Goal: Task Accomplishment & Management: Complete application form

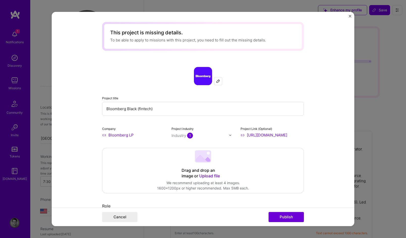
select select "US"
select select "Right Now"
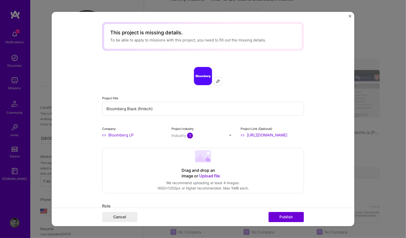
scroll to position [726, 0]
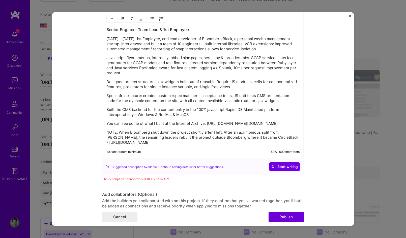
click at [187, 124] on p "You can see some of what I built at the Internet Archive: https://web.archive.o…" at bounding box center [202, 123] width 193 height 5
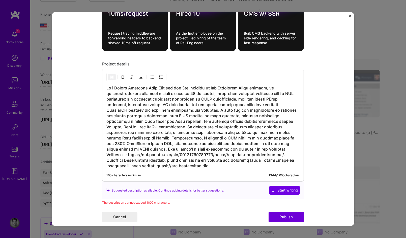
scroll to position [666, 0]
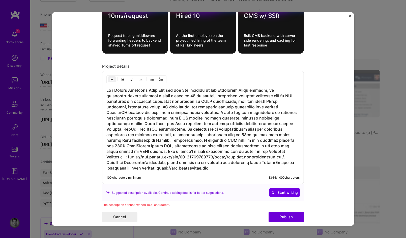
click at [114, 88] on h3 at bounding box center [202, 129] width 193 height 83
drag, startPoint x: 178, startPoint y: 88, endPoint x: 190, endPoint y: 83, distance: 13.6
click at [178, 88] on h3 at bounding box center [202, 129] width 193 height 83
click at [202, 109] on h3 at bounding box center [202, 129] width 193 height 83
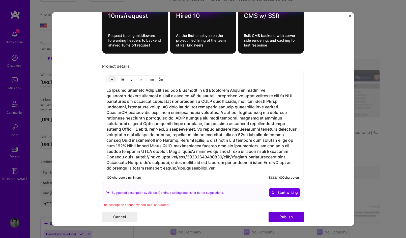
click at [207, 109] on h3 at bounding box center [202, 129] width 193 height 83
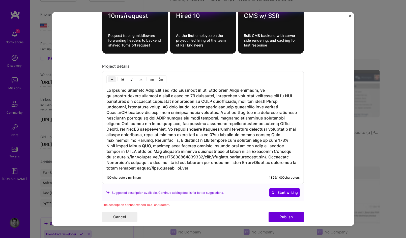
click at [168, 125] on h3 at bounding box center [202, 129] width 193 height 83
drag, startPoint x: 266, startPoint y: 125, endPoint x: 211, endPoint y: 126, distance: 54.7
click at [211, 126] on h3 at bounding box center [202, 129] width 193 height 83
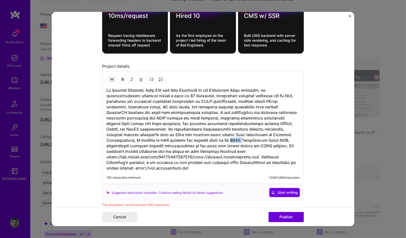
drag, startPoint x: 212, startPoint y: 138, endPoint x: 201, endPoint y: 138, distance: 10.8
click at [201, 138] on h3 at bounding box center [202, 129] width 193 height 83
click at [221, 136] on h3 at bounding box center [202, 129] width 193 height 83
click at [213, 136] on h3 at bounding box center [202, 129] width 193 height 83
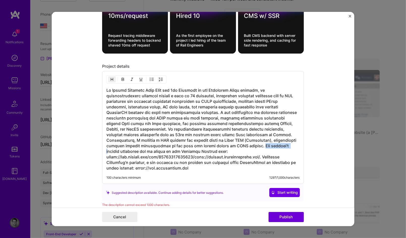
drag, startPoint x: 245, startPoint y: 142, endPoint x: 218, endPoint y: 141, distance: 26.2
click at [218, 141] on h3 at bounding box center [202, 129] width 193 height 83
drag, startPoint x: 106, startPoint y: 136, endPoint x: 259, endPoint y: 130, distance: 152.5
click at [259, 130] on h3 at bounding box center [202, 129] width 193 height 83
click at [290, 141] on h3 at bounding box center [202, 129] width 193 height 83
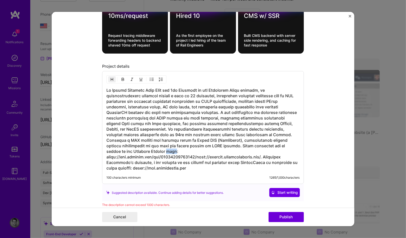
click at [290, 141] on h3 at bounding box center [202, 129] width 193 height 83
click at [243, 141] on h3 at bounding box center [202, 129] width 193 height 83
click at [241, 142] on h3 at bounding box center [202, 129] width 193 height 83
drag, startPoint x: 242, startPoint y: 142, endPoint x: 214, endPoint y: 142, distance: 28.3
click at [214, 142] on h3 at bounding box center [202, 129] width 193 height 83
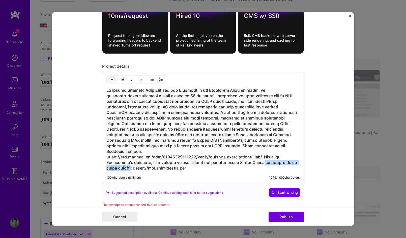
drag, startPoint x: 133, startPoint y: 158, endPoint x: 266, endPoint y: 151, distance: 133.4
click at [266, 151] on h3 at bounding box center [202, 129] width 193 height 83
click at [238, 153] on h3 at bounding box center [202, 129] width 193 height 83
click at [239, 153] on h3 at bounding box center [202, 129] width 193 height 83
drag, startPoint x: 152, startPoint y: 153, endPoint x: 190, endPoint y: 154, distance: 38.3
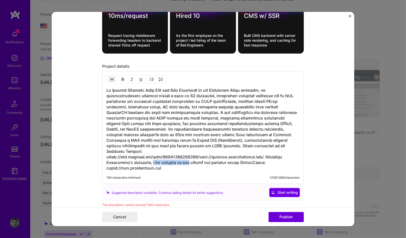
click at [190, 154] on h3 at bounding box center [202, 129] width 193 height 83
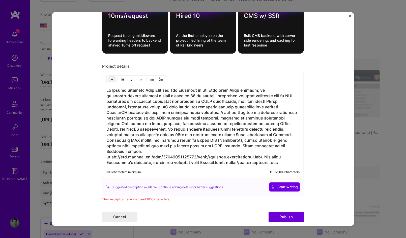
click at [175, 154] on h3 at bounding box center [202, 127] width 193 height 78
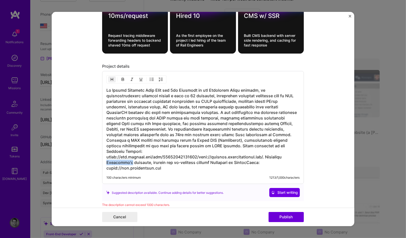
drag, startPoint x: 129, startPoint y: 152, endPoint x: 104, endPoint y: 156, distance: 24.4
click at [106, 156] on h3 at bounding box center [202, 129] width 193 height 83
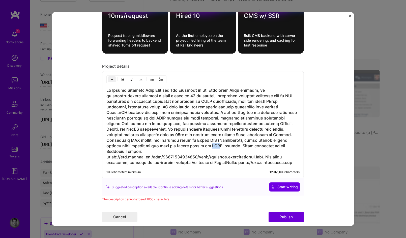
click at [157, 142] on h3 at bounding box center [202, 127] width 193 height 78
drag, startPoint x: 183, startPoint y: 141, endPoint x: 284, endPoint y: 137, distance: 101.2
click at [284, 137] on h3 at bounding box center [202, 127] width 193 height 78
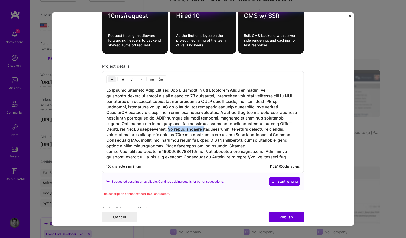
drag, startPoint x: 168, startPoint y: 126, endPoint x: 133, endPoint y: 126, distance: 34.6
click at [133, 126] on h3 at bounding box center [202, 124] width 193 height 72
click at [174, 124] on h3 at bounding box center [202, 124] width 193 height 72
click at [196, 109] on h3 at bounding box center [202, 124] width 193 height 72
click at [206, 131] on h3 at bounding box center [202, 124] width 193 height 72
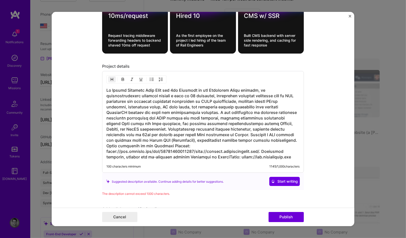
click at [223, 120] on h3 at bounding box center [202, 124] width 193 height 72
click at [195, 115] on h3 at bounding box center [202, 124] width 193 height 72
drag, startPoint x: 151, startPoint y: 97, endPoint x: 132, endPoint y: 97, distance: 18.4
click at [132, 97] on h3 at bounding box center [202, 124] width 193 height 72
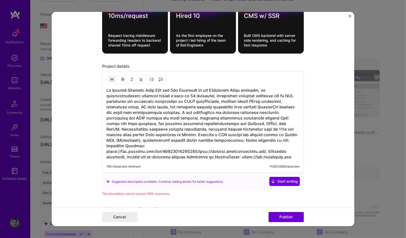
click at [232, 96] on h3 at bounding box center [202, 124] width 193 height 72
click at [228, 98] on h3 at bounding box center [202, 124] width 193 height 72
drag, startPoint x: 228, startPoint y: 98, endPoint x: 242, endPoint y: 101, distance: 14.9
click at [228, 98] on h3 at bounding box center [202, 124] width 193 height 72
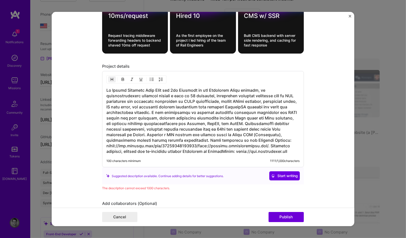
click at [262, 92] on h3 at bounding box center [202, 121] width 193 height 67
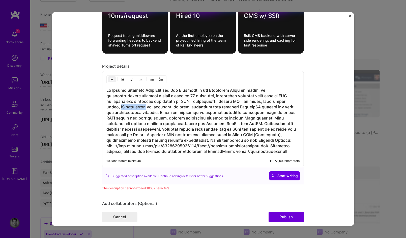
drag, startPoint x: 142, startPoint y: 103, endPoint x: 117, endPoint y: 101, distance: 24.2
click at [117, 101] on h3 at bounding box center [202, 121] width 193 height 67
drag, startPoint x: 213, startPoint y: 102, endPoint x: 169, endPoint y: 113, distance: 44.7
click at [143, 103] on h3 at bounding box center [202, 121] width 193 height 67
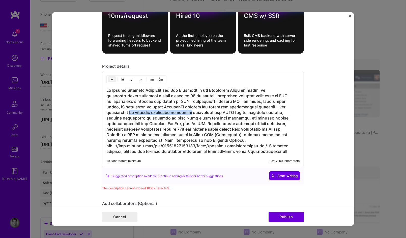
drag, startPoint x: 185, startPoint y: 108, endPoint x: 131, endPoint y: 108, distance: 54.2
click at [131, 108] on h3 at bounding box center [202, 121] width 193 height 67
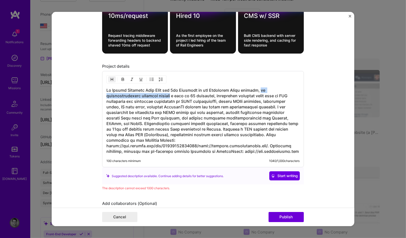
drag, startPoint x: 166, startPoint y: 93, endPoint x: 263, endPoint y: 87, distance: 97.0
click at [263, 88] on h3 at bounding box center [202, 121] width 193 height 67
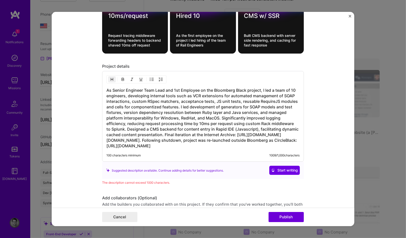
drag, startPoint x: 140, startPoint y: 93, endPoint x: 146, endPoint y: 91, distance: 5.9
click at [141, 93] on h3 "As Senior Engineer Team Lead and 1st Employee on the Bloomberg Black project, I…" at bounding box center [202, 118] width 193 height 61
click at [125, 92] on h3 "As Senior Engineer Team Lead and 1st Employee on the Bloomberg Black project, I…" at bounding box center [202, 118] width 193 height 61
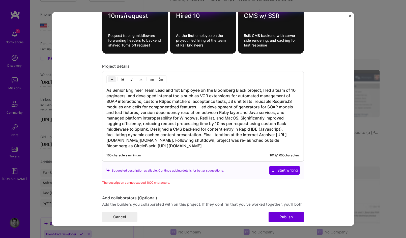
click at [136, 120] on h3 "As Senior Engineer Team Lead and 1st Employee on the Bloomberg Black project, I…" at bounding box center [202, 118] width 193 height 61
drag, startPoint x: 231, startPoint y: 119, endPoint x: 241, endPoint y: 119, distance: 10.1
click at [241, 119] on h3 "As Senior Engineer Team Lead and 1st Employee on the Bloomberg Black project, I…" at bounding box center [202, 118] width 193 height 61
drag, startPoint x: 288, startPoint y: 119, endPoint x: 118, endPoint y: 125, distance: 170.9
click at [118, 125] on h3 "As Senior Engineer Team Lead and 1st Employee on the Bloomberg Black project, I…" at bounding box center [202, 118] width 193 height 61
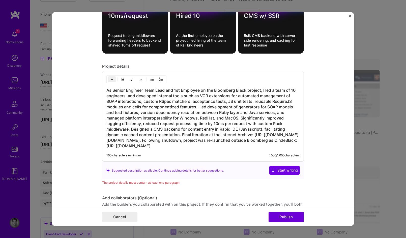
drag, startPoint x: 287, startPoint y: 148, endPoint x: 287, endPoint y: 145, distance: 3.1
click at [287, 145] on div "As Senior Engineer Team Lead and 1st Employee on the Bloomberg Black project, I…" at bounding box center [203, 116] width 202 height 91
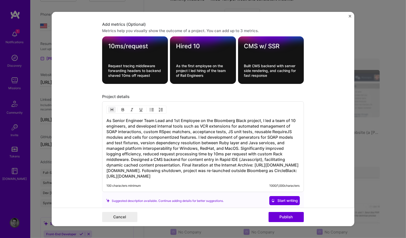
scroll to position [636, 0]
drag, startPoint x: 235, startPoint y: 133, endPoint x: 195, endPoint y: 133, distance: 39.6
click at [195, 133] on h3 "As Senior Engineer Team Lead and 1st Employee on the Bloomberg Black project, I…" at bounding box center [202, 148] width 193 height 61
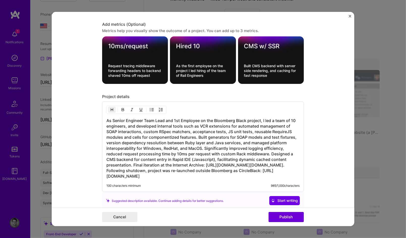
click at [103, 137] on div "As Senior Engineer Team Lead and 1st Employee on the Bloomberg Black project, I…" at bounding box center [203, 146] width 202 height 91
click at [106, 139] on h3 "As Senior Engineer Team Lead and 1st Employee on the Bloomberg Black project, I…" at bounding box center [202, 148] width 193 height 61
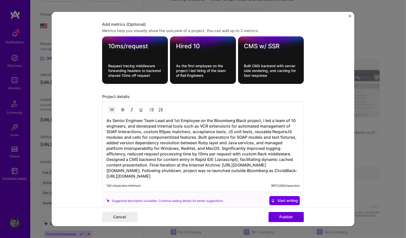
click at [208, 118] on h3 "As Senior Engineer Team Lead and 1st Employee on the Bloomberg Black project, I…" at bounding box center [202, 148] width 193 height 61
click at [209, 118] on h3 "As Senior Engineer Team Lead and 1st Employee on the Bloomberg Black project, I…" at bounding box center [202, 148] width 193 height 61
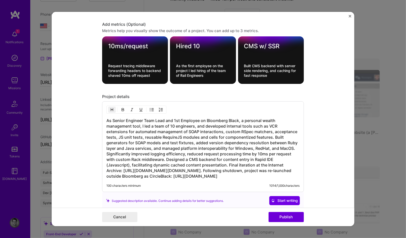
click at [224, 122] on h3 "As Senior Engineer Team Lead and 1st Employee on Bloomberg Black, a personal we…" at bounding box center [202, 148] width 193 height 61
drag, startPoint x: 227, startPoint y: 162, endPoint x: 271, endPoint y: 161, distance: 44.4
click at [271, 161] on h3 "As Senior Engineer Team Lead and 1st Employee on Bloomberg Black, a personal we…" at bounding box center [202, 148] width 193 height 61
click at [200, 161] on h3 "As Senior Engineer Team Lead and 1st Employee on Bloomberg Black, a personal we…" at bounding box center [202, 148] width 193 height 61
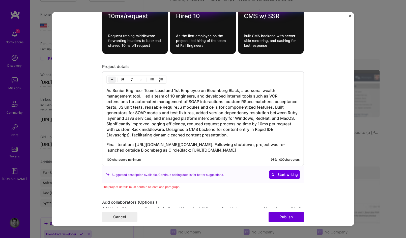
scroll to position [666, 0]
click at [116, 136] on div "As Senior Engineer Team Lead and 1st Employee on Bloomberg Black, a personal we…" at bounding box center [202, 120] width 193 height 65
click at [113, 132] on h3 "As Senior Engineer Team Lead and 1st Employee on Bloomberg Black, a personal we…" at bounding box center [202, 113] width 193 height 50
click at [224, 137] on div "As Senior Engineer Team Lead and 1st Employee on Bloomberg Black, a personal we…" at bounding box center [202, 120] width 193 height 65
click at [219, 131] on h3 "As Senior Engineer Team Lead and 1st Employee on Bloomberg Black, a personal we…" at bounding box center [202, 113] width 193 height 50
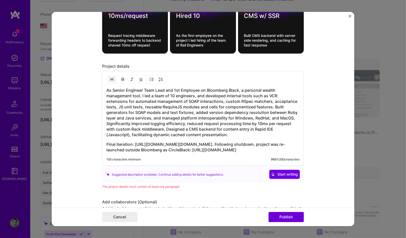
click at [272, 105] on h3 "As Senior Engineer Team Lead and 1st Employee on Bloomberg Black, a personal we…" at bounding box center [202, 113] width 193 height 50
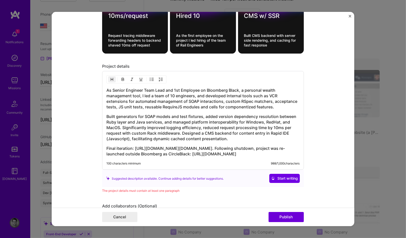
click at [197, 104] on h3 "As Senior Engineer Team Lead and 1st Employee on Bloomberg Black, a personal we…" at bounding box center [202, 99] width 193 height 22
click at [151, 103] on h3 "As Senior Engineer Team Lead and 1st Employee on Bloomberg Black, a personal we…" at bounding box center [202, 99] width 193 height 22
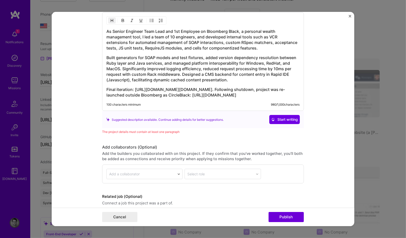
scroll to position [726, 0]
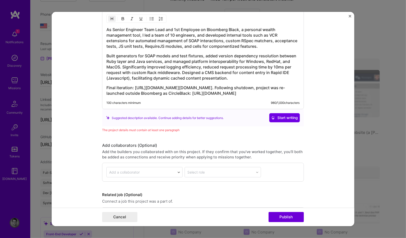
click at [130, 173] on div "Add a collaborator" at bounding box center [124, 172] width 31 height 5
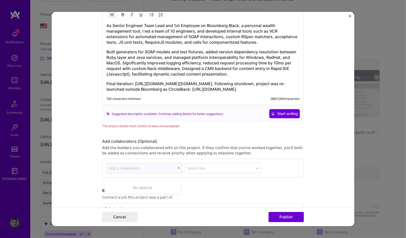
scroll to position [747, 0]
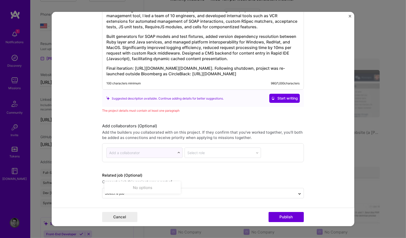
click at [123, 191] on div "No options" at bounding box center [142, 187] width 73 height 9
type input "S"
type input "V"
type input "G"
type input "B"
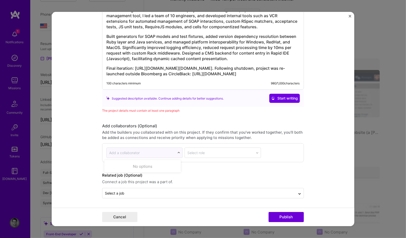
click at [291, 176] on label "Related job (Optional)" at bounding box center [203, 175] width 202 height 6
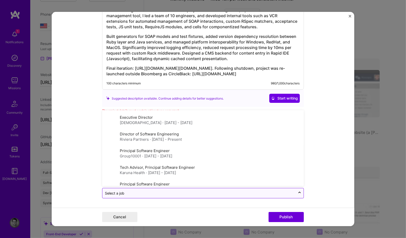
click at [141, 194] on input "text" at bounding box center [199, 192] width 188 height 5
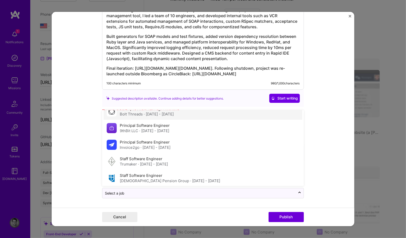
scroll to position [110, 0]
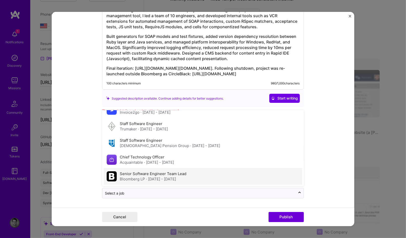
click at [168, 175] on label "Senior Software Engineer Team Lead" at bounding box center [153, 173] width 67 height 5
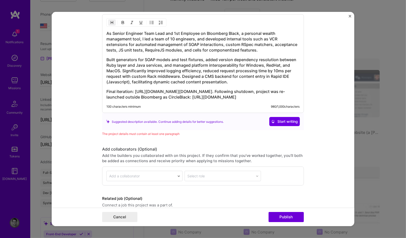
scroll to position [747, 0]
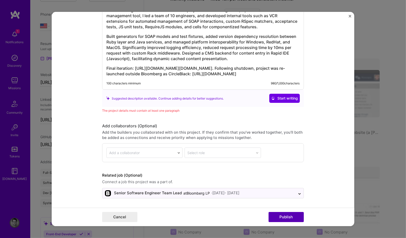
click at [293, 217] on button "Publish" at bounding box center [286, 217] width 35 height 10
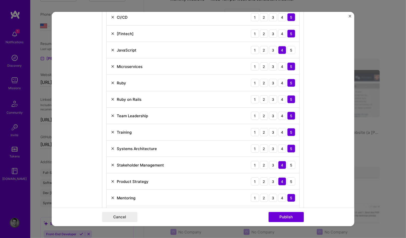
scroll to position [334, 0]
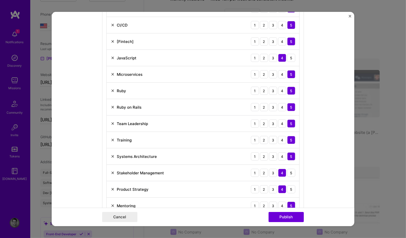
click at [111, 187] on img at bounding box center [113, 189] width 4 height 4
click at [111, 154] on img at bounding box center [113, 156] width 4 height 4
click at [111, 138] on img at bounding box center [113, 140] width 4 height 4
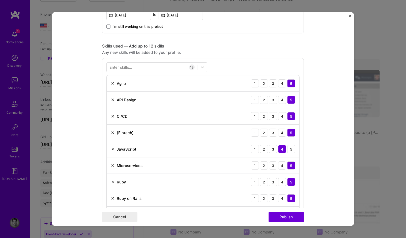
scroll to position [243, 0]
drag, startPoint x: 111, startPoint y: 81, endPoint x: 115, endPoint y: 80, distance: 3.7
click at [111, 81] on img at bounding box center [113, 83] width 4 height 4
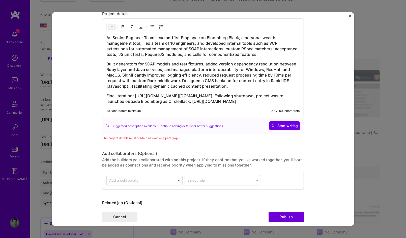
scroll to position [682, 0]
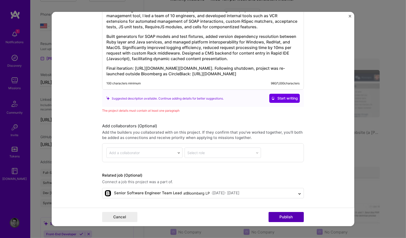
click at [290, 217] on button "Publish" at bounding box center [286, 217] width 35 height 10
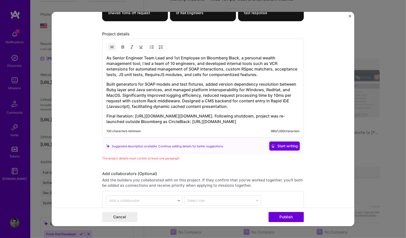
scroll to position [589, 0]
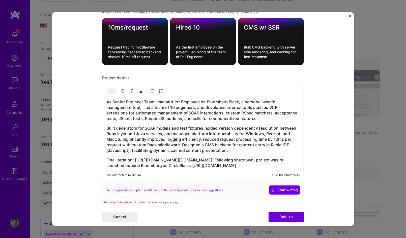
click at [182, 167] on h3 "Final iteration: https://web.archive.org/web/20130723200035/http://explore.bloo…" at bounding box center [202, 162] width 193 height 11
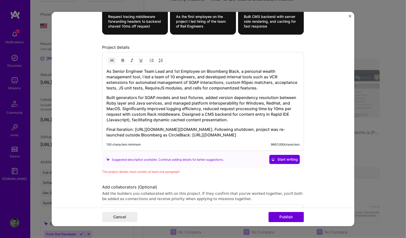
scroll to position [619, 0]
click at [274, 86] on h3 "As Senior Engineer Team Lead and 1st Employee on Bloomberg Black, a personal we…" at bounding box center [202, 80] width 193 height 22
click at [287, 115] on h3 "Built generators for SOAP models and test fixtures, added version dependency re…" at bounding box center [202, 109] width 193 height 28
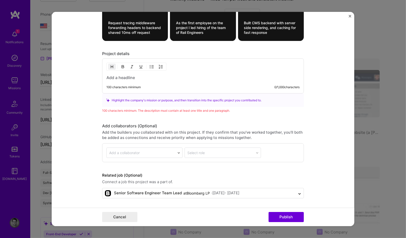
scroll to position [609, 0]
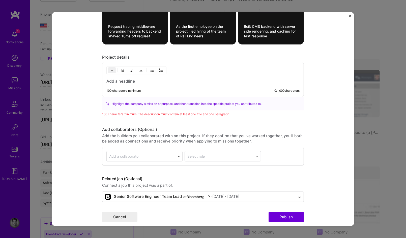
click at [146, 78] on h3 at bounding box center [202, 81] width 193 height 6
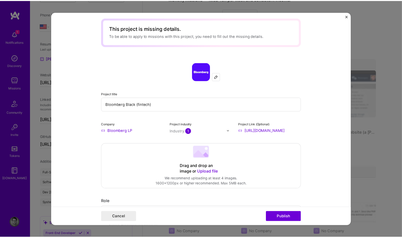
scroll to position [0, 0]
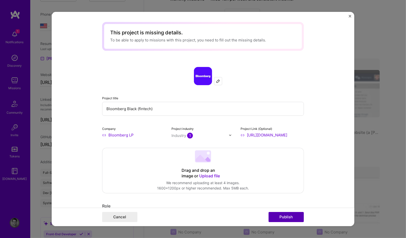
click at [286, 217] on button "Publish" at bounding box center [286, 217] width 35 height 10
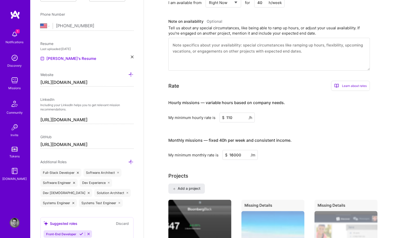
scroll to position [242, 0]
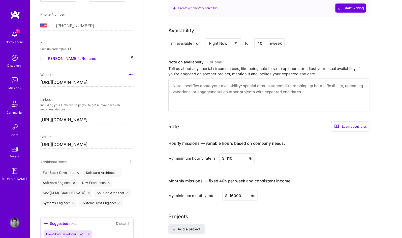
click at [232, 153] on input "110" at bounding box center [237, 158] width 35 height 10
type input "115"
click at [307, 174] on h3 "Monthly missions — fixed 40h per week and consistent income." at bounding box center [269, 181] width 202 height 16
drag, startPoint x: 231, startPoint y: 187, endPoint x: 250, endPoint y: 187, distance: 19.4
click at [250, 190] on input "16000" at bounding box center [240, 195] width 35 height 10
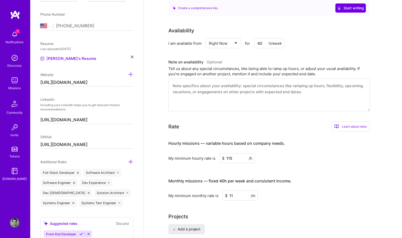
type input "1"
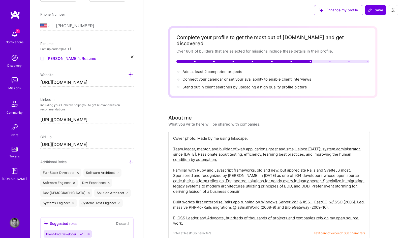
scroll to position [0, 0]
type input "17500"
drag, startPoint x: 173, startPoint y: 140, endPoint x: 166, endPoint y: 124, distance: 17.7
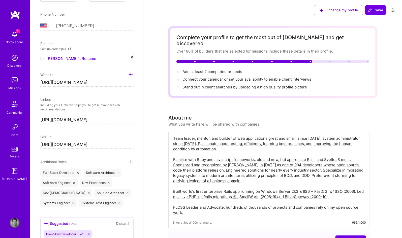
click at [340, 152] on textarea "Team leader, mentor, and builder of web applications great and small, since 200…" at bounding box center [269, 175] width 193 height 80
drag, startPoint x: 316, startPoint y: 152, endPoint x: 325, endPoint y: 155, distance: 9.7
click at [316, 152] on textarea "Team leader, mentor, and builder of web applications great and small, since 200…" at bounding box center [269, 175] width 193 height 80
click at [353, 151] on textarea "Team leader, mentor, and builder of web applications great and small, since 200…" at bounding box center [269, 175] width 193 height 80
click at [293, 152] on textarea "Team leader, mentor, and builder of web applications great and small, since 200…" at bounding box center [269, 175] width 193 height 80
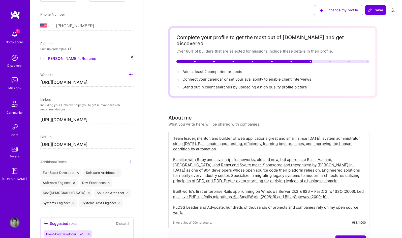
click at [293, 152] on textarea "Team leader, mentor, and builder of web applications great and small, since 200…" at bounding box center [269, 175] width 193 height 80
click at [337, 152] on textarea "Team leader, mentor, and builder of web applications great and small, since 200…" at bounding box center [269, 175] width 193 height 80
click at [362, 153] on textarea "Team leader, mentor, and builder of web applications great and small, since 200…" at bounding box center [269, 175] width 193 height 80
click at [316, 166] on textarea "Team leader, mentor, and builder of web applications great and small, since 200…" at bounding box center [269, 175] width 193 height 80
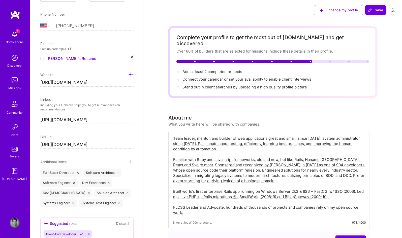
click at [319, 174] on textarea "Team leader, mentor, and builder of web applications great and small, since 200…" at bounding box center [269, 175] width 193 height 80
click at [319, 168] on textarea "Team leader, mentor, and builder of web applications great and small, since 200…" at bounding box center [269, 175] width 193 height 80
drag, startPoint x: 205, startPoint y: 173, endPoint x: 174, endPoint y: 172, distance: 31.0
click at [174, 172] on textarea "Team leader, mentor, and builder of web applications great and small, since 200…" at bounding box center [269, 175] width 193 height 80
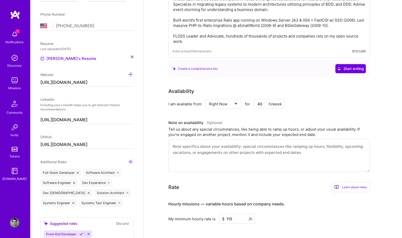
scroll to position [182, 0]
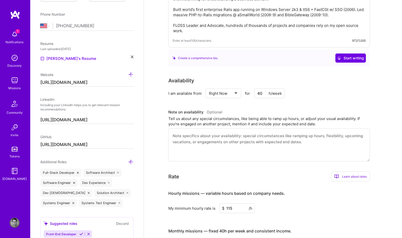
type textarea "Team leader, mentor, and builder of web applications great and small, since 200…"
click at [265, 88] on input "40" at bounding box center [270, 93] width 30 height 10
drag, startPoint x: 260, startPoint y: 85, endPoint x: 258, endPoint y: 84, distance: 3.0
click at [257, 88] on input "40" at bounding box center [270, 93] width 30 height 10
click at [296, 97] on div "Availability I am available from Select... Right Now Future Date Not Available …" at bounding box center [272, 119] width 209 height 84
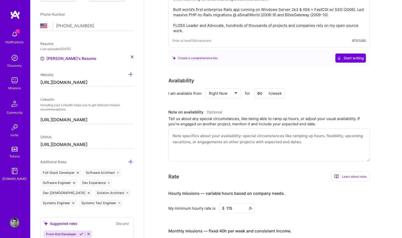
click at [219, 134] on textarea at bounding box center [269, 144] width 202 height 33
click at [258, 88] on input "60" at bounding box center [270, 93] width 30 height 10
type input "40"
click at [261, 134] on textarea at bounding box center [269, 144] width 202 height 33
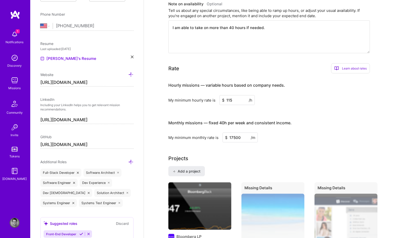
scroll to position [303, 0]
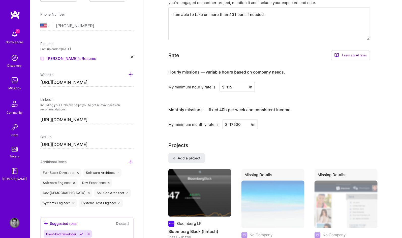
type textarea "I am able to take on more than 40 hours if needed."
drag, startPoint x: 233, startPoint y: 116, endPoint x: 239, endPoint y: 117, distance: 5.9
click at [239, 119] on input "17500" at bounding box center [240, 124] width 35 height 10
type input "17750"
click at [273, 119] on div "My minimum monthly rate is $ 17750 /m" at bounding box center [269, 124] width 202 height 10
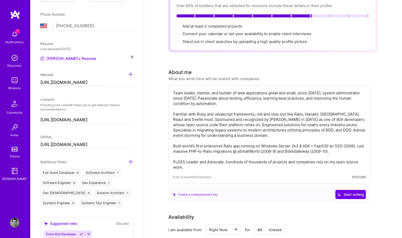
scroll to position [30, 0]
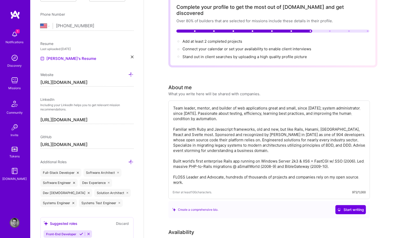
click at [245, 141] on textarea "Team leader, mentor, and builder of web applications great and small, since 200…" at bounding box center [269, 145] width 193 height 80
drag, startPoint x: 321, startPoint y: 132, endPoint x: 231, endPoint y: 137, distance: 90.4
click at [226, 131] on textarea "Team leader, mentor, and builder of web applications great and small, since 200…" at bounding box center [269, 145] width 193 height 80
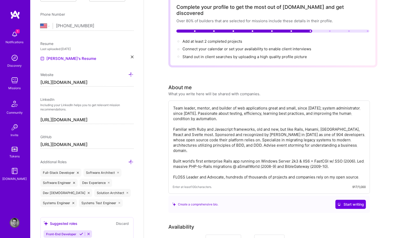
drag, startPoint x: 221, startPoint y: 137, endPoint x: 337, endPoint y: 132, distance: 116.1
click at [337, 132] on textarea "Team leader, mentor, and builder of web applications great and small, since 200…" at bounding box center [269, 142] width 193 height 75
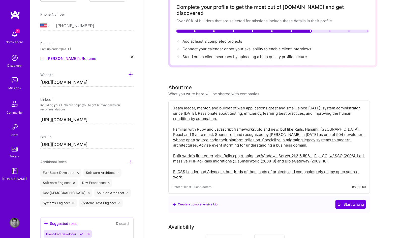
drag, startPoint x: 279, startPoint y: 139, endPoint x: 287, endPoint y: 135, distance: 8.1
click at [281, 139] on textarea "Team leader, mentor, and builder of web applications great and small, since 200…" at bounding box center [269, 142] width 193 height 75
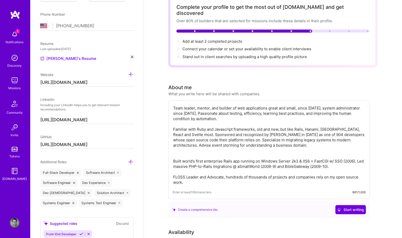
paste textarea "Recent highlights include: • Upgrading vital signs monitoring medical devices t…"
drag, startPoint x: 281, startPoint y: 121, endPoint x: 291, endPoint y: 115, distance: 11.6
click at [255, 120] on textarea "Team leader, mentor, and builder of web applications great and small, since 200…" at bounding box center [269, 145] width 193 height 80
drag, startPoint x: 286, startPoint y: 122, endPoint x: 268, endPoint y: 121, distance: 18.4
click at [268, 121] on textarea "Team leader, mentor, and builder of web applications great and small, since 200…" at bounding box center [269, 145] width 193 height 80
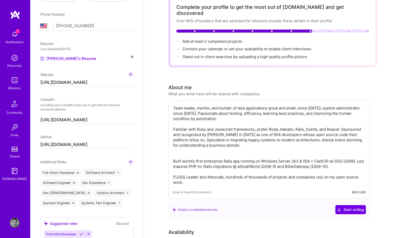
drag, startPoint x: 336, startPoint y: 122, endPoint x: 377, endPoint y: 122, distance: 40.9
click at [338, 122] on textarea "Team leader, mentor, and builder of web applications great and small, since 200…" at bounding box center [269, 145] width 193 height 80
drag, startPoint x: 200, startPoint y: 127, endPoint x: 173, endPoint y: 127, distance: 27.5
click at [173, 127] on textarea "Team leader, mentor, and builder of web applications great and small, since 200…" at bounding box center [269, 145] width 193 height 80
drag, startPoint x: 179, startPoint y: 126, endPoint x: 182, endPoint y: 127, distance: 2.9
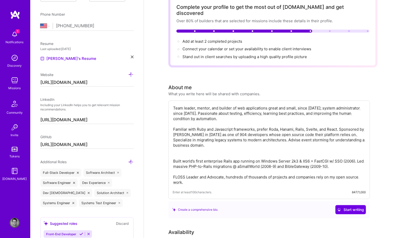
click at [179, 126] on textarea "Team leader, mentor, and builder of web applications great and small, since 200…" at bounding box center [269, 145] width 193 height 80
drag, startPoint x: 269, startPoint y: 127, endPoint x: 291, endPoint y: 127, distance: 21.2
click at [291, 127] on textarea "Team leader, mentor, and builder of web applications great and small, since 200…" at bounding box center [269, 145] width 193 height 80
click at [294, 127] on textarea "Team leader, mentor, and builder of web applications great and small, since 200…" at bounding box center [269, 145] width 193 height 80
click at [203, 115] on textarea "Team leader, mentor, and builder of web applications great and small, since 200…" at bounding box center [269, 145] width 193 height 80
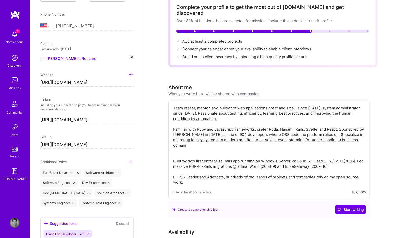
click at [189, 147] on textarea "Team leader, mentor, and builder of web applications great and small, since 200…" at bounding box center [269, 145] width 193 height 80
drag, startPoint x: 197, startPoint y: 143, endPoint x: 200, endPoint y: 143, distance: 2.6
click at [197, 144] on textarea "Team leader, mentor, and builder of web applications great and small, since 200…" at bounding box center [269, 145] width 193 height 80
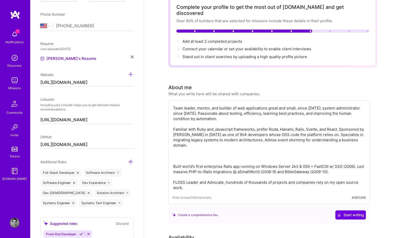
paste textarea "React"
click at [187, 148] on textarea "Team leader, mentor, and builder of web applications great and small, since 200…" at bounding box center [269, 148] width 193 height 86
paste textarea "Recent highlights include: • Upgrading vital signs monitoring medical devices t…"
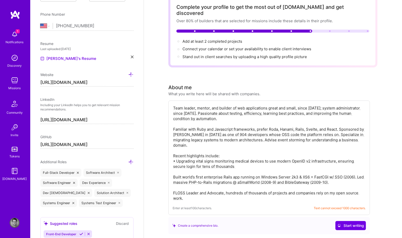
drag, startPoint x: 239, startPoint y: 158, endPoint x: 202, endPoint y: 158, distance: 36.8
click at [202, 158] on textarea "Team leader, mentor, and builder of web applications great and small, since 200…" at bounding box center [269, 153] width 193 height 96
click at [193, 169] on textarea "Team leader, mentor, and builder of web applications great and small, since 200…" at bounding box center [269, 153] width 193 height 96
click at [245, 169] on textarea "Team leader, mentor, and builder of web applications great and small, since 200…" at bounding box center [269, 153] width 193 height 96
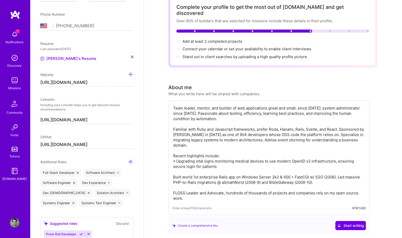
drag, startPoint x: 174, startPoint y: 170, endPoint x: 181, endPoint y: 164, distance: 9.7
click at [173, 170] on textarea "Team leader, mentor, and builder of web applications great and small, since 200…" at bounding box center [269, 153] width 193 height 96
click at [190, 191] on textarea "Team leader, mentor, and builder of web applications great and small, since 200…" at bounding box center [269, 153] width 193 height 96
drag, startPoint x: 268, startPoint y: 122, endPoint x: 172, endPoint y: 118, distance: 95.7
click at [172, 118] on div "Team leader, mentor, and builder of web applications great and small, since 200…" at bounding box center [269, 157] width 202 height 114
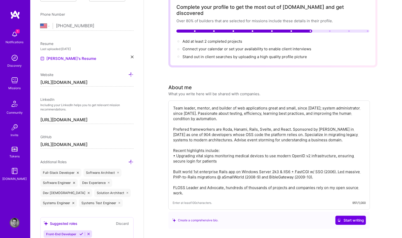
click at [220, 132] on textarea "Team leader, mentor, and builder of web applications great and small, since 200…" at bounding box center [269, 150] width 193 height 91
click at [220, 131] on textarea "Team leader, mentor, and builder of web applications great and small, since 200…" at bounding box center [269, 150] width 193 height 91
click at [210, 121] on textarea "Team leader, mentor, and builder of web applications great and small, since 200…" at bounding box center [269, 150] width 193 height 91
click at [184, 122] on textarea "Team leader, mentor, and builder of web applications great and small, since 200…" at bounding box center [269, 150] width 193 height 91
type textarea "Team leader, mentor, and builder of web applications great and small, since 200…"
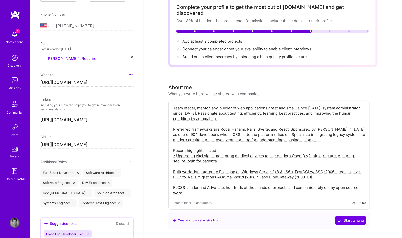
click at [251, 143] on textarea "Team leader, mentor, and builder of web applications great and small, since 200…" at bounding box center [269, 150] width 193 height 91
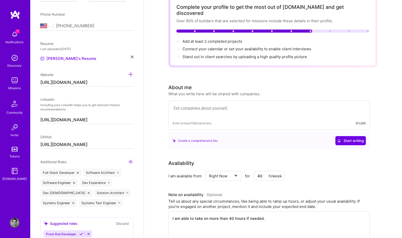
click at [244, 211] on textarea "I am able to take on more than 40 hours if needed." at bounding box center [269, 227] width 202 height 33
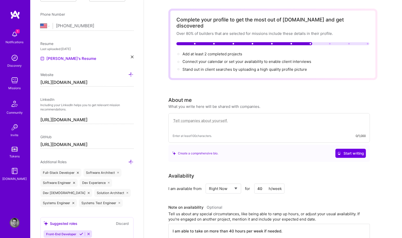
scroll to position [0, 0]
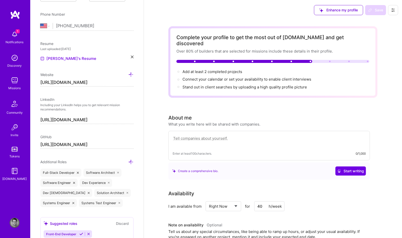
type textarea "I am able to take on more than 40 hours per week if needed."
click at [204, 135] on textarea at bounding box center [269, 141] width 193 height 12
paste textarea "Team leader, mentor, and builder of web applications great and small, since [DA…"
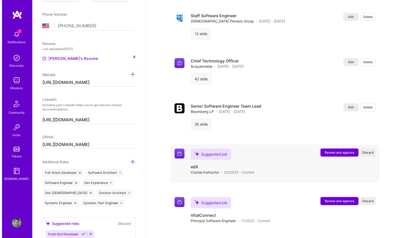
scroll to position [1120, 0]
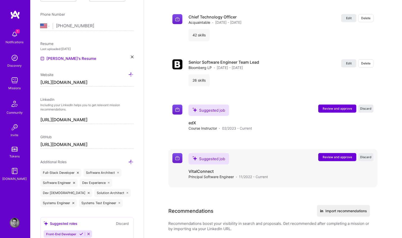
type textarea "Team leader, mentor, and builder of web applications great and small, since [DA…"
click at [342, 155] on span "Review and approve" at bounding box center [338, 157] width 30 height 4
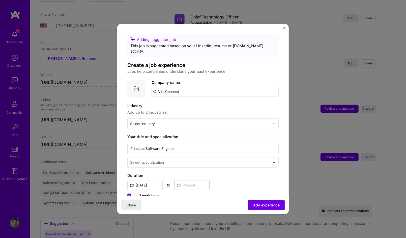
click at [138, 84] on img at bounding box center [136, 88] width 18 height 18
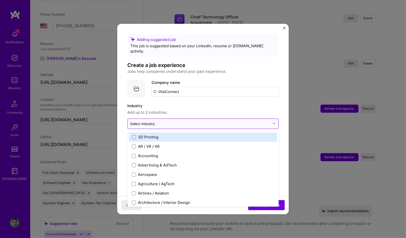
click at [148, 121] on div "Select industry 0" at bounding box center [142, 123] width 25 height 5
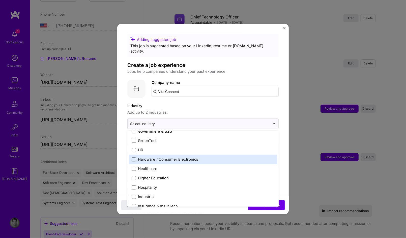
scroll to position [624, 0]
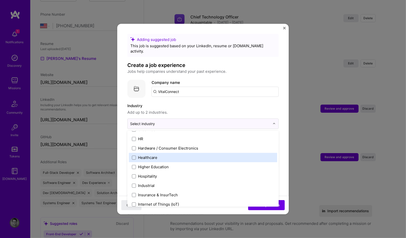
click at [161, 155] on label "Healthcare" at bounding box center [203, 157] width 142 height 5
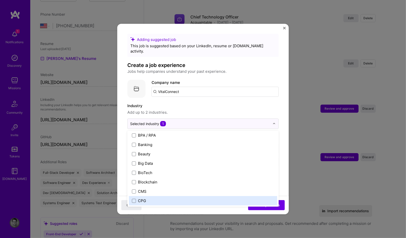
scroll to position [170, 0]
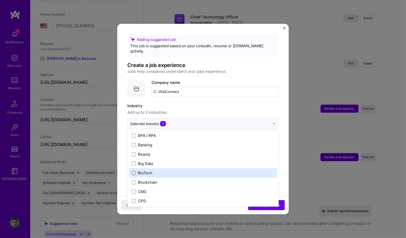
click at [133, 171] on span at bounding box center [134, 173] width 4 height 4
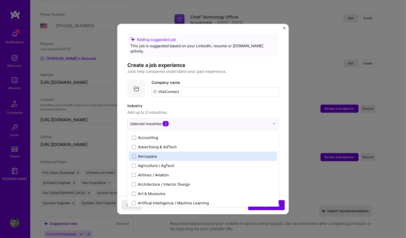
scroll to position [0, 0]
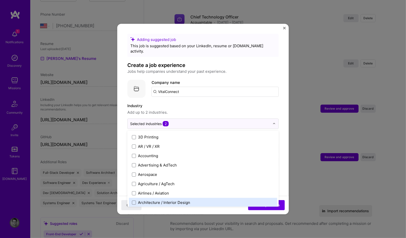
drag, startPoint x: 222, startPoint y: 204, endPoint x: 231, endPoint y: 203, distance: 9.2
click at [224, 204] on div "Close Add experience" at bounding box center [203, 204] width 172 height 18
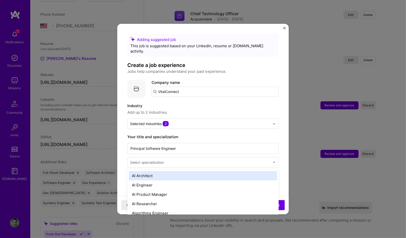
click at [193, 159] on input "text" at bounding box center [200, 161] width 141 height 5
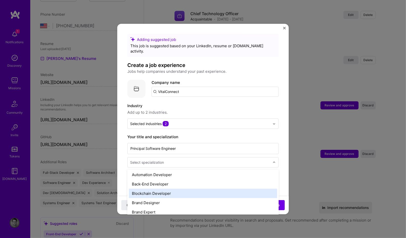
scroll to position [61, 0]
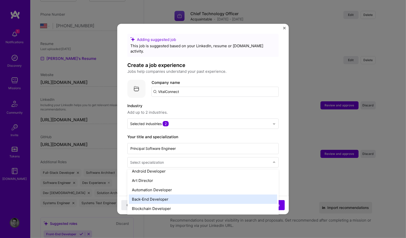
click at [169, 194] on div "Back-End Developer" at bounding box center [203, 198] width 148 height 9
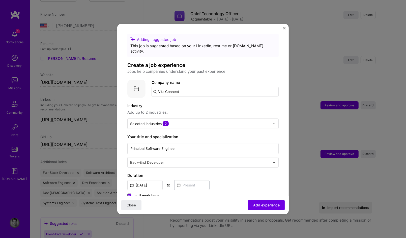
click at [138, 193] on span "I still work here" at bounding box center [145, 195] width 25 height 5
click at [0, 0] on input "I still work here" at bounding box center [0, 0] width 0 height 0
click at [194, 180] on input at bounding box center [191, 185] width 35 height 10
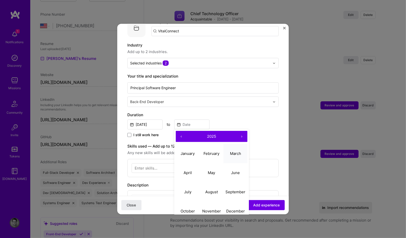
click at [234, 151] on abbr "March" at bounding box center [235, 153] width 11 height 5
type input "Mar, 2025"
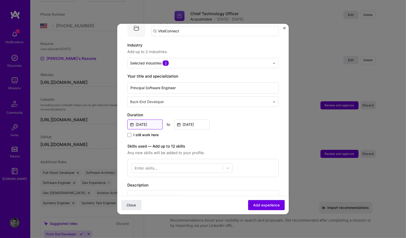
click at [140, 120] on input "Nov, 2022" at bounding box center [144, 124] width 35 height 10
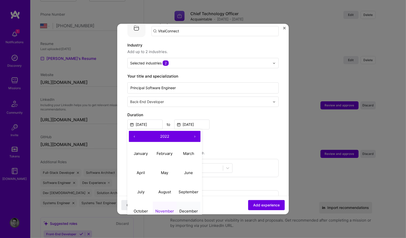
click at [190, 208] on abbr "December" at bounding box center [188, 210] width 19 height 5
type input "Dec, 2022"
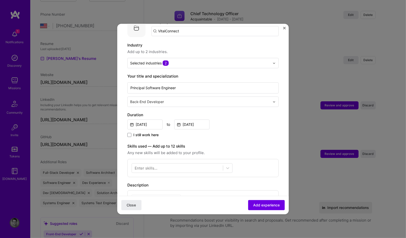
scroll to position [121, 0]
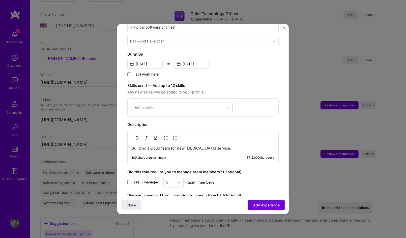
click at [185, 105] on div at bounding box center [182, 107] width 101 height 10
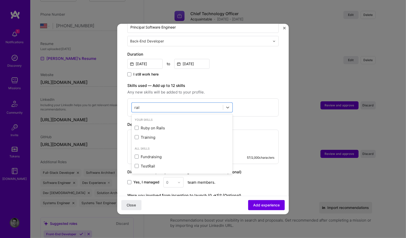
type input "rails"
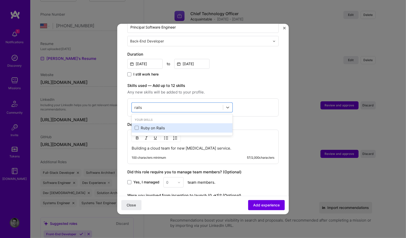
click at [155, 125] on div "Ruby on Rails" at bounding box center [182, 127] width 95 height 5
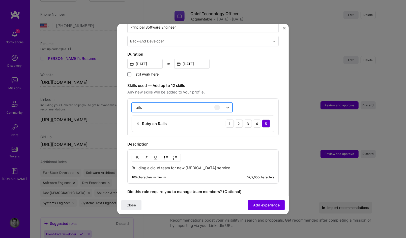
click at [157, 103] on div "rails rails" at bounding box center [177, 107] width 91 height 8
type input "ruby"
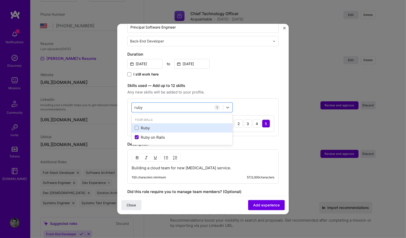
click at [139, 125] on div "Ruby" at bounding box center [182, 127] width 95 height 5
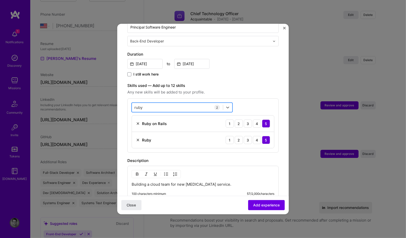
click at [158, 103] on div "ruby ruby" at bounding box center [177, 107] width 91 height 8
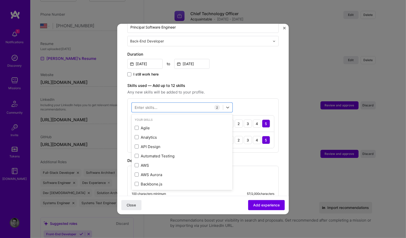
type input "o"
type input "p"
type input "s"
type input "b"
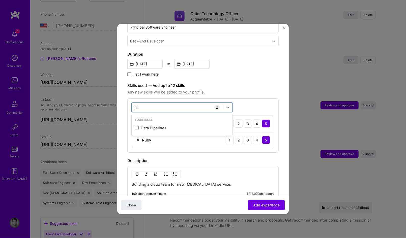
type input "p"
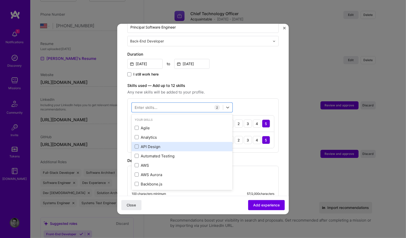
click at [140, 144] on div "API Design" at bounding box center [182, 146] width 95 height 5
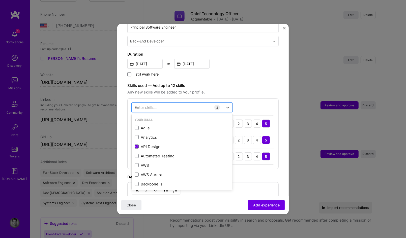
click at [151, 105] on div "Enter skills..." at bounding box center [146, 107] width 23 height 5
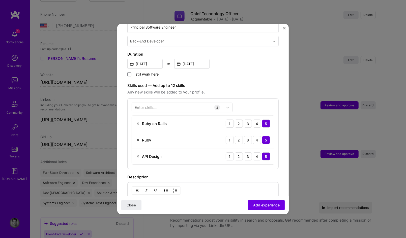
click at [151, 105] on div "Enter skills..." at bounding box center [146, 107] width 23 height 5
click at [149, 105] on div "Enter skills..." at bounding box center [146, 107] width 23 height 5
click at [151, 105] on div "Enter skills..." at bounding box center [146, 107] width 23 height 5
click at [249, 72] on div "Adding suggested job This job is suggested based on your LinkedIn, resume or A.…" at bounding box center [202, 105] width 151 height 384
click at [134, 103] on div at bounding box center [177, 107] width 91 height 8
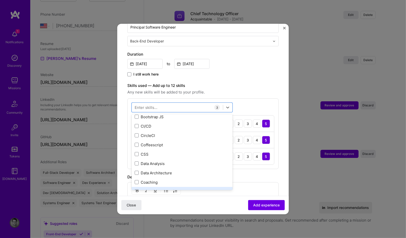
scroll to position [61, 0]
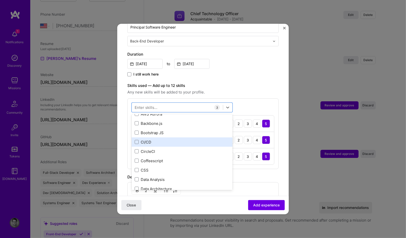
click at [153, 139] on div "CI/CD" at bounding box center [182, 141] width 95 height 5
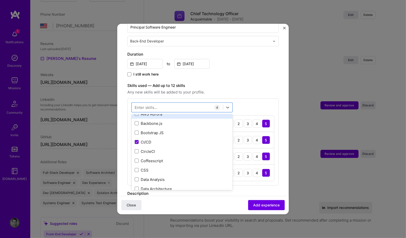
scroll to position [91, 0]
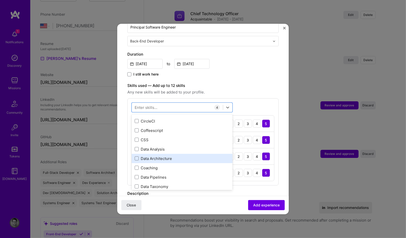
click at [165, 156] on div "Data Architecture" at bounding box center [182, 158] width 95 height 5
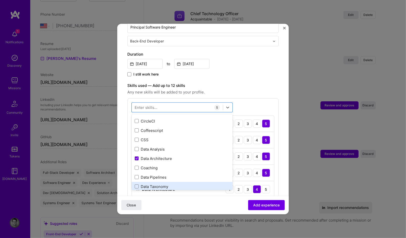
click at [164, 184] on div "Data Taxonomy" at bounding box center [182, 186] width 95 height 5
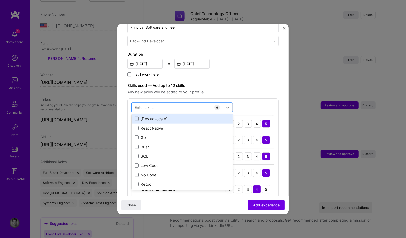
scroll to position [212, 0]
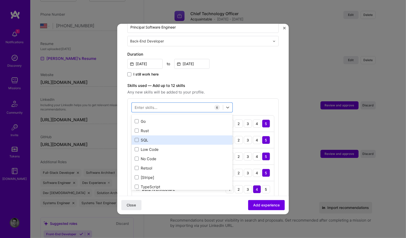
click at [169, 137] on div "SQL" at bounding box center [182, 139] width 95 height 5
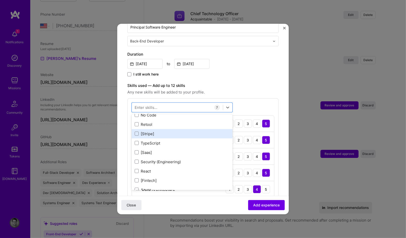
scroll to position [272, 0]
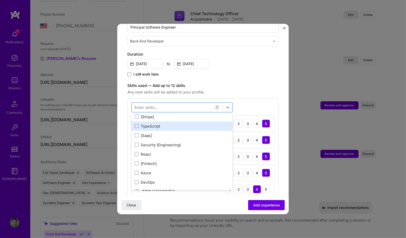
click at [163, 123] on div "TypeScript" at bounding box center [182, 125] width 95 height 5
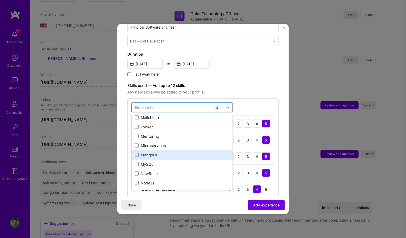
scroll to position [515, 0]
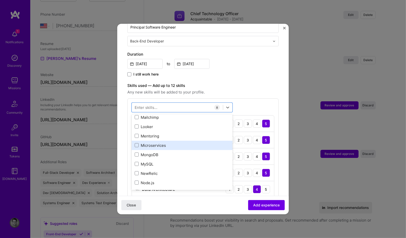
click at [184, 143] on div "Microservices" at bounding box center [182, 145] width 95 height 5
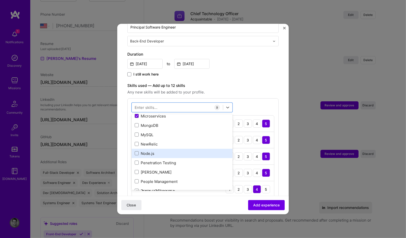
scroll to position [545, 0]
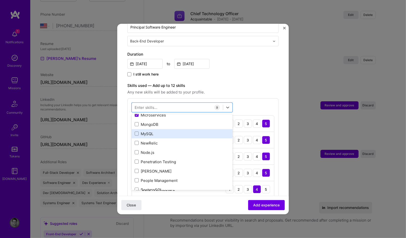
click at [163, 131] on div "MySQL" at bounding box center [182, 133] width 95 height 5
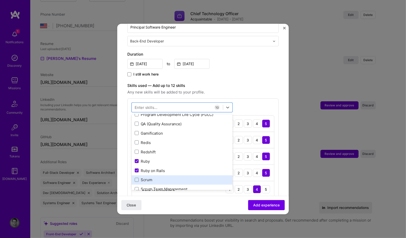
scroll to position [666, 0]
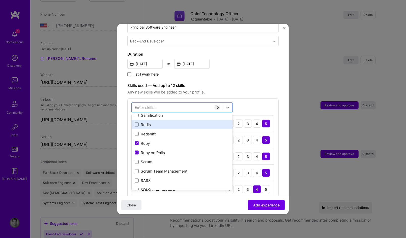
click at [173, 122] on div "Redis" at bounding box center [182, 124] width 95 height 5
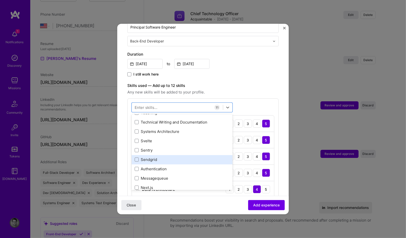
scroll to position [787, 0]
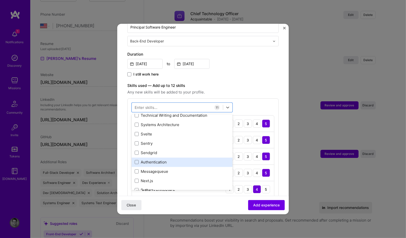
click at [177, 159] on div "Authentication" at bounding box center [182, 161] width 95 height 5
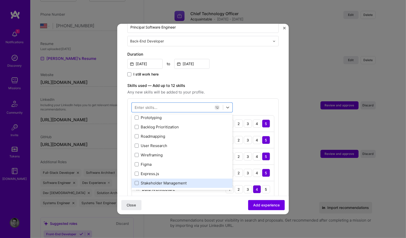
scroll to position [878, 0]
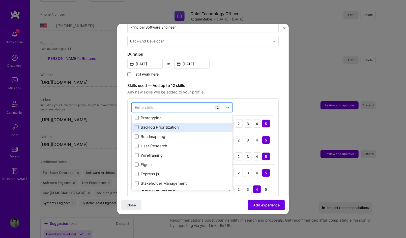
click at [162, 125] on div "Backlog Prioritization" at bounding box center [182, 127] width 95 height 5
click at [164, 125] on div "Backlog Prioritization" at bounding box center [182, 127] width 95 height 5
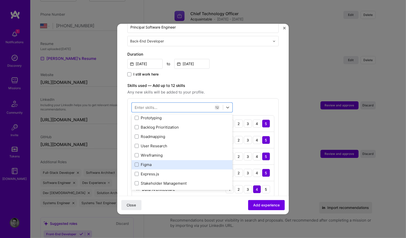
scroll to position [908, 0]
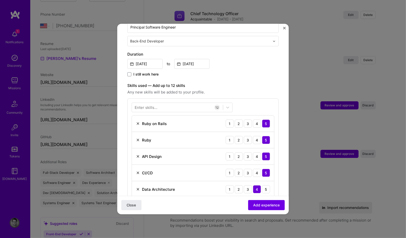
click at [192, 202] on div "Close Add experience" at bounding box center [203, 204] width 172 height 18
click at [257, 206] on span "Add experience" at bounding box center [266, 204] width 26 height 5
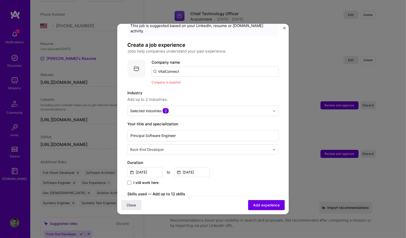
scroll to position [20, 0]
click at [184, 67] on input "VitalConnect" at bounding box center [215, 71] width 127 height 10
click at [166, 66] on input "VitalConnect" at bounding box center [215, 71] width 127 height 10
click at [165, 66] on input "VitalConnect" at bounding box center [215, 71] width 127 height 10
click at [194, 66] on input "Vital Connect" at bounding box center [215, 71] width 127 height 10
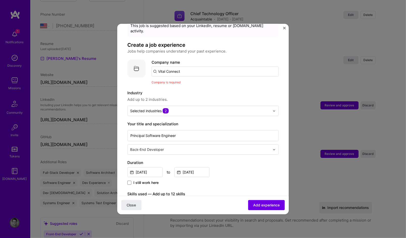
click at [166, 66] on input "Vital Connect" at bounding box center [215, 71] width 127 height 10
type input "VitalConnect"
click at [198, 81] on div "VitalConnect" at bounding box center [194, 85] width 28 height 9
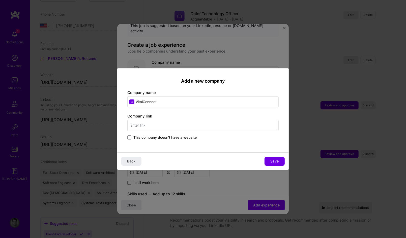
click at [154, 121] on input "text" at bounding box center [202, 125] width 151 height 11
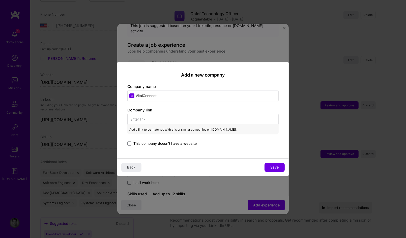
click at [148, 118] on input "text" at bounding box center [202, 119] width 151 height 11
paste input "https://vitalconnect.com/"
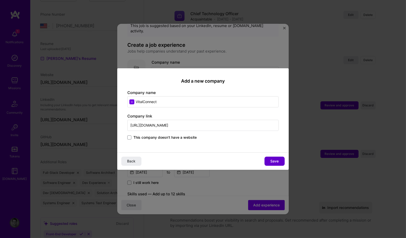
type input "https://vitalconnect.com/"
click at [275, 160] on span "Save" at bounding box center [275, 160] width 8 height 5
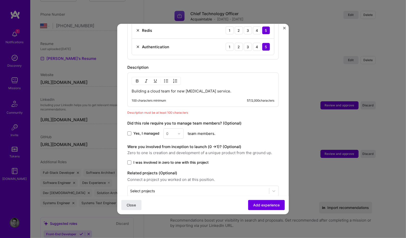
scroll to position [387, 0]
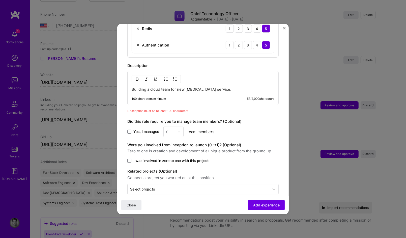
drag, startPoint x: 242, startPoint y: 81, endPoint x: 233, endPoint y: 106, distance: 26.7
click at [239, 87] on p "Building a cloud team for new [MEDICAL_DATA] service." at bounding box center [203, 89] width 143 height 5
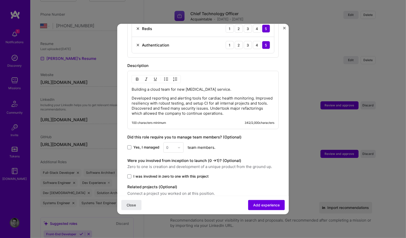
click at [181, 87] on p "Building a cloud team for new [MEDICAL_DATA] service." at bounding box center [203, 89] width 143 height 5
click at [251, 105] on p "Developed reporting and alerting tools for cardiac health monitoring. Improved …" at bounding box center [203, 106] width 143 height 20
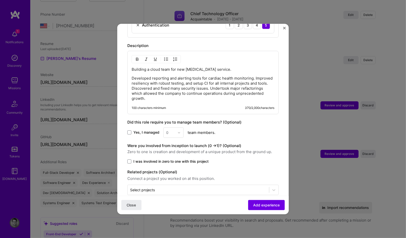
scroll to position [408, 0]
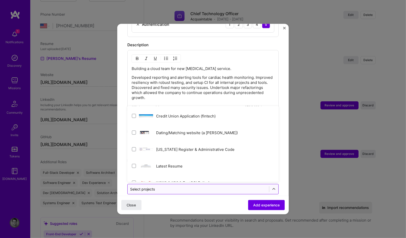
click at [175, 186] on input "text" at bounding box center [198, 188] width 136 height 5
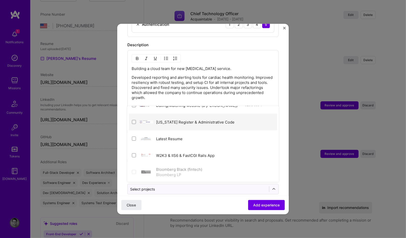
scroll to position [0, 0]
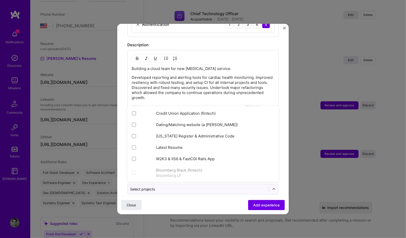
click at [190, 75] on p "Developed reporting and alerting tools for cardiac health monitoring. Improved …" at bounding box center [203, 87] width 143 height 25
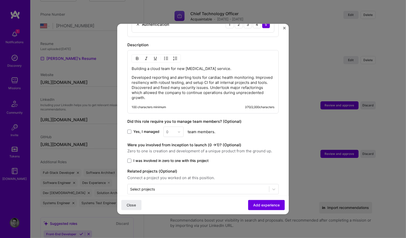
drag, startPoint x: 186, startPoint y: 92, endPoint x: 189, endPoint y: 92, distance: 2.8
click at [187, 92] on p "Developed reporting and alerting tools for cardiac health monitoring. Improved …" at bounding box center [203, 87] width 143 height 25
click at [255, 206] on span "Add experience" at bounding box center [266, 204] width 26 height 5
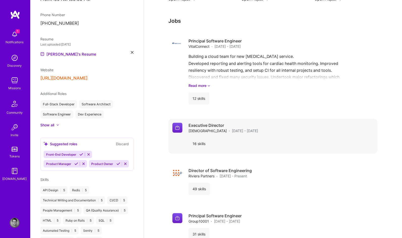
scroll to position [459, 0]
click at [234, 128] on div "National Progressive Party · May 2020 - May 2022" at bounding box center [224, 130] width 70 height 5
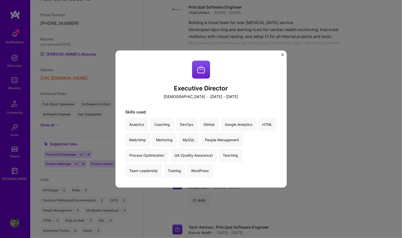
scroll to position [641, 0]
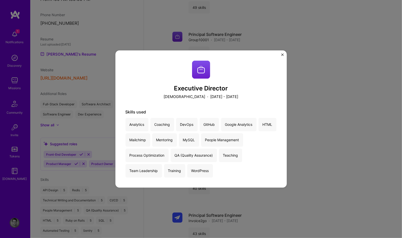
click at [281, 53] on img "Close" at bounding box center [282, 54] width 3 height 3
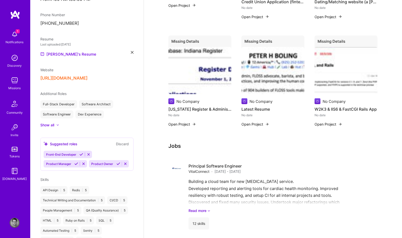
scroll to position [489, 0]
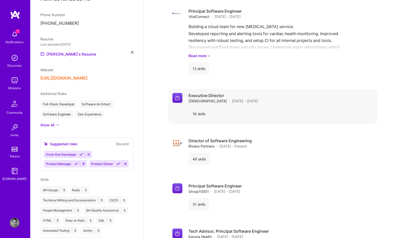
click at [216, 98] on span "National Progressive Party" at bounding box center [208, 100] width 38 height 5
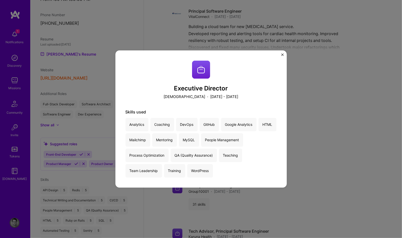
click at [197, 173] on div "WordPress" at bounding box center [200, 170] width 26 height 13
click at [199, 89] on h3 "Executive Director" at bounding box center [201, 88] width 151 height 7
drag, startPoint x: 230, startPoint y: 97, endPoint x: 272, endPoint y: 70, distance: 49.0
click at [232, 96] on p "May 2020 - May 2022" at bounding box center [225, 96] width 28 height 5
click at [282, 55] on img "Close" at bounding box center [282, 54] width 3 height 3
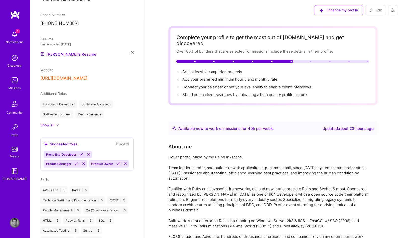
click at [375, 10] on span "Edit" at bounding box center [376, 10] width 12 height 5
select select "US"
select select "Right Now"
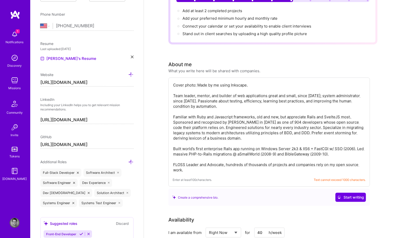
scroll to position [61, 0]
click at [173, 88] on textarea "Cover photo: Made by me using Inkscape. Team leader, mentor, and builder of web…" at bounding box center [269, 127] width 193 height 91
click at [296, 124] on textarea "Cover photo: Made by me using Inkscape. Team leader, mentor, and builder of web…" at bounding box center [269, 127] width 193 height 91
paste textarea "Team leader, mentor, and builder of web applications great and small, since 200…"
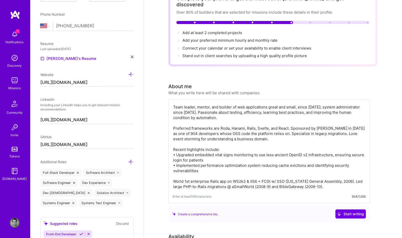
scroll to position [0, 0]
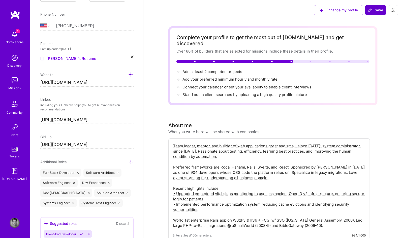
type textarea "Team leader, mentor, and builder of web applications great and small, since [DA…"
click at [379, 9] on span "Save" at bounding box center [376, 10] width 15 height 5
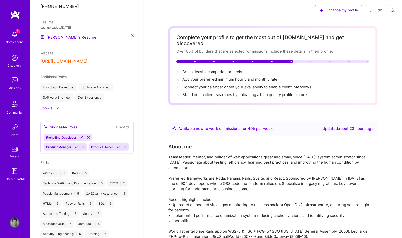
scroll to position [168, 0]
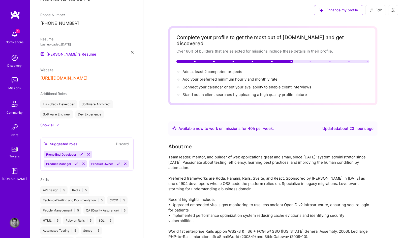
click at [377, 9] on span "Edit" at bounding box center [376, 10] width 12 height 5
select select "US"
select select "Right Now"
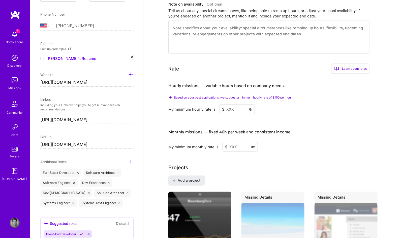
scroll to position [303, 0]
click at [238, 104] on input at bounding box center [237, 109] width 35 height 10
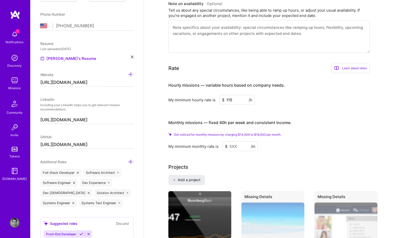
type input "115"
click at [235, 141] on input at bounding box center [240, 146] width 35 height 10
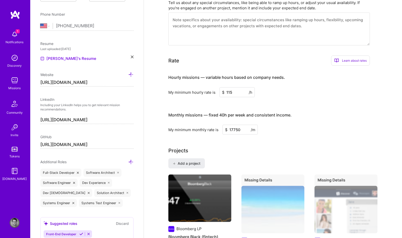
type input "17750"
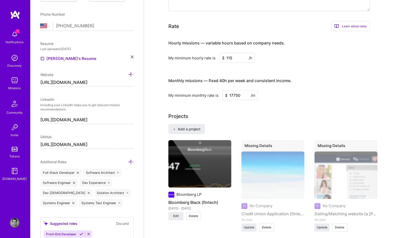
scroll to position [182, 0]
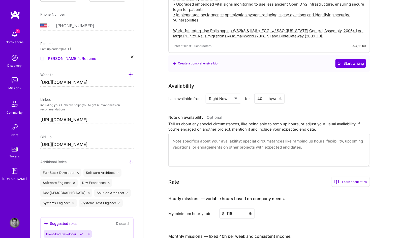
click at [227, 135] on textarea at bounding box center [269, 150] width 202 height 33
drag, startPoint x: 263, startPoint y: 91, endPoint x: 258, endPoint y: 87, distance: 6.0
click at [258, 94] on input "40" at bounding box center [270, 99] width 30 height 10
type input "50"
drag, startPoint x: 243, startPoint y: 120, endPoint x: 235, endPoint y: 132, distance: 14.6
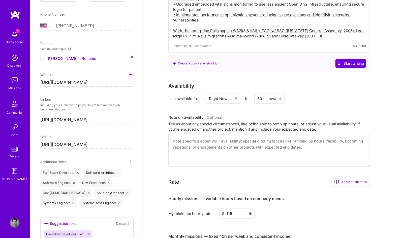
click at [241, 121] on div "Tell us about any special circumstances, like being able to ramp up hours, or a…" at bounding box center [269, 126] width 202 height 11
drag, startPoint x: 233, startPoint y: 135, endPoint x: 238, endPoint y: 134, distance: 5.4
click at [233, 136] on textarea at bounding box center [269, 150] width 202 height 33
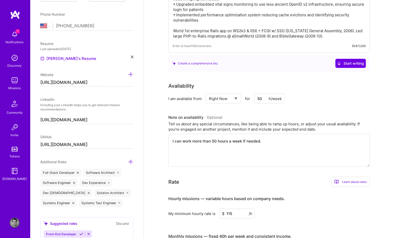
drag, startPoint x: 300, startPoint y: 142, endPoint x: 224, endPoint y: 133, distance: 76.7
click at [300, 142] on textarea "I can work more than 50 hours a week if needed." at bounding box center [269, 150] width 202 height 33
click at [248, 134] on textarea "I can work more than 50 hours a week if needed." at bounding box center [269, 150] width 202 height 33
drag, startPoint x: 246, startPoint y: 134, endPoint x: 285, endPoint y: 133, distance: 38.1
click at [285, 134] on textarea "I can work more than 50 hours a week if needed." at bounding box center [269, 150] width 202 height 33
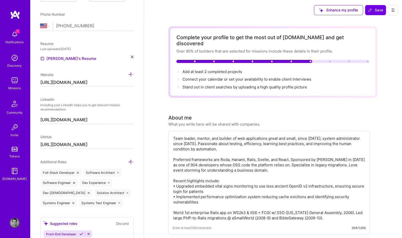
scroll to position [0, 0]
type textarea "I can work more than 50 hours a week if you need a hard push."
click at [375, 10] on span "Save" at bounding box center [376, 10] width 15 height 5
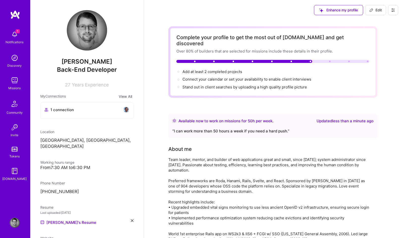
click at [378, 10] on span "Edit" at bounding box center [376, 10] width 12 height 5
select select "US"
select select "Right Now"
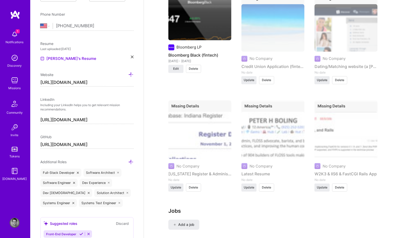
scroll to position [424, 0]
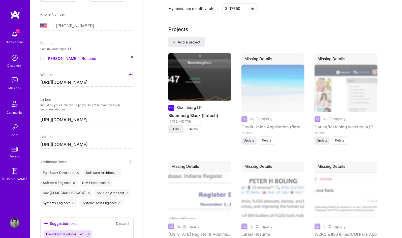
click at [269, 138] on span "Delete" at bounding box center [266, 140] width 9 height 5
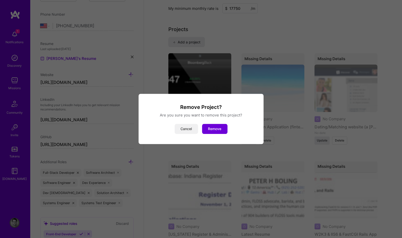
click at [184, 131] on button "Cancel" at bounding box center [186, 129] width 23 height 10
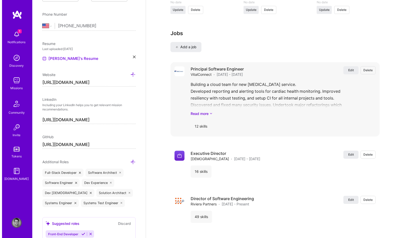
scroll to position [696, 0]
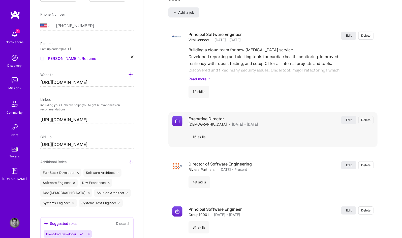
click at [368, 118] on span "Delete" at bounding box center [366, 120] width 9 height 4
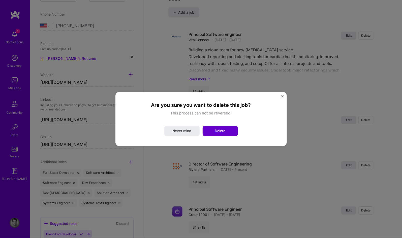
click at [221, 131] on span "Delete" at bounding box center [220, 130] width 11 height 5
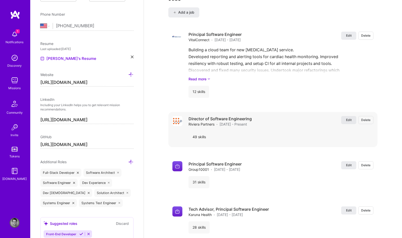
click at [349, 118] on span "Edit" at bounding box center [349, 120] width 6 height 4
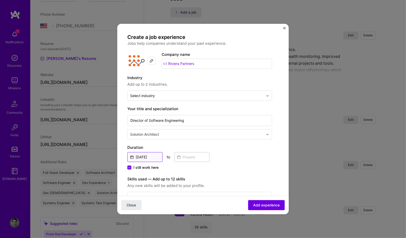
click at [137, 155] on input "Jan, 2020" at bounding box center [144, 157] width 35 height 10
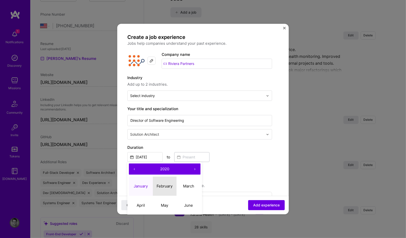
drag, startPoint x: 166, startPoint y: 184, endPoint x: 168, endPoint y: 174, distance: 10.0
click at [166, 184] on abbr "February" at bounding box center [165, 185] width 16 height 5
type input "Feb, 2020"
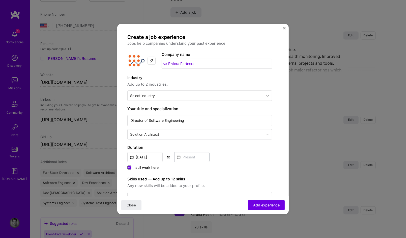
click at [155, 167] on span "I still work here" at bounding box center [145, 167] width 25 height 5
click at [0, 0] on input "I still work here" at bounding box center [0, 0] width 0 height 0
click at [192, 157] on input at bounding box center [191, 157] width 35 height 10
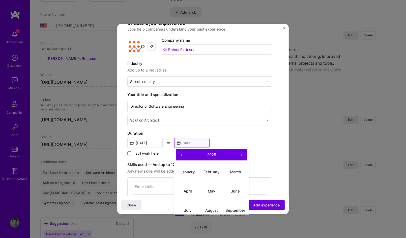
scroll to position [61, 0]
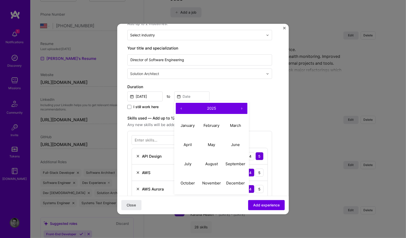
click at [182, 106] on button "‹" at bounding box center [181, 108] width 11 height 11
click at [230, 179] on button "December" at bounding box center [235, 182] width 24 height 19
type input "Dec, 2022"
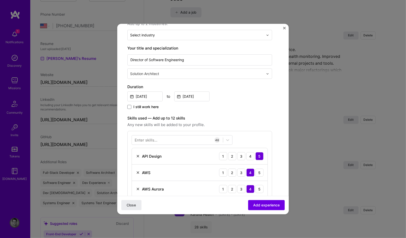
drag, startPoint x: 243, startPoint y: 106, endPoint x: 241, endPoint y: 105, distance: 2.8
click at [243, 106] on div "I still work here" at bounding box center [199, 107] width 145 height 6
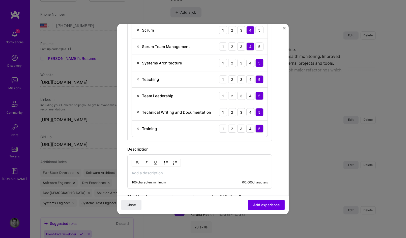
scroll to position [848, 0]
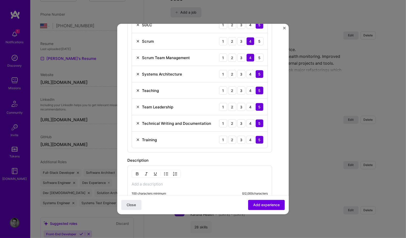
click at [138, 121] on img at bounding box center [138, 123] width 4 height 4
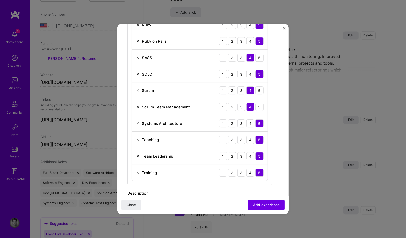
scroll to position [787, 0]
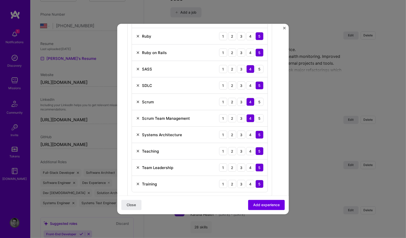
click at [137, 149] on img at bounding box center [138, 151] width 4 height 4
click at [137, 100] on img at bounding box center [138, 102] width 4 height 4
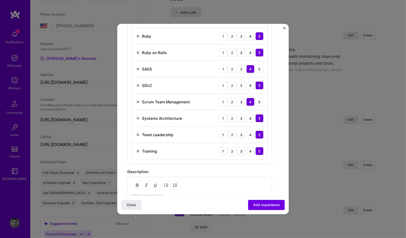
click at [139, 100] on img at bounding box center [138, 102] width 4 height 4
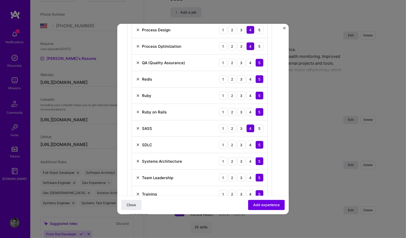
scroll to position [726, 0]
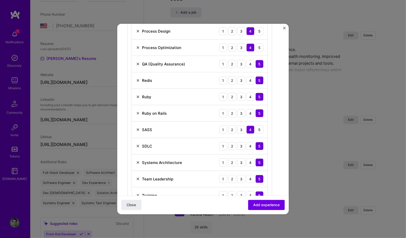
click at [138, 127] on img at bounding box center [138, 129] width 4 height 4
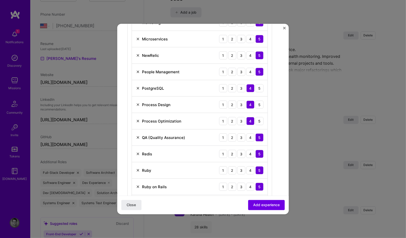
scroll to position [636, 0]
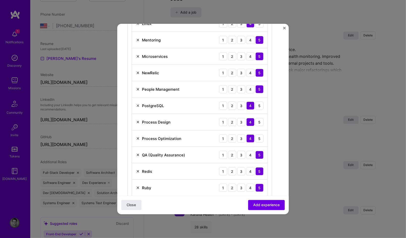
click at [138, 153] on img at bounding box center [138, 155] width 4 height 4
drag, startPoint x: 138, startPoint y: 116, endPoint x: 137, endPoint y: 105, distance: 11.2
click at [138, 120] on img at bounding box center [138, 122] width 4 height 4
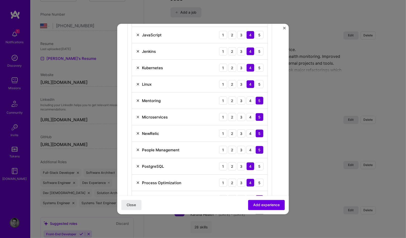
scroll to position [575, 0]
click at [138, 131] on img at bounding box center [138, 133] width 4 height 4
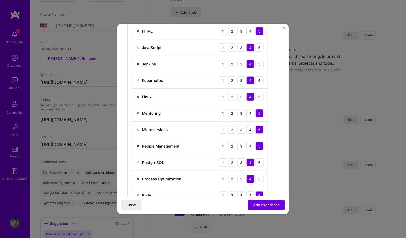
scroll to position [545, 0]
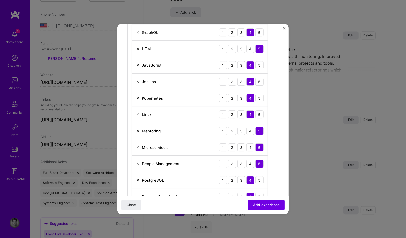
drag, startPoint x: 138, startPoint y: 109, endPoint x: 138, endPoint y: 103, distance: 6.1
click at [138, 112] on img at bounding box center [138, 114] width 4 height 4
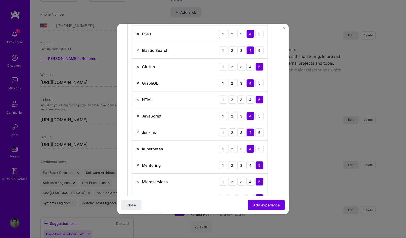
scroll to position [484, 0]
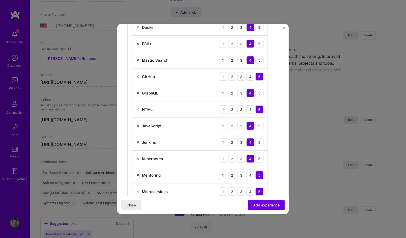
drag, startPoint x: 138, startPoint y: 137, endPoint x: 137, endPoint y: 135, distance: 2.5
click at [137, 140] on img at bounding box center [138, 142] width 4 height 4
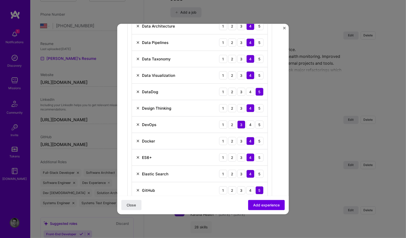
scroll to position [363, 0]
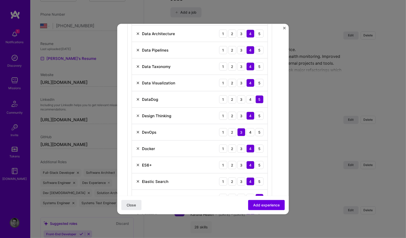
click at [138, 146] on img at bounding box center [138, 148] width 4 height 4
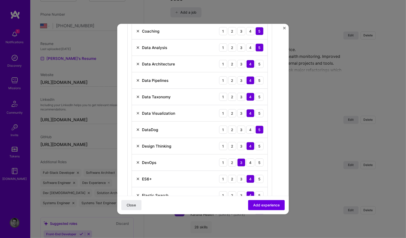
scroll to position [333, 0]
drag, startPoint x: 137, startPoint y: 126, endPoint x: 137, endPoint y: 129, distance: 3.3
click at [137, 127] on img at bounding box center [138, 129] width 4 height 4
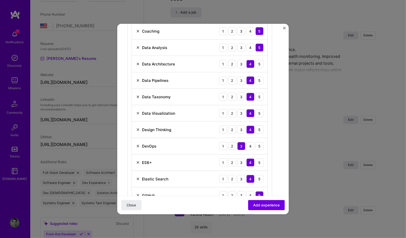
click at [137, 111] on img at bounding box center [138, 113] width 4 height 4
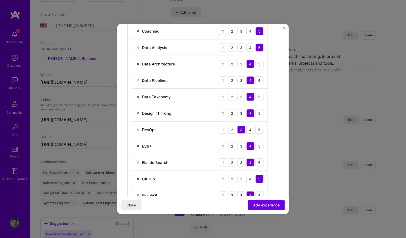
drag, startPoint x: 138, startPoint y: 93, endPoint x: 141, endPoint y: 68, distance: 25.7
click at [138, 95] on img at bounding box center [138, 97] width 4 height 4
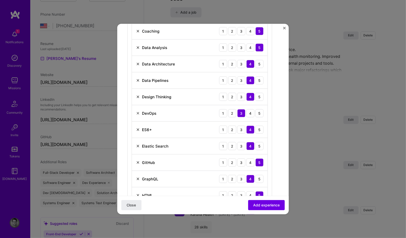
click at [137, 62] on img at bounding box center [138, 64] width 4 height 4
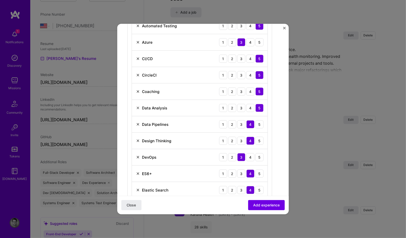
scroll to position [272, 0]
click at [137, 90] on img at bounding box center [138, 92] width 4 height 4
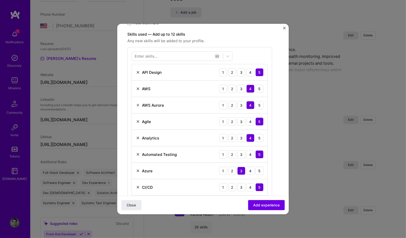
scroll to position [182, 0]
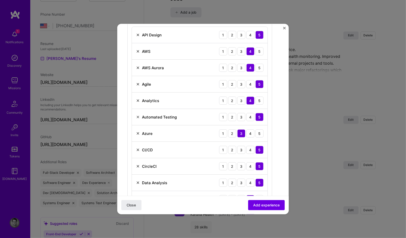
click at [137, 82] on img at bounding box center [138, 84] width 4 height 4
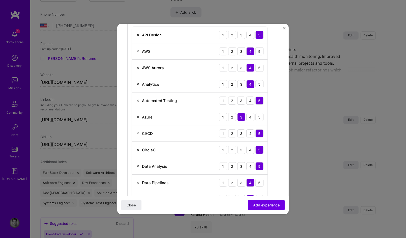
click at [137, 83] on img at bounding box center [138, 84] width 4 height 4
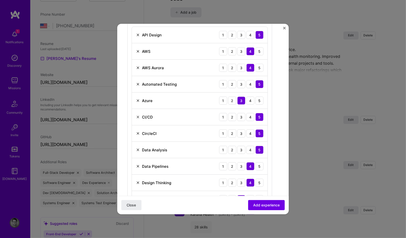
click at [138, 66] on img at bounding box center [138, 68] width 4 height 4
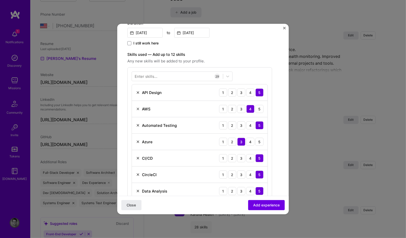
scroll to position [121, 0]
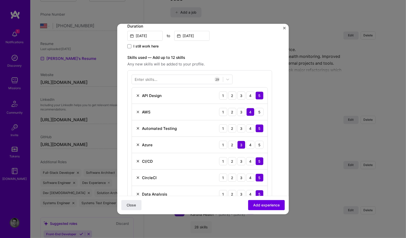
drag, startPoint x: 139, startPoint y: 110, endPoint x: 139, endPoint y: 105, distance: 4.8
click at [139, 110] on img at bounding box center [138, 112] width 4 height 4
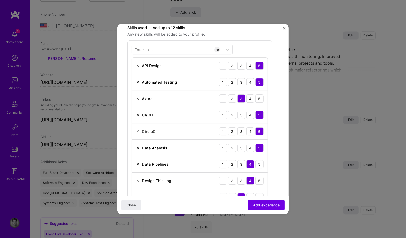
scroll to position [151, 0]
click at [136, 129] on img at bounding box center [138, 131] width 4 height 4
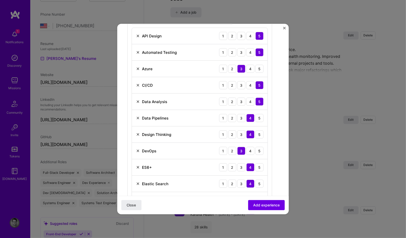
scroll to position [182, 0]
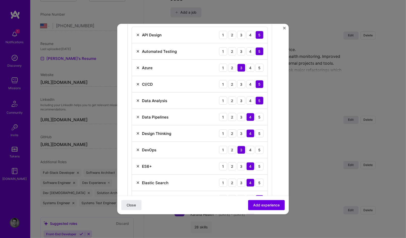
click at [137, 98] on img at bounding box center [138, 100] width 4 height 4
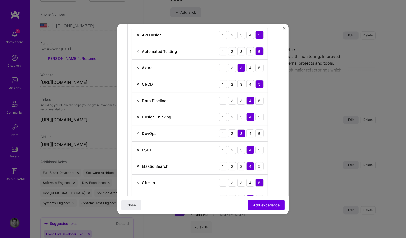
click at [138, 115] on img at bounding box center [138, 117] width 4 height 4
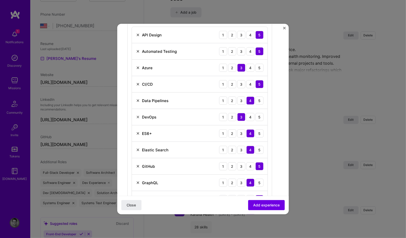
click at [138, 115] on img at bounding box center [138, 117] width 4 height 4
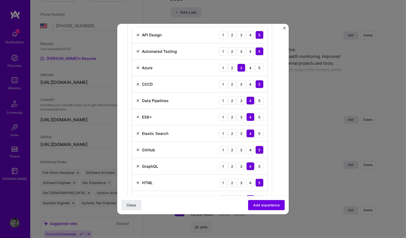
click at [138, 115] on img at bounding box center [138, 117] width 4 height 4
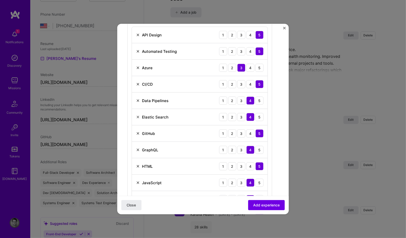
click at [139, 115] on img at bounding box center [138, 117] width 4 height 4
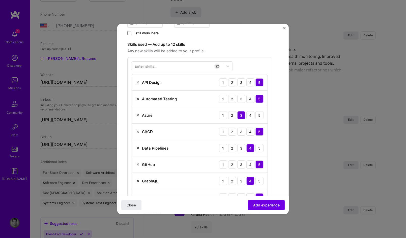
scroll to position [151, 0]
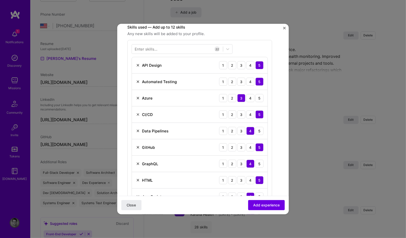
click at [138, 145] on img at bounding box center [138, 147] width 4 height 4
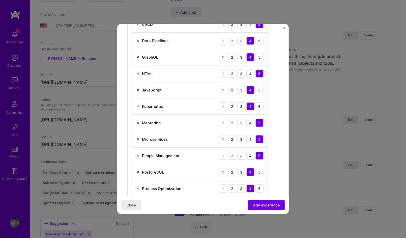
scroll to position [242, 0]
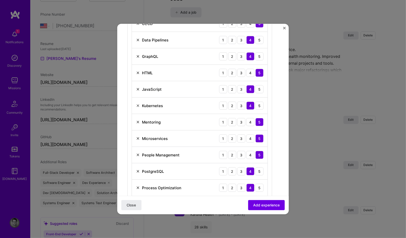
click at [138, 71] on img at bounding box center [138, 73] width 4 height 4
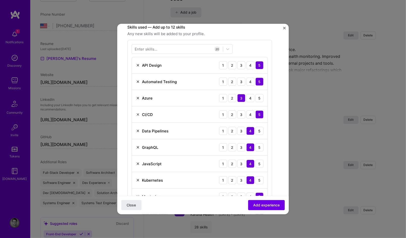
scroll to position [151, 0]
click at [137, 79] on img at bounding box center [138, 81] width 4 height 4
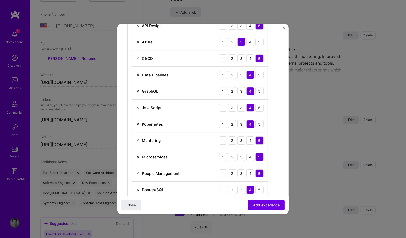
scroll to position [212, 0]
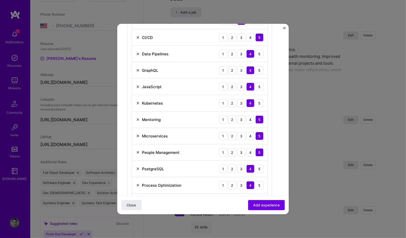
click at [136, 84] on img at bounding box center [138, 86] width 4 height 4
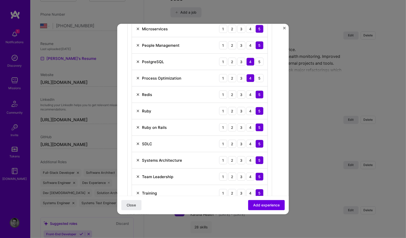
scroll to position [303, 0]
click at [137, 141] on img at bounding box center [138, 143] width 4 height 4
click at [137, 174] on img at bounding box center [138, 176] width 4 height 4
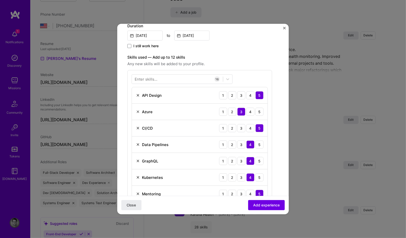
scroll to position [121, 0]
click at [137, 110] on img at bounding box center [138, 112] width 4 height 4
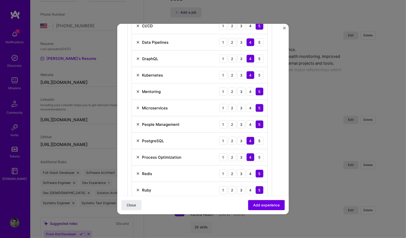
scroll to position [182, 0]
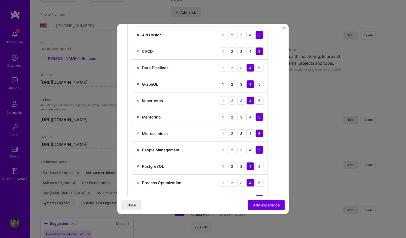
click at [138, 115] on img at bounding box center [138, 117] width 4 height 4
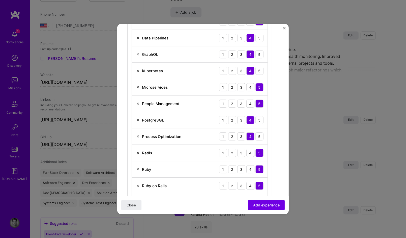
scroll to position [212, 0]
click at [137, 85] on img at bounding box center [138, 86] width 4 height 4
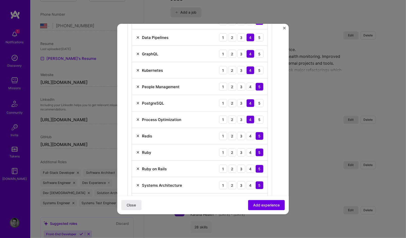
click at [137, 134] on img at bounding box center [138, 136] width 4 height 4
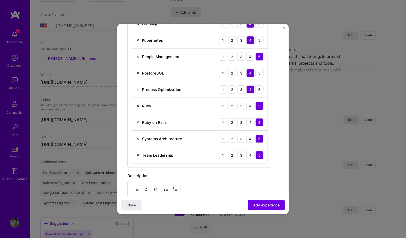
scroll to position [242, 0]
click at [138, 87] on img at bounding box center [138, 89] width 4 height 4
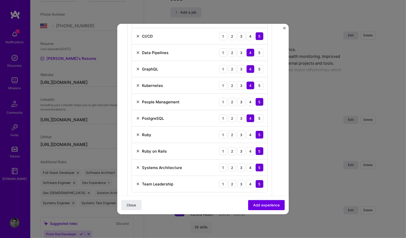
scroll to position [151, 0]
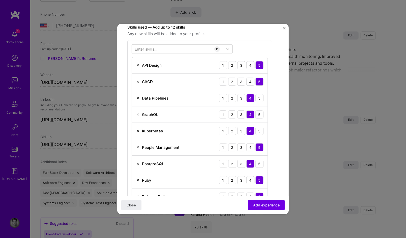
click at [166, 48] on div at bounding box center [177, 49] width 91 height 8
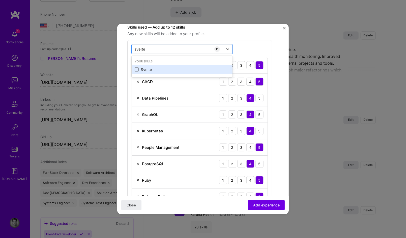
click at [146, 67] on div "Svelte" at bounding box center [182, 69] width 95 height 5
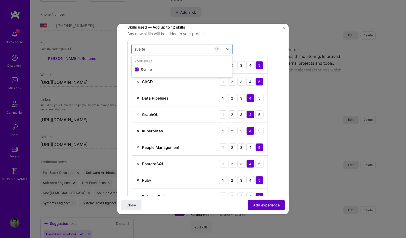
type input "svelte"
click at [265, 206] on span "Add experience" at bounding box center [266, 204] width 26 height 5
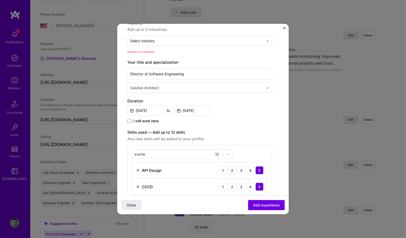
scroll to position [51, 0]
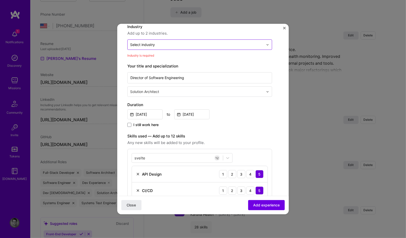
click at [162, 44] on input "text" at bounding box center [196, 44] width 133 height 5
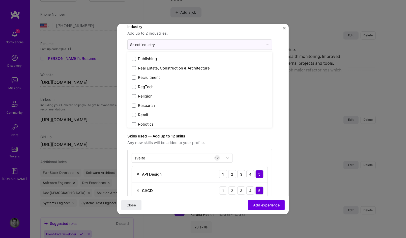
scroll to position [938, 0]
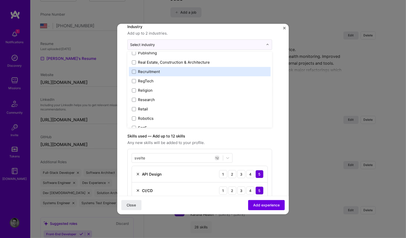
click at [160, 71] on label "Recruitment" at bounding box center [200, 71] width 136 height 5
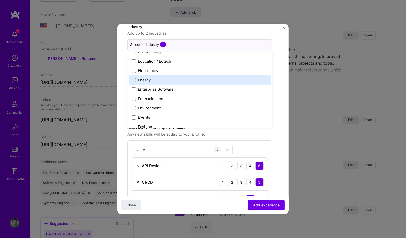
scroll to position [484, 0]
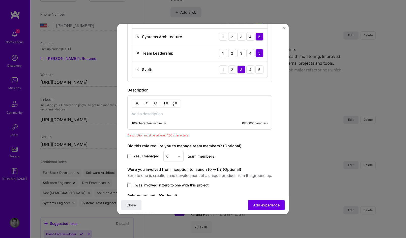
scroll to position [327, 0]
click at [130, 155] on span at bounding box center [129, 157] width 4 height 4
click at [0, 0] on input "Yes, I managed" at bounding box center [0, 0] width 0 height 0
click at [178, 152] on div at bounding box center [181, 157] width 6 height 10
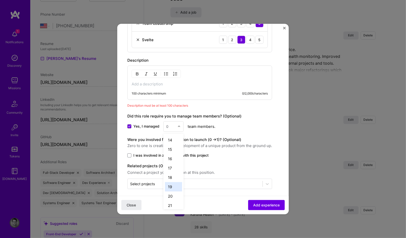
scroll to position [170, 0]
drag, startPoint x: 171, startPoint y: 190, endPoint x: 170, endPoint y: 142, distance: 47.9
click at [170, 142] on div "1 2 3 4 5 6 7 8 9 10 11 12 13 14 15 16 17 18 19 20 21 22 23 24 25 25+" at bounding box center [173, 171] width 20 height 76
click at [170, 142] on div "20" at bounding box center [173, 146] width 17 height 9
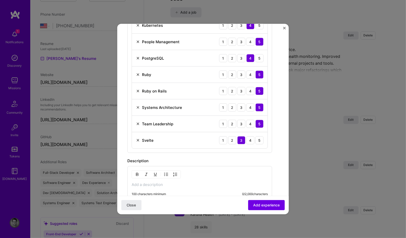
scroll to position [357, 0]
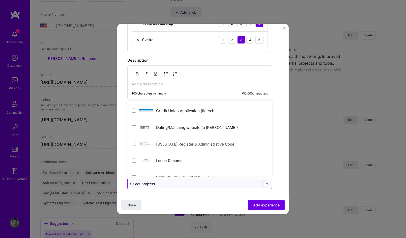
click at [154, 181] on div "Select projects" at bounding box center [142, 183] width 25 height 5
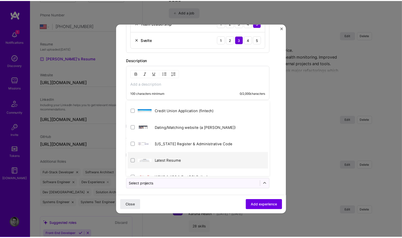
scroll to position [27, 0]
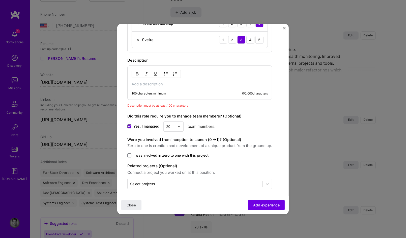
click at [175, 81] on p at bounding box center [200, 83] width 136 height 5
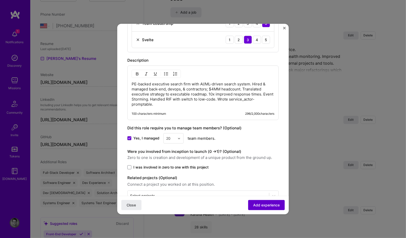
click at [263, 206] on span "Add experience" at bounding box center [266, 204] width 26 height 5
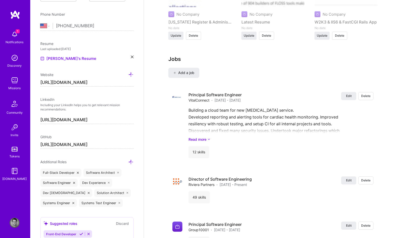
scroll to position [636, 0]
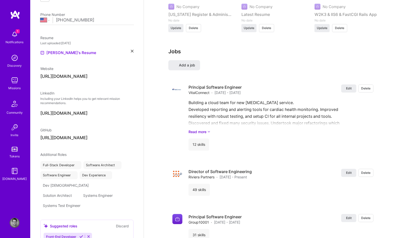
select select "US"
select select "Right Now"
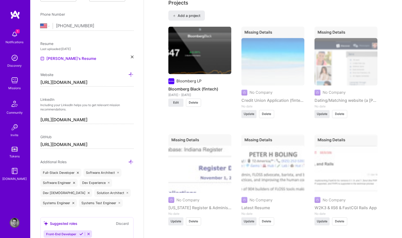
scroll to position [466, 0]
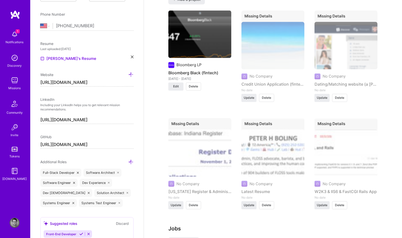
click at [268, 203] on span "Delete" at bounding box center [266, 205] width 9 height 5
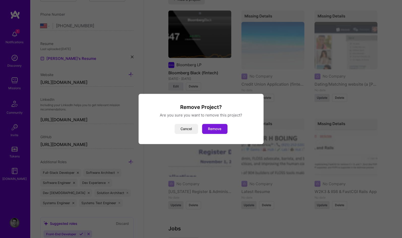
drag, startPoint x: 214, startPoint y: 127, endPoint x: 217, endPoint y: 127, distance: 3.3
click at [214, 127] on button "Remove" at bounding box center [214, 129] width 25 height 10
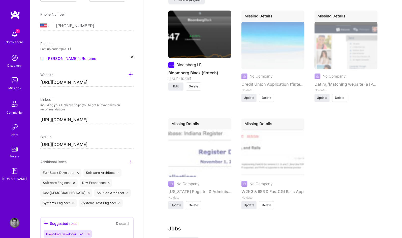
click at [333, 183] on div "Bloomberg LP Bloomberg Black (fintech) Aug 2010 - Nov 2012 Edit Delete Missing …" at bounding box center [272, 113] width 209 height 205
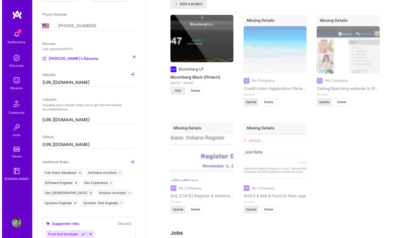
scroll to position [454, 0]
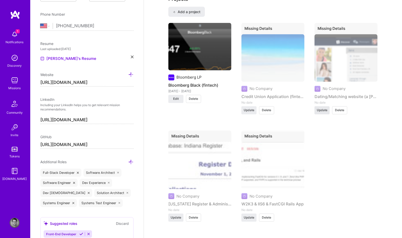
click at [325, 108] on span "Update" at bounding box center [322, 110] width 11 height 5
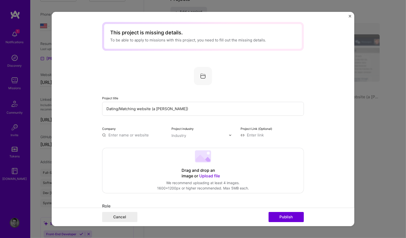
scroll to position [0, 0]
click at [124, 135] on input "text" at bounding box center [133, 134] width 63 height 5
type input "Acquaintable"
click at [144, 146] on div "Acquaintable" at bounding box center [144, 146] width 28 height 9
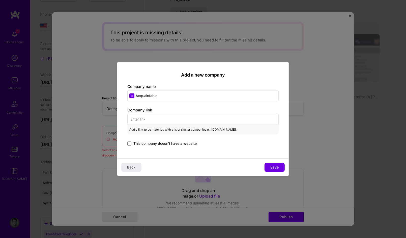
click at [160, 136] on div "Company link Add a link to be matched with this or similar companies on A.Team.…" at bounding box center [202, 126] width 151 height 39
click at [142, 119] on input "text" at bounding box center [202, 119] width 151 height 11
paste input "https://www.crunchbase.com/organization/acquaintable"
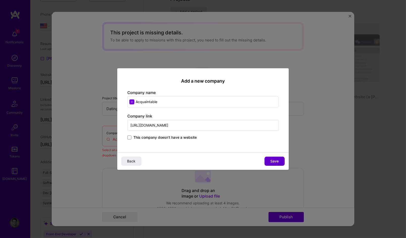
type input "https://www.crunchbase.com/organization/acquaintable"
click at [273, 162] on span "Save" at bounding box center [275, 160] width 8 height 5
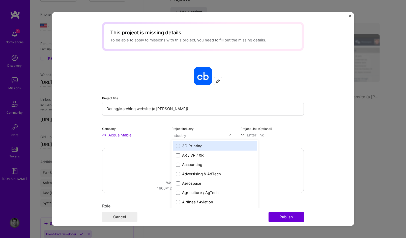
click at [177, 133] on div "Industry" at bounding box center [179, 135] width 15 height 5
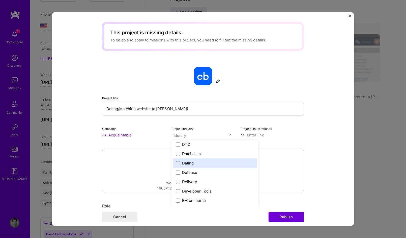
click at [209, 164] on label "Dating" at bounding box center [215, 162] width 78 height 5
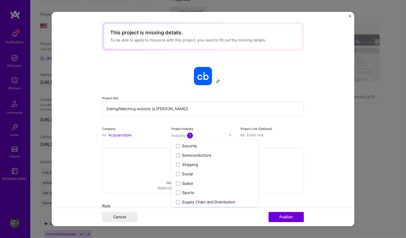
scroll to position [1017, 0]
click at [193, 174] on label "Social" at bounding box center [215, 173] width 78 height 5
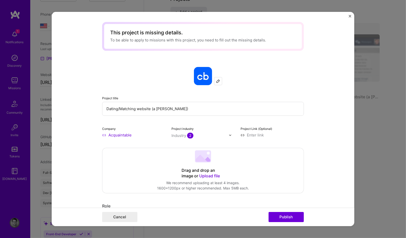
click at [301, 114] on input "Dating/Matching website (a [PERSON_NAME])" at bounding box center [203, 109] width 202 height 14
click at [249, 134] on input at bounding box center [272, 134] width 63 height 5
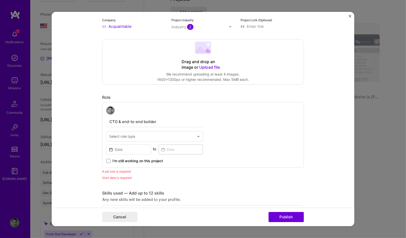
scroll to position [0, 0]
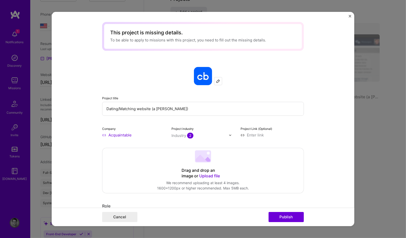
click at [259, 137] on input at bounding box center [272, 134] width 63 height 5
paste input "https://web.archive.org/web/20130520212058/http://acquaintable.com/"
type input "https://web.archive.org/web/20130520212058/http://acquaintable.com/"
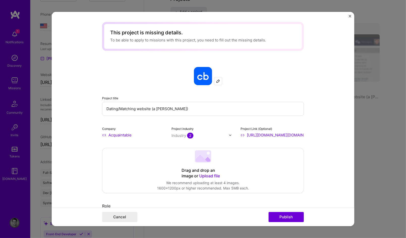
click at [208, 176] on span "Upload file" at bounding box center [209, 175] width 21 height 5
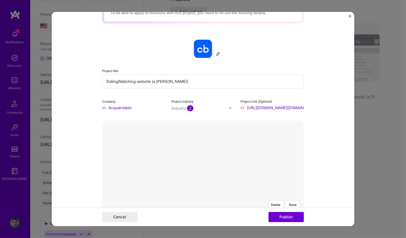
scroll to position [91, 0]
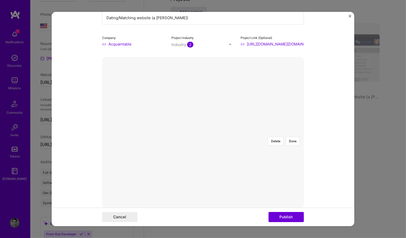
click at [203, 137] on div at bounding box center [282, 192] width 159 height 120
click at [206, 154] on div at bounding box center [285, 192] width 159 height 120
click at [292, 136] on button "Done" at bounding box center [293, 140] width 14 height 9
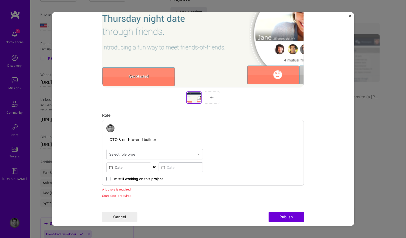
scroll to position [212, 0]
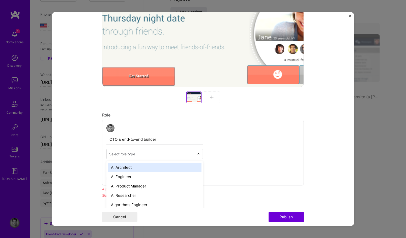
click at [129, 153] on div "Select role type" at bounding box center [122, 153] width 26 height 5
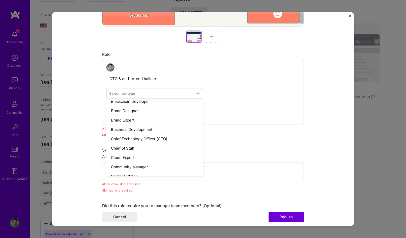
scroll to position [91, 0]
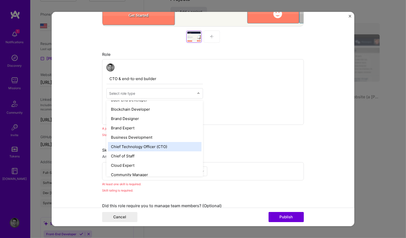
click at [152, 145] on div "Chief Technology Officer (CTO)" at bounding box center [155, 146] width 94 height 9
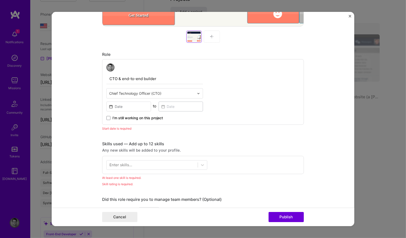
click at [137, 78] on input "CTO & end-to-end builder" at bounding box center [154, 78] width 97 height 11
click at [129, 103] on input at bounding box center [128, 106] width 45 height 10
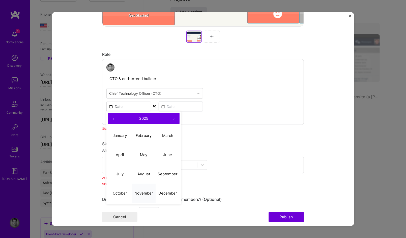
click at [146, 191] on abbr "November" at bounding box center [143, 192] width 19 height 5
type input "Nov, 2025"
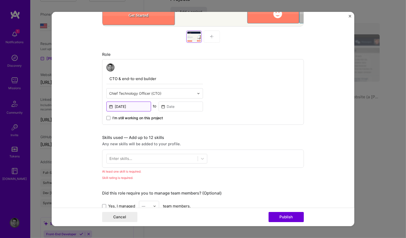
click at [130, 107] on input "Nov, 2025" at bounding box center [128, 106] width 45 height 10
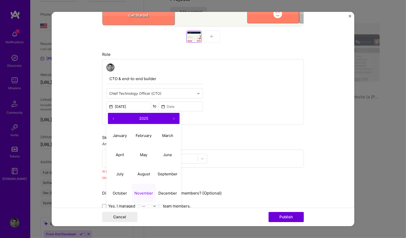
click at [114, 117] on button "‹" at bounding box center [113, 118] width 11 height 11
click at [111, 117] on button "‹" at bounding box center [113, 118] width 11 height 11
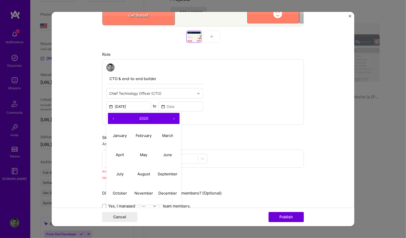
click at [111, 117] on button "‹" at bounding box center [113, 118] width 11 height 11
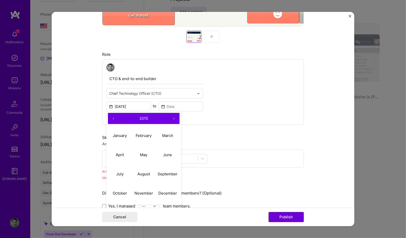
click at [111, 117] on button "‹" at bounding box center [113, 118] width 11 height 11
click at [112, 117] on button "‹" at bounding box center [113, 118] width 11 height 11
click at [219, 116] on div "CTO & end-to-end builder Chief Technology Officer (CTO) Nov, 2025 ‹ 2012 › Janu…" at bounding box center [203, 92] width 202 height 66
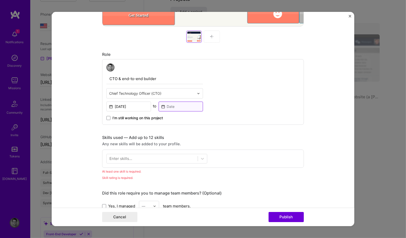
click at [186, 107] on input at bounding box center [181, 106] width 45 height 10
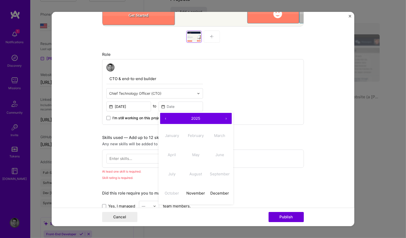
drag, startPoint x: 260, startPoint y: 92, endPoint x: 188, endPoint y: 97, distance: 72.3
click at [252, 93] on div "CTO & end-to-end builder Chief Technology Officer (CTO) Nov, 2025 to ‹ 2025 › J…" at bounding box center [203, 92] width 202 height 66
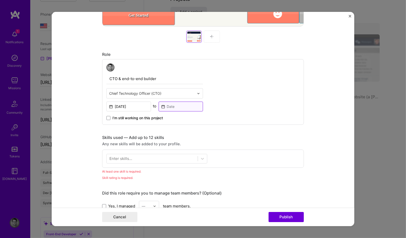
click at [169, 105] on input at bounding box center [181, 106] width 45 height 10
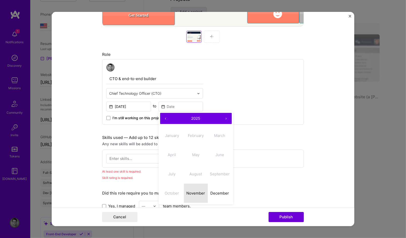
drag, startPoint x: 198, startPoint y: 191, endPoint x: 191, endPoint y: 177, distance: 15.1
click at [198, 191] on abbr "November" at bounding box center [195, 192] width 19 height 5
type input "Nov, 2025"
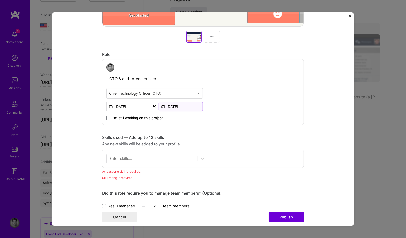
click at [167, 109] on input "Nov, 2025" at bounding box center [181, 106] width 45 height 10
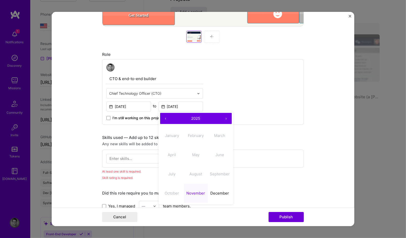
click at [223, 117] on button "›" at bounding box center [226, 118] width 11 height 11
click at [224, 118] on button "›" at bounding box center [226, 118] width 11 height 11
click at [225, 118] on button "›" at bounding box center [226, 118] width 11 height 11
click at [164, 117] on button "‹" at bounding box center [165, 118] width 11 height 11
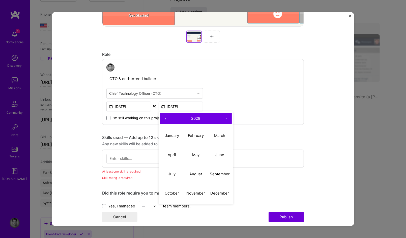
click at [164, 117] on button "‹" at bounding box center [165, 118] width 11 height 11
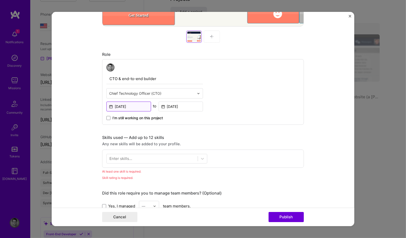
click at [129, 105] on input "Nov, 2025" at bounding box center [128, 106] width 45 height 10
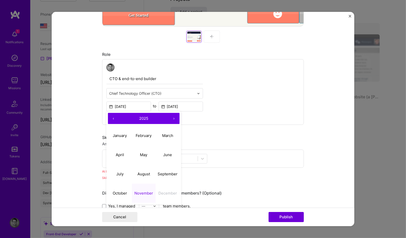
click at [110, 117] on button "‹" at bounding box center [113, 118] width 11 height 11
click at [111, 117] on button "‹" at bounding box center [113, 118] width 11 height 11
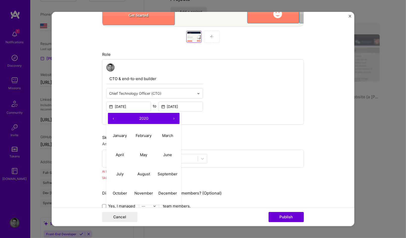
click at [111, 117] on button "‹" at bounding box center [113, 118] width 11 height 11
click at [112, 117] on button "‹" at bounding box center [113, 118] width 11 height 11
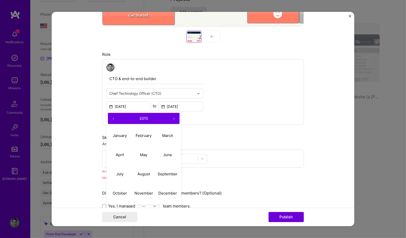
click at [112, 117] on button "‹" at bounding box center [113, 118] width 11 height 11
click at [172, 117] on button "›" at bounding box center [173, 118] width 11 height 11
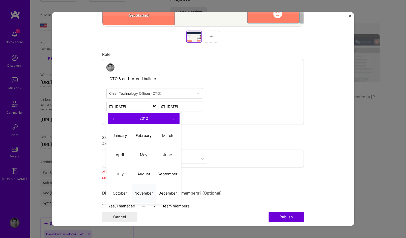
click at [142, 189] on button "November" at bounding box center [144, 192] width 24 height 19
type input "Nov, 2012"
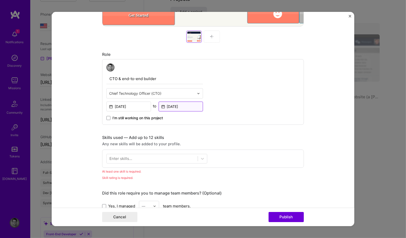
click at [168, 108] on input "Nov, 2025" at bounding box center [181, 106] width 45 height 10
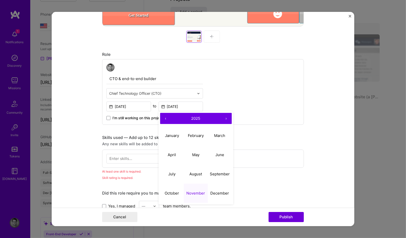
click at [162, 117] on button "‹" at bounding box center [165, 118] width 11 height 11
click at [163, 117] on button "‹" at bounding box center [165, 118] width 11 height 11
click at [163, 118] on button "‹" at bounding box center [165, 118] width 11 height 11
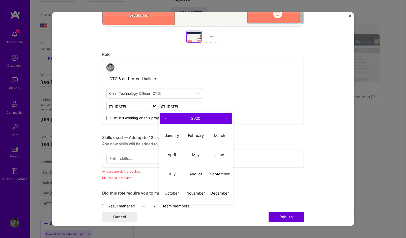
click at [163, 118] on button "‹" at bounding box center [165, 118] width 11 height 11
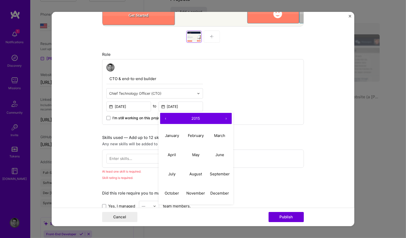
click at [163, 118] on button "‹" at bounding box center [165, 118] width 11 height 11
click at [191, 190] on abbr "November" at bounding box center [195, 192] width 19 height 5
type input "Nov, 2013"
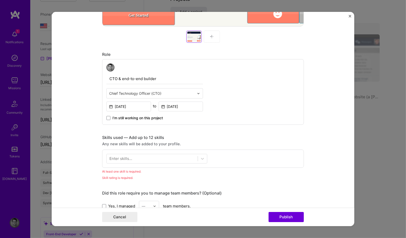
click at [257, 115] on div "CTO & end-to-end builder Chief Technology Officer (CTO) Nov, 2012 to Nov, 2013 …" at bounding box center [203, 92] width 202 height 66
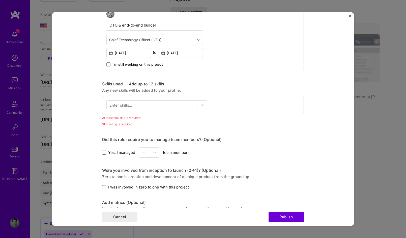
scroll to position [363, 0]
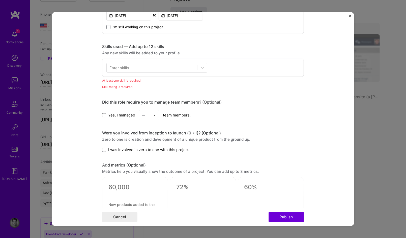
click at [103, 113] on span at bounding box center [104, 115] width 4 height 4
click at [0, 0] on input "Yes, I managed" at bounding box center [0, 0] width 0 height 0
click at [153, 114] on img at bounding box center [154, 115] width 3 height 3
click at [143, 164] on div "5" at bounding box center [148, 165] width 17 height 9
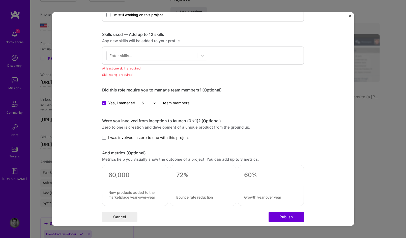
scroll to position [424, 0]
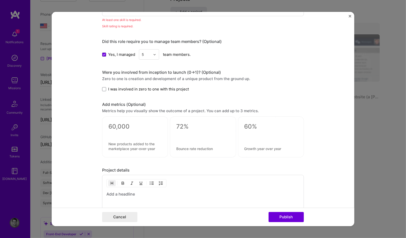
click at [122, 125] on textarea at bounding box center [134, 127] width 53 height 8
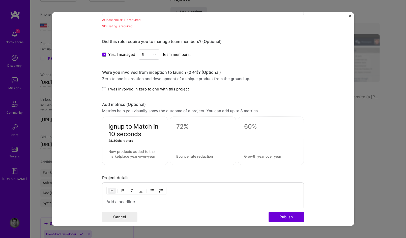
type textarea "ignup to Match in 10 seconds"
click at [131, 150] on textarea at bounding box center [134, 154] width 53 height 10
click at [180, 123] on textarea at bounding box center [202, 127] width 53 height 8
type textarea "ERA-NYC Round 4"
click at [187, 156] on textarea at bounding box center [202, 156] width 53 height 5
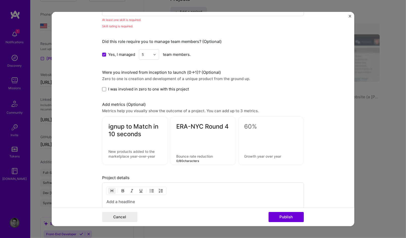
paste textarea "Seed round ERA-NYC Winter 2013; Acquired by Reveal (MS Ventures)"
click at [206, 149] on textarea "Seed round ERA-NYC Winter 2013; Acquired by Reveal (MS Ventures)" at bounding box center [202, 151] width 53 height 14
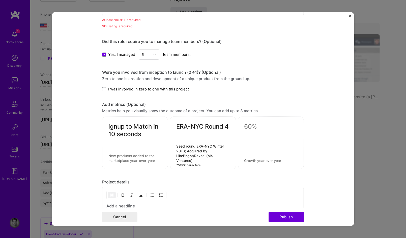
type textarea "Seed round ERA-NYC Winter 2013; Acquired by LikeBright/Reveal (MS Ventures)"
click at [255, 125] on textarea at bounding box center [270, 127] width 53 height 8
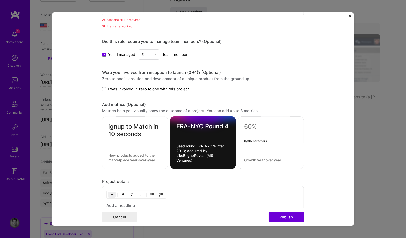
click at [124, 130] on textarea "ignup to Match in 10 seconds" at bounding box center [134, 130] width 53 height 15
click at [119, 157] on textarea at bounding box center [134, 158] width 53 height 10
click at [128, 153] on textarea at bounding box center [134, 158] width 53 height 10
paste textarea "Touch-enabled SPA"
type textarea "Touch-enabled SPA"
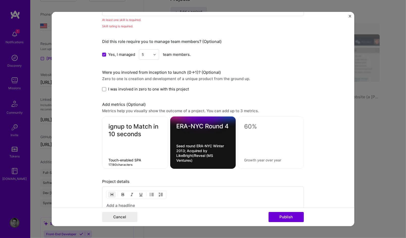
click at [304, 152] on form "This project is missing details. To be able to apply to missions with this proj…" at bounding box center [203, 119] width 303 height 214
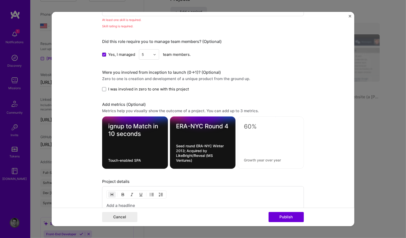
drag, startPoint x: 121, startPoint y: 126, endPoint x: 106, endPoint y: 119, distance: 15.9
click at [121, 125] on textarea "ignup to Match in 10 seconds" at bounding box center [135, 130] width 54 height 15
click at [302, 137] on div at bounding box center [271, 143] width 66 height 52
click at [113, 132] on textarea "Signup to Match in 10 seconds" at bounding box center [135, 130] width 54 height 15
type textarea "Signup to Match in <10 seconds"
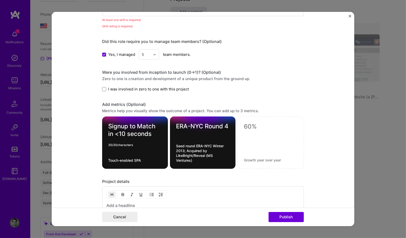
click at [254, 125] on textarea at bounding box center [271, 127] width 54 height 8
click at [258, 124] on textarea at bounding box center [271, 127] width 54 height 8
type textarea "2MM+ profiles"
click at [266, 158] on textarea at bounding box center [271, 160] width 54 height 5
click at [255, 158] on textarea at bounding box center [271, 160] width 54 height 5
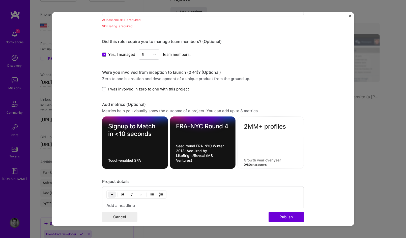
paste textarea "socially-curated dating via friends-of-friends"
type textarea "socially-curated dating via friends-of-friends"
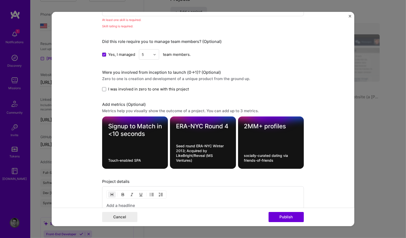
click at [310, 161] on form "This project is missing details. To be able to apply to missions with this proj…" at bounding box center [203, 119] width 303 height 214
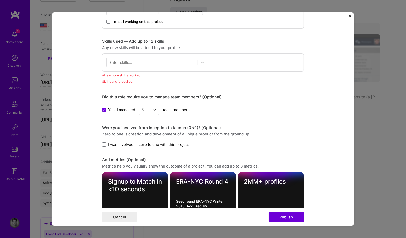
scroll to position [363, 0]
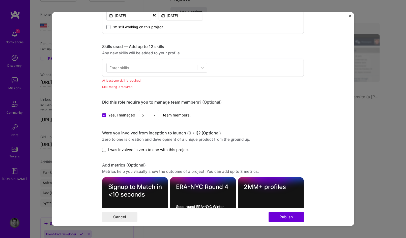
click at [102, 148] on span at bounding box center [104, 150] width 4 height 4
click at [0, 0] on input "I was involved in zero to one with this project" at bounding box center [0, 0] width 0 height 0
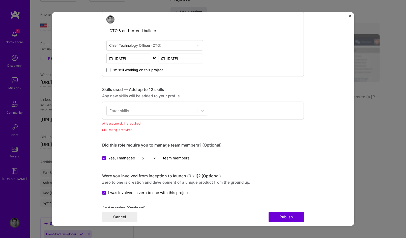
scroll to position [303, 0]
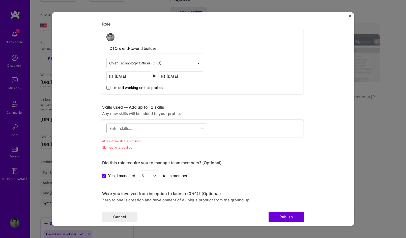
click at [132, 126] on div at bounding box center [152, 128] width 91 height 8
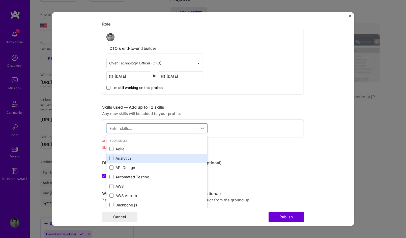
click at [125, 155] on div "Analytics" at bounding box center [156, 157] width 95 height 5
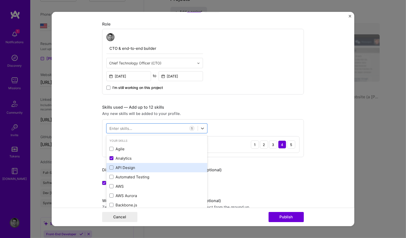
click at [130, 166] on div "API Design" at bounding box center [156, 167] width 95 height 5
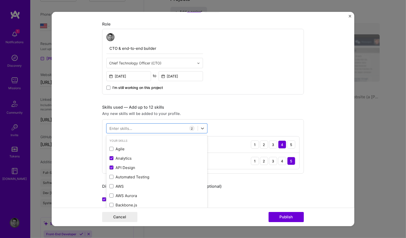
scroll to position [61, 0]
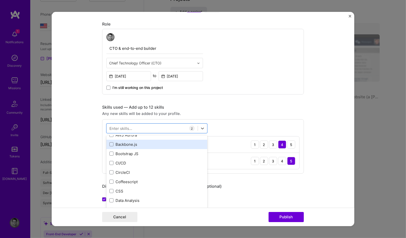
click at [136, 143] on div "Backbone.js" at bounding box center [156, 144] width 95 height 5
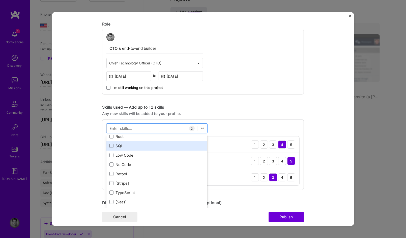
scroll to position [212, 0]
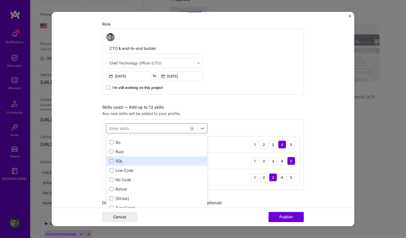
click at [118, 158] on div "SQL" at bounding box center [156, 160] width 95 height 5
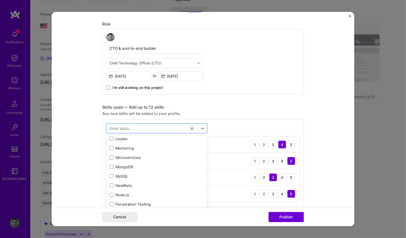
scroll to position [545, 0]
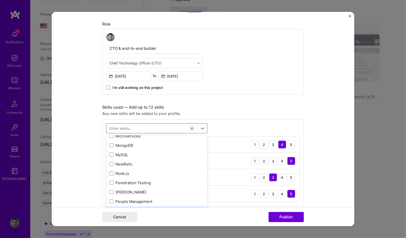
click at [126, 191] on div "Agile Analytics API Design Automated Testing AWS AWS Aurora Backbone.js Bootstr…" at bounding box center [156, 75] width 101 height 952
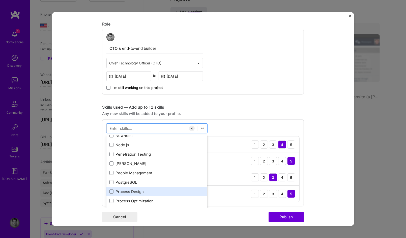
scroll to position [575, 0]
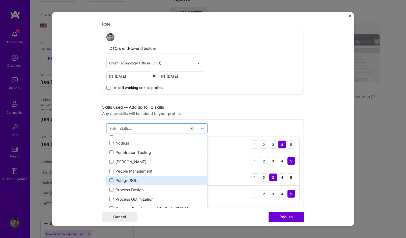
click at [129, 180] on div "PostgreSQL" at bounding box center [156, 180] width 95 height 5
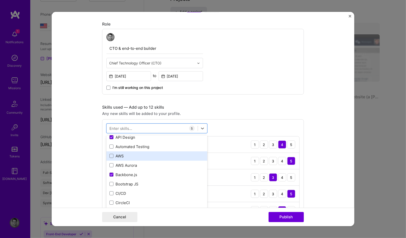
scroll to position [0, 0]
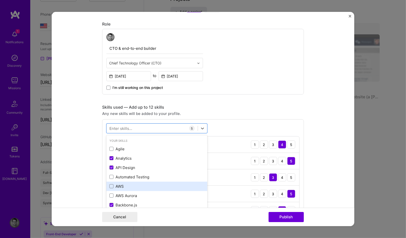
click at [119, 185] on div "AWS" at bounding box center [156, 185] width 95 height 5
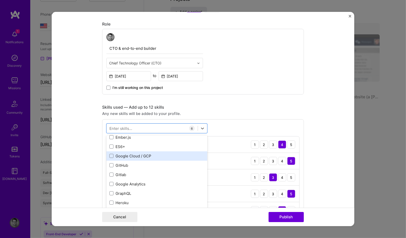
scroll to position [393, 0]
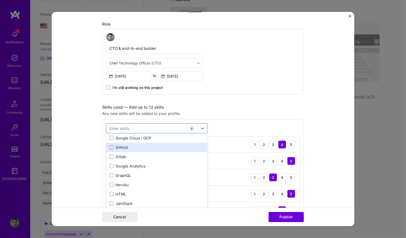
click at [133, 147] on div "GitHub" at bounding box center [156, 147] width 95 height 5
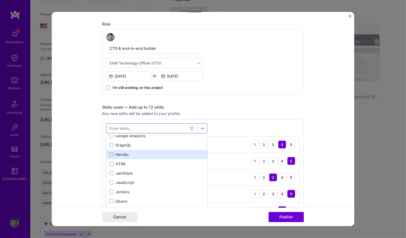
scroll to position [424, 0]
click at [127, 155] on div "Heroku" at bounding box center [156, 154] width 95 height 5
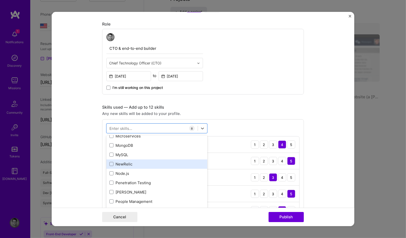
click at [125, 165] on div "NewRelic" at bounding box center [156, 163] width 95 height 5
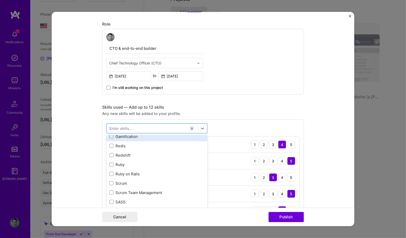
scroll to position [666, 0]
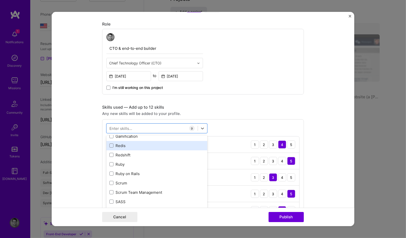
click at [130, 146] on div "Redis" at bounding box center [156, 145] width 95 height 5
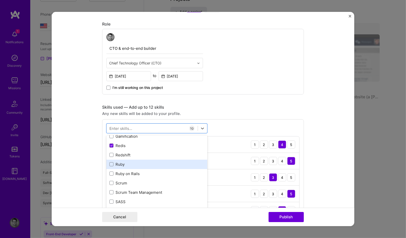
click at [124, 161] on div "Ruby" at bounding box center [156, 163] width 95 height 5
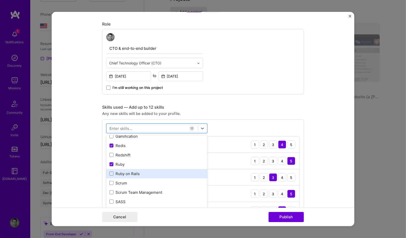
click at [128, 172] on div "Ruby on Rails" at bounding box center [156, 173] width 95 height 5
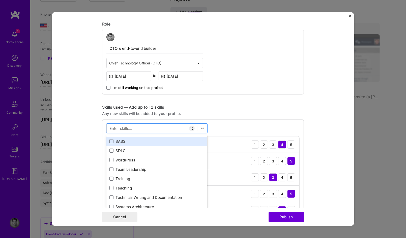
scroll to position [726, 0]
click at [125, 141] on div "SASS" at bounding box center [156, 140] width 95 height 5
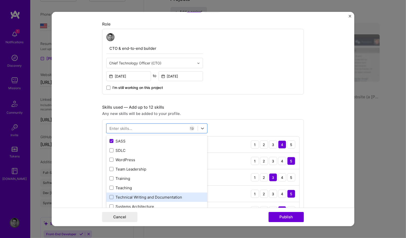
scroll to position [757, 0]
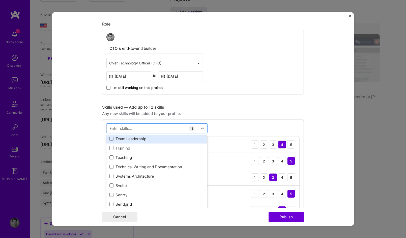
click at [125, 136] on div "Team Leadership" at bounding box center [156, 138] width 95 height 5
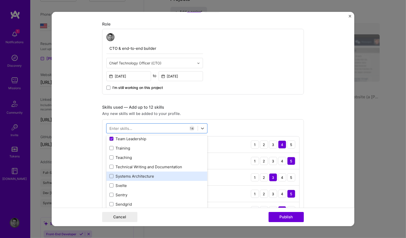
click at [148, 175] on div "Systems Architecture" at bounding box center [156, 175] width 95 height 5
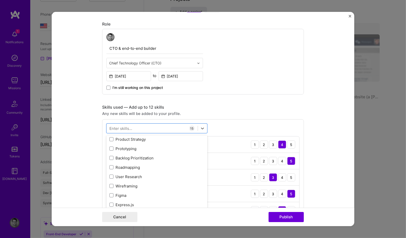
scroll to position [878, 0]
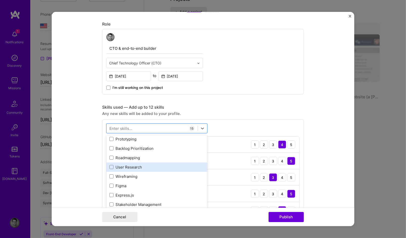
click at [126, 165] on div "User Research" at bounding box center [156, 166] width 95 height 5
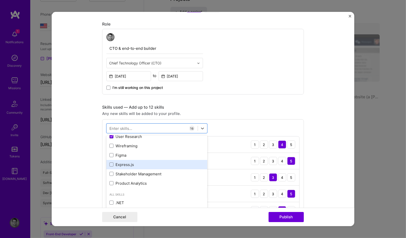
scroll to position [908, 0]
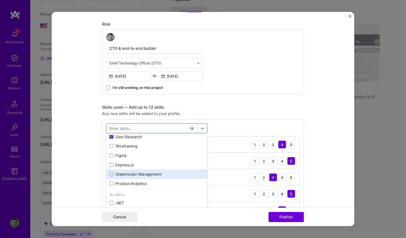
click at [128, 170] on div "Stakeholder Management" at bounding box center [156, 173] width 101 height 9
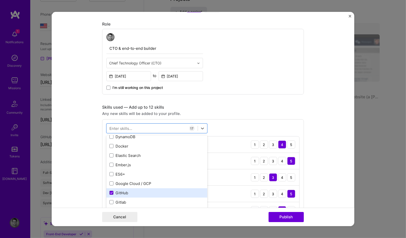
scroll to position [363, 0]
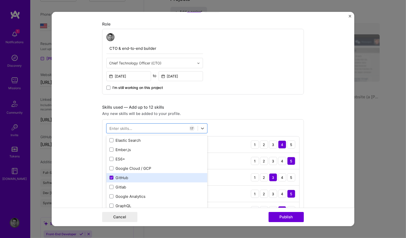
click at [139, 177] on div "GitHub" at bounding box center [156, 177] width 95 height 5
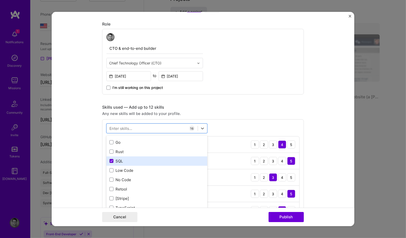
click at [126, 162] on div "SQL" at bounding box center [156, 160] width 95 height 5
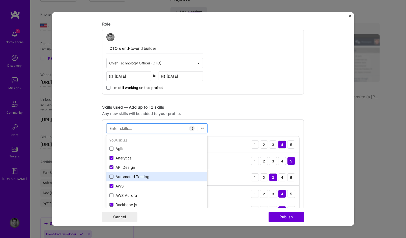
scroll to position [0, 0]
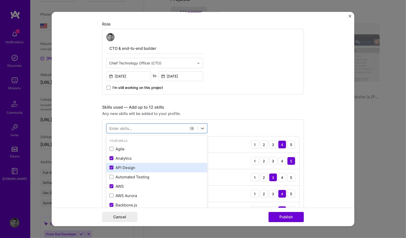
click at [133, 166] on div "API Design" at bounding box center [156, 167] width 95 height 5
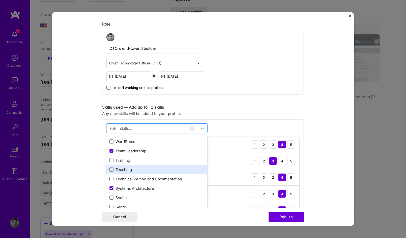
scroll to position [726, 0]
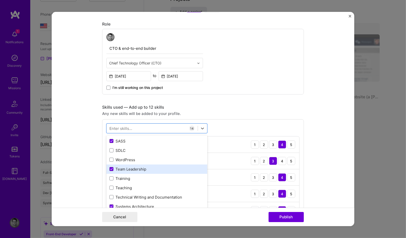
click at [144, 168] on div "Team Leadership" at bounding box center [156, 168] width 95 height 5
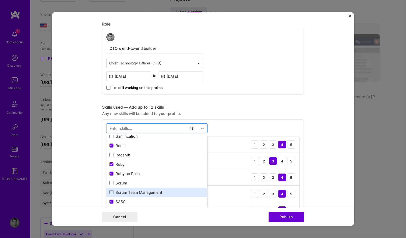
scroll to position [666, 0]
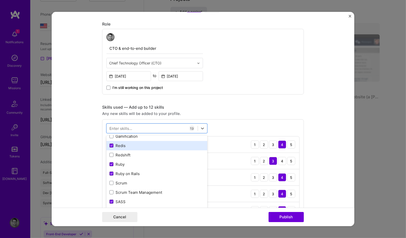
click at [119, 145] on div "Redis" at bounding box center [156, 145] width 95 height 5
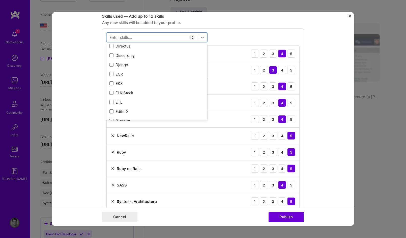
scroll to position [1756, 0]
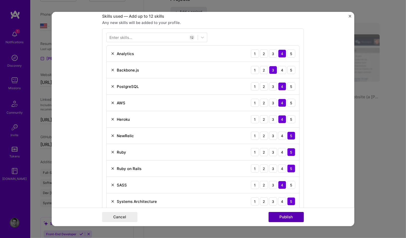
click at [290, 217] on button "Publish" at bounding box center [286, 217] width 35 height 10
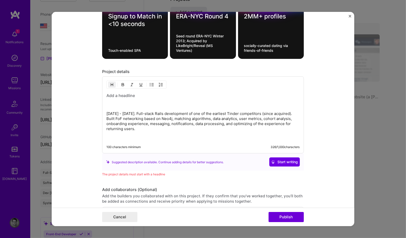
scroll to position [720, 0]
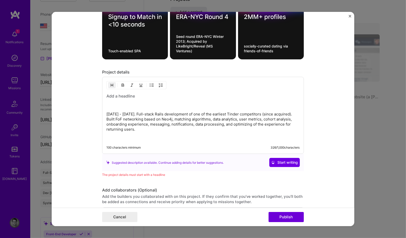
click at [130, 103] on p at bounding box center [202, 105] width 193 height 5
click at [123, 93] on h3 at bounding box center [202, 96] width 193 height 6
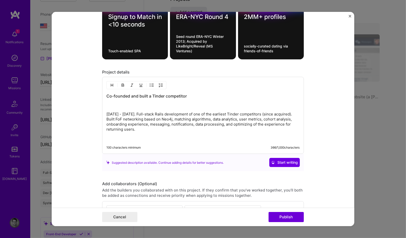
click at [124, 103] on p at bounding box center [202, 105] width 193 height 5
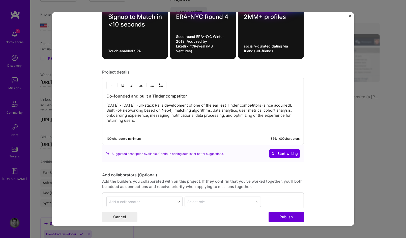
scroll to position [766, 0]
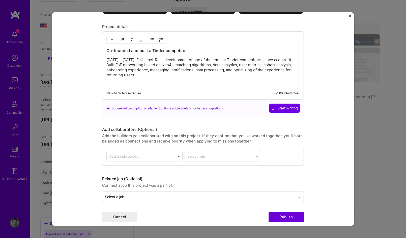
click at [127, 154] on div "Add a collaborator" at bounding box center [124, 156] width 31 height 5
type input "j"
type input "D"
type input "M"
click at [291, 155] on div "Use Up and Down to choose options, press Enter to select the currently focused …" at bounding box center [202, 156] width 193 height 10
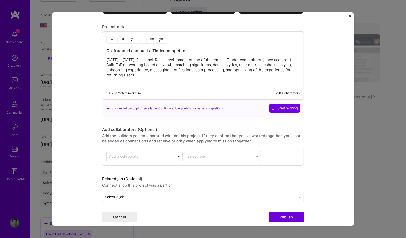
drag, startPoint x: 182, startPoint y: 83, endPoint x: 182, endPoint y: 80, distance: 2.8
click at [181, 82] on p at bounding box center [202, 83] width 193 height 5
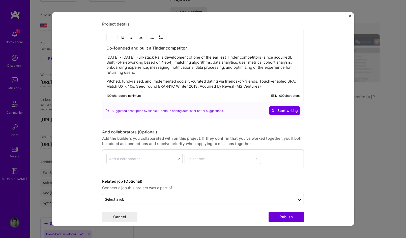
scroll to position [771, 0]
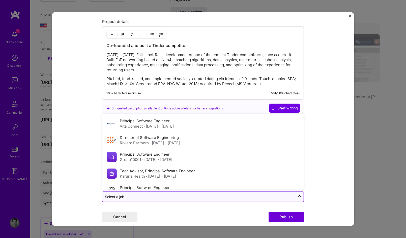
click at [185, 194] on input "text" at bounding box center [199, 196] width 188 height 5
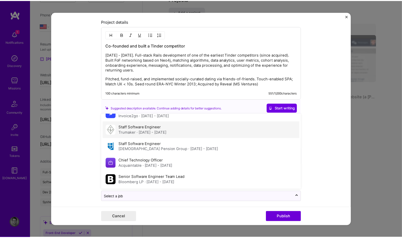
scroll to position [110, 0]
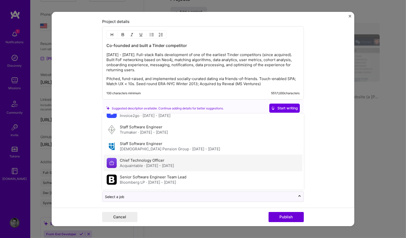
click at [172, 163] on div "Acquaintable · May 2012 - Jul 2013" at bounding box center [147, 165] width 54 height 5
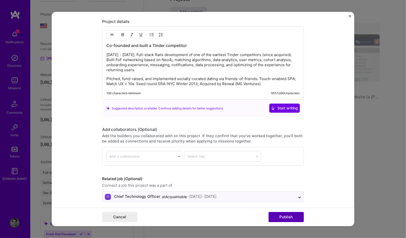
click at [287, 217] on button "Publish" at bounding box center [286, 217] width 35 height 10
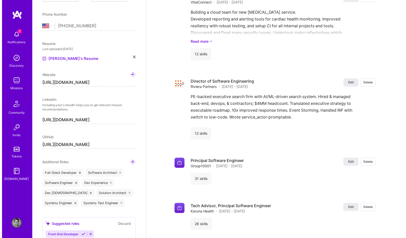
scroll to position [787, 0]
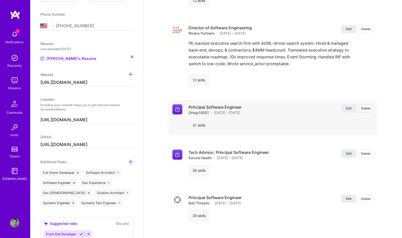
click at [370, 106] on span "Delete" at bounding box center [366, 108] width 9 height 4
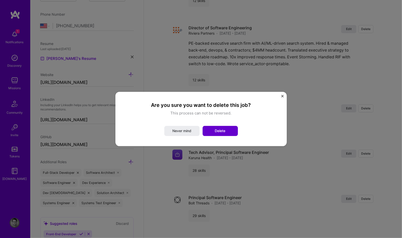
click at [217, 131] on span "Delete" at bounding box center [220, 130] width 11 height 5
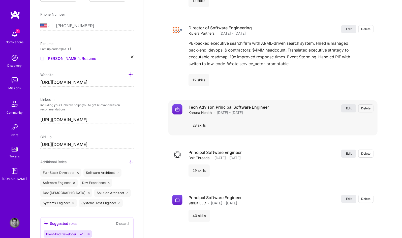
click at [351, 106] on span "Edit" at bounding box center [349, 108] width 6 height 4
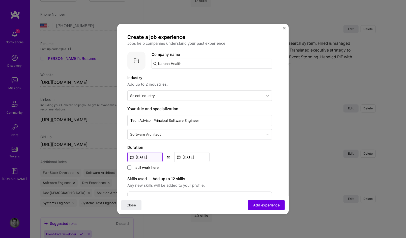
click at [140, 155] on input "Sep, 2018" at bounding box center [144, 157] width 35 height 10
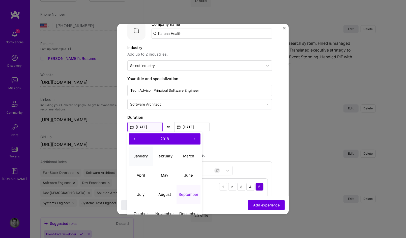
scroll to position [30, 0]
click at [167, 209] on button "November" at bounding box center [165, 213] width 24 height 19
type input "Nov, 2018"
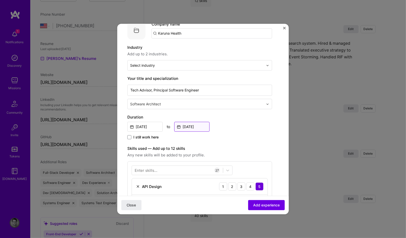
click at [185, 126] on input "Mar, 2020" at bounding box center [191, 127] width 35 height 10
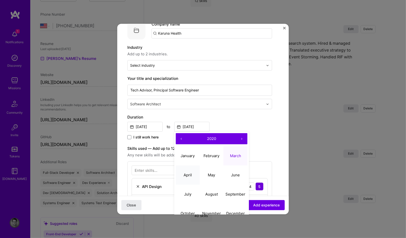
click at [191, 174] on abbr "April" at bounding box center [188, 174] width 8 height 5
type input "Apr, 2020"
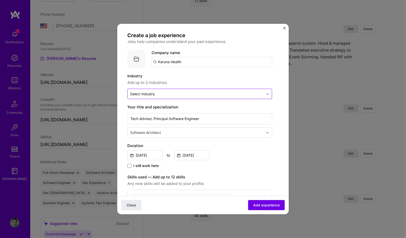
scroll to position [0, 0]
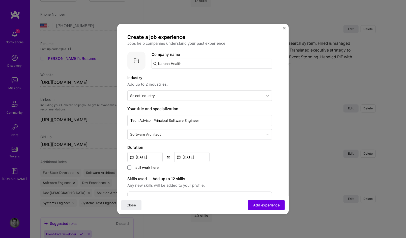
click at [191, 62] on input "Karuna Health" at bounding box center [212, 64] width 121 height 10
click at [134, 59] on img at bounding box center [136, 60] width 18 height 18
click at [187, 60] on input "Karuna Health" at bounding box center [212, 64] width 121 height 10
click at [189, 62] on input "Karuna Health" at bounding box center [212, 64] width 121 height 10
type input "Karuna Health"
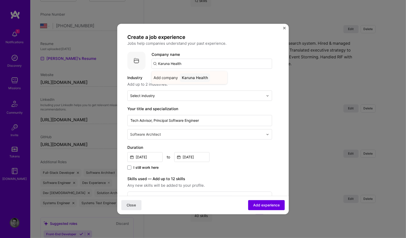
click at [194, 77] on div "Karuna Health" at bounding box center [195, 77] width 30 height 9
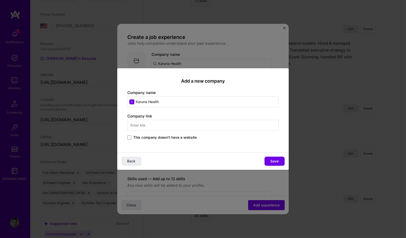
click at [149, 125] on input "text" at bounding box center [202, 125] width 151 height 11
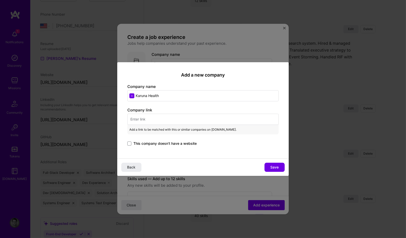
click at [152, 119] on input "text" at bounding box center [202, 119] width 151 height 11
paste input "https://www.crunchbase.com/organization/karuna"
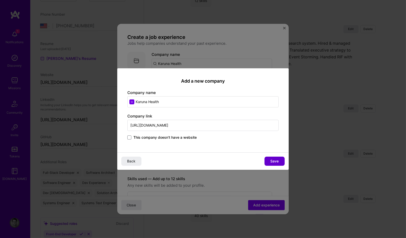
type input "https://www.crunchbase.com/organization/karuna"
click at [271, 160] on span "Save" at bounding box center [275, 160] width 8 height 5
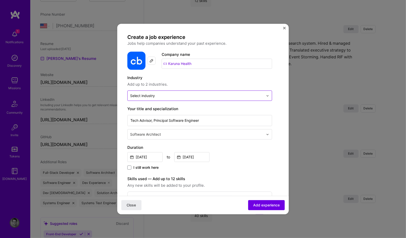
click at [164, 93] on input "text" at bounding box center [196, 95] width 133 height 5
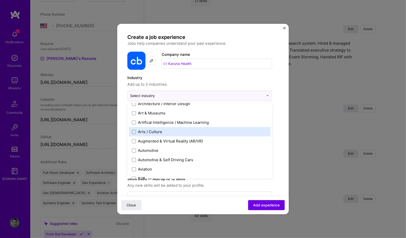
scroll to position [91, 0]
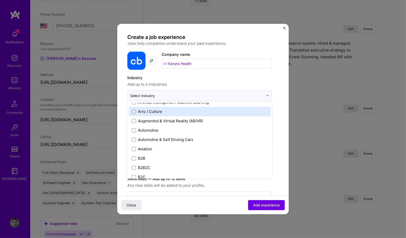
type input "h"
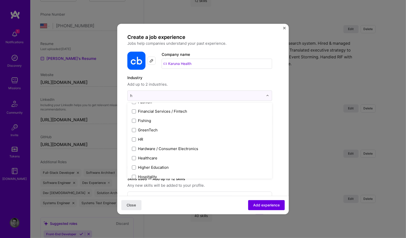
scroll to position [156, 0]
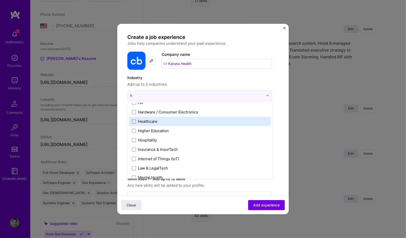
click at [169, 121] on label "Healthcare" at bounding box center [200, 121] width 136 height 5
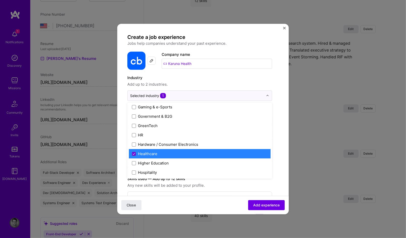
scroll to position [692, 0]
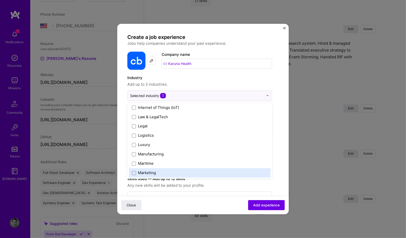
click at [191, 195] on div at bounding box center [182, 200] width 101 height 10
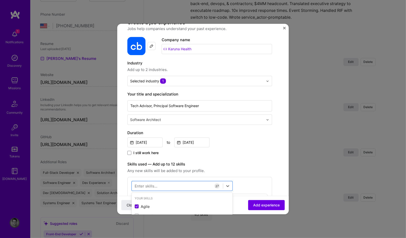
scroll to position [30, 0]
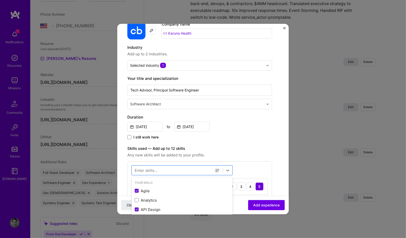
click at [170, 104] on input "text" at bounding box center [197, 103] width 134 height 5
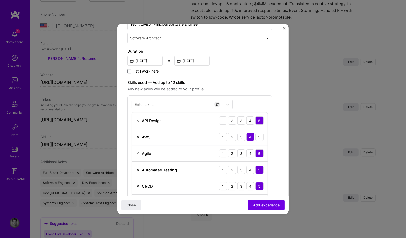
scroll to position [121, 0]
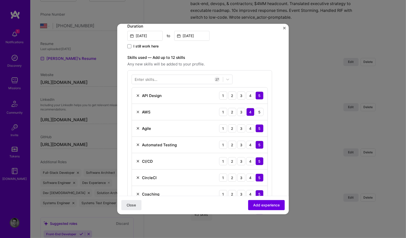
click at [138, 110] on img at bounding box center [138, 112] width 4 height 4
click at [137, 110] on img at bounding box center [138, 112] width 4 height 4
click at [136, 111] on img at bounding box center [138, 112] width 4 height 4
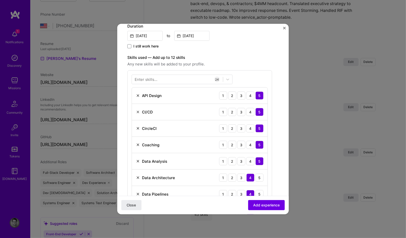
click at [138, 126] on img at bounding box center [138, 128] width 4 height 4
click at [137, 143] on img at bounding box center [138, 145] width 4 height 4
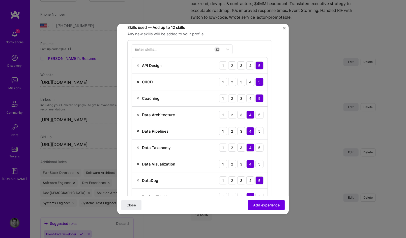
scroll to position [151, 0]
click at [138, 163] on img at bounding box center [138, 163] width 4 height 4
click at [138, 161] on img at bounding box center [138, 163] width 4 height 4
click at [139, 162] on img at bounding box center [138, 163] width 4 height 4
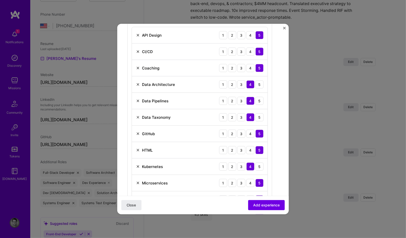
scroll to position [182, 0]
click at [138, 150] on img at bounding box center [138, 150] width 4 height 4
click at [138, 148] on img at bounding box center [138, 150] width 4 height 4
click at [137, 164] on img at bounding box center [138, 166] width 4 height 4
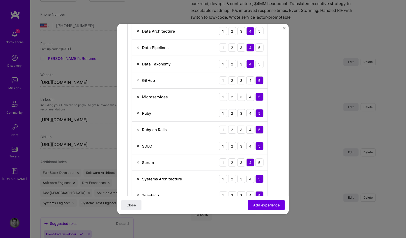
scroll to position [242, 0]
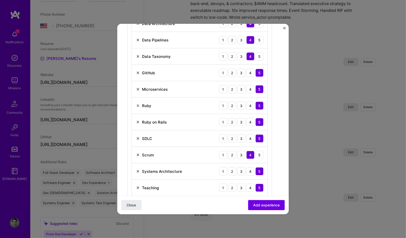
click at [137, 136] on img at bounding box center [138, 138] width 4 height 4
click at [138, 136] on img at bounding box center [138, 138] width 4 height 4
click at [138, 153] on img at bounding box center [138, 155] width 4 height 4
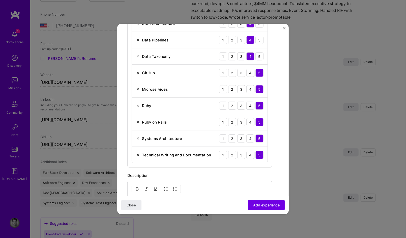
click at [138, 153] on img at bounding box center [138, 155] width 4 height 4
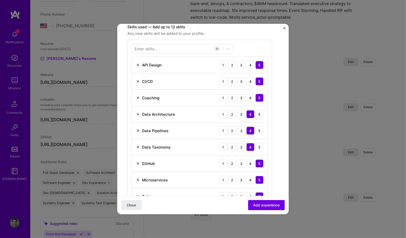
scroll to position [151, 0]
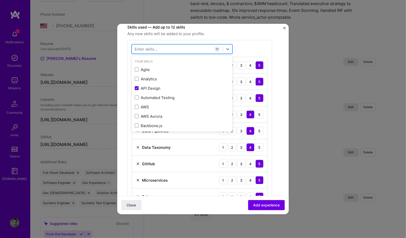
click at [169, 45] on div at bounding box center [177, 49] width 91 height 8
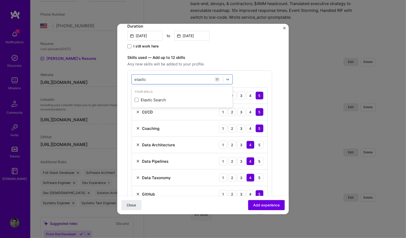
scroll to position [121, 0]
click at [137, 99] on span at bounding box center [137, 100] width 4 height 4
click at [0, 0] on input "checkbox" at bounding box center [0, 0] width 0 height 0
type input "elastic"
click at [216, 205] on div "Close Add experience" at bounding box center [203, 204] width 172 height 18
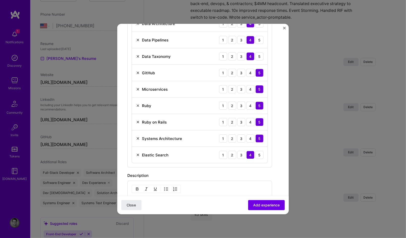
scroll to position [333, 0]
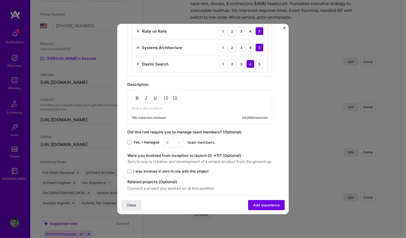
click at [188, 106] on p at bounding box center [200, 108] width 136 height 5
click at [189, 106] on p at bounding box center [200, 108] width 136 height 5
paste div
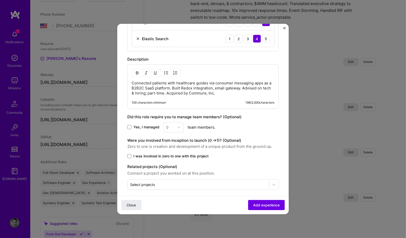
scroll to position [359, 0]
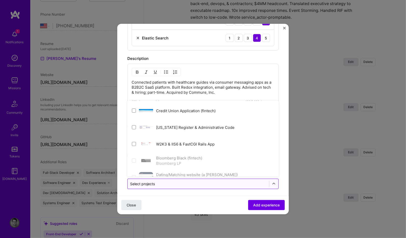
click at [186, 181] on input "text" at bounding box center [198, 183] width 136 height 5
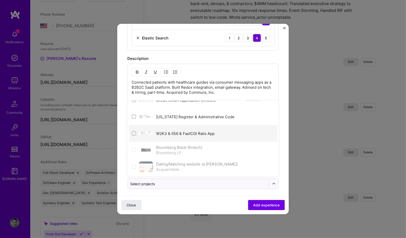
scroll to position [0, 0]
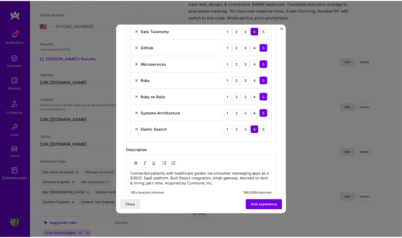
scroll to position [359, 0]
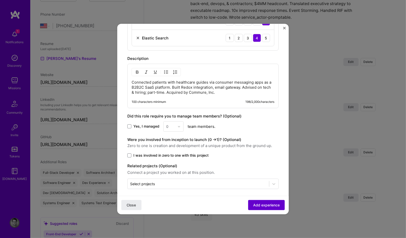
click at [262, 204] on span "Add experience" at bounding box center [266, 204] width 26 height 5
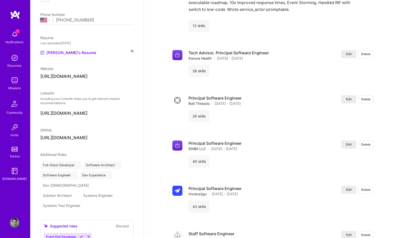
select select "US"
select select "Right Now"
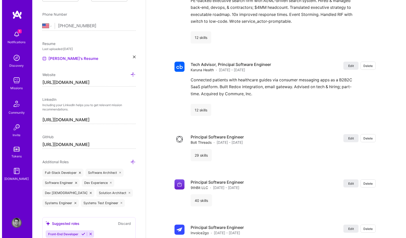
scroll to position [830, 0]
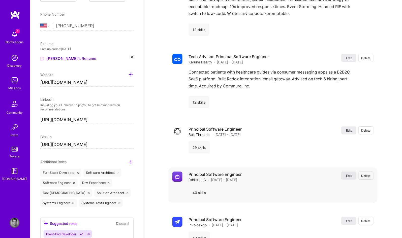
click at [348, 173] on span "Edit" at bounding box center [349, 175] width 6 height 4
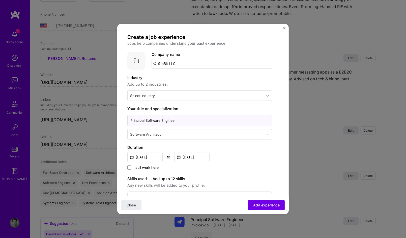
drag, startPoint x: 182, startPoint y: 119, endPoint x: 174, endPoint y: 122, distance: 9.3
click at [181, 119] on input "Principal Software Engineer" at bounding box center [199, 120] width 145 height 11
drag, startPoint x: 162, startPoint y: 119, endPoint x: 91, endPoint y: 106, distance: 72.1
click at [91, 106] on div "Create a job experience Jobs help companies understand your past experience. Co…" at bounding box center [203, 119] width 406 height 238
type input "Full Stack Engineer, Founder"
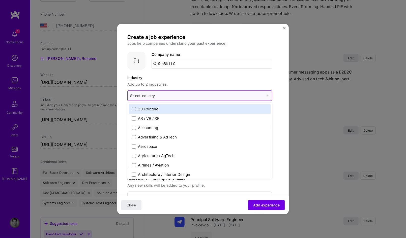
click at [175, 94] on input "text" at bounding box center [196, 95] width 133 height 5
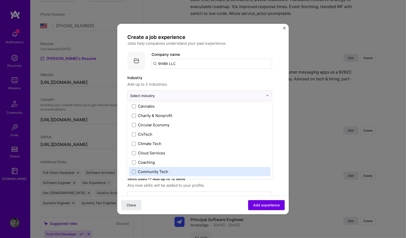
scroll to position [272, 0]
click at [158, 170] on label "Consulting" at bounding box center [200, 172] width 136 height 5
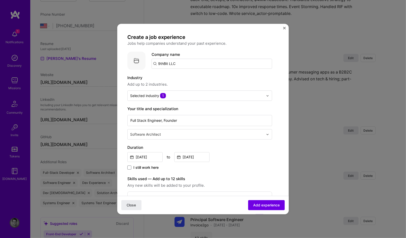
click at [208, 199] on div "Close Add experience" at bounding box center [203, 204] width 172 height 18
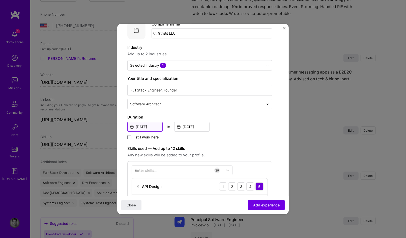
click at [146, 126] on input "Apr, 2016" at bounding box center [144, 127] width 35 height 10
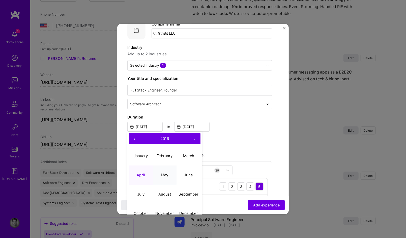
click at [161, 173] on abbr "May" at bounding box center [164, 174] width 7 height 5
type input "May, 2016"
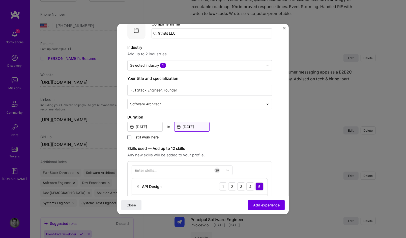
click at [191, 125] on input "Oct, 2018" at bounding box center [191, 127] width 35 height 10
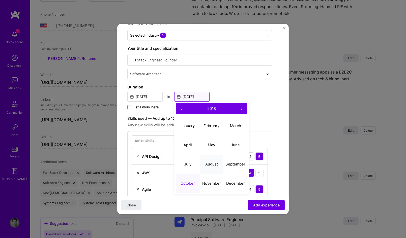
scroll to position [61, 0]
click at [218, 182] on abbr "November" at bounding box center [211, 182] width 19 height 5
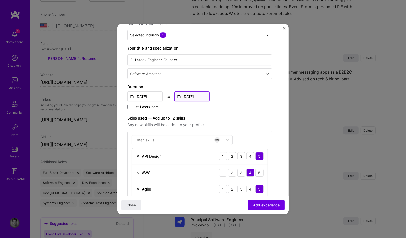
click at [198, 94] on input "Nov, 2018" at bounding box center [191, 96] width 35 height 10
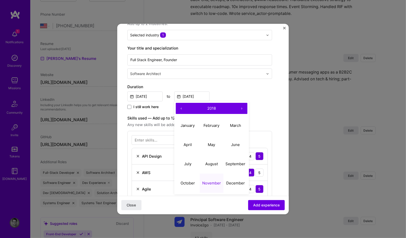
click at [241, 107] on button "›" at bounding box center [241, 108] width 11 height 11
click at [244, 107] on button "›" at bounding box center [241, 108] width 11 height 11
click at [183, 107] on button "‹" at bounding box center [181, 108] width 11 height 11
click at [212, 177] on button "November" at bounding box center [212, 182] width 24 height 19
type input "Nov, 2019"
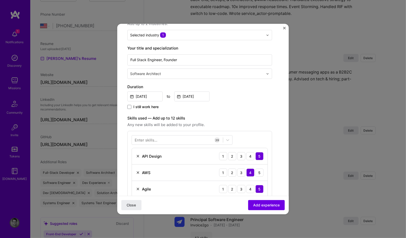
click at [238, 95] on div "May, 2016 to Nov, 2019" at bounding box center [199, 95] width 145 height 11
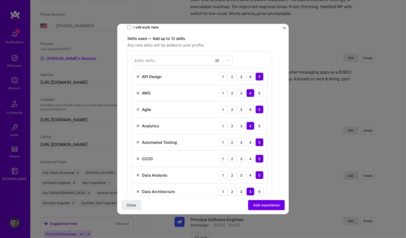
scroll to position [151, 0]
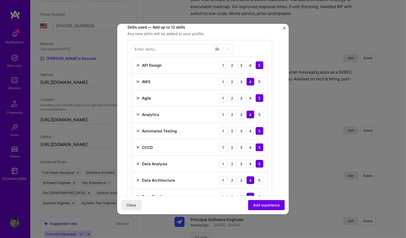
click at [138, 63] on img at bounding box center [138, 65] width 4 height 4
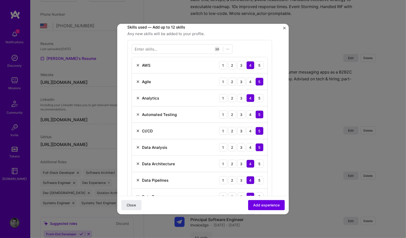
click at [137, 112] on img at bounding box center [138, 114] width 4 height 4
click at [138, 129] on img at bounding box center [138, 131] width 4 height 4
click at [137, 129] on img at bounding box center [138, 131] width 4 height 4
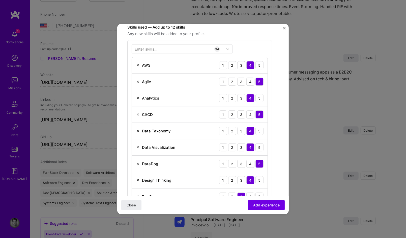
click at [137, 129] on img at bounding box center [138, 131] width 4 height 4
click at [137, 130] on img at bounding box center [138, 131] width 4 height 4
click at [137, 145] on img at bounding box center [138, 147] width 4 height 4
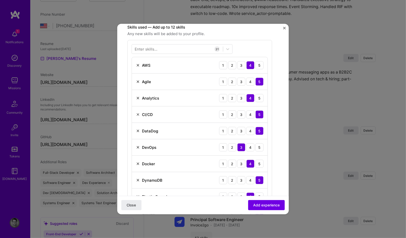
click at [138, 145] on img at bounding box center [138, 147] width 4 height 4
click at [138, 178] on img at bounding box center [138, 180] width 4 height 4
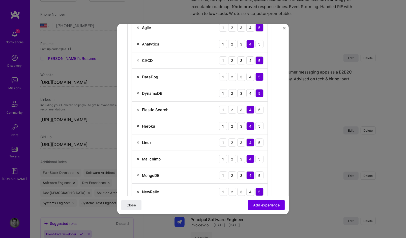
scroll to position [212, 0]
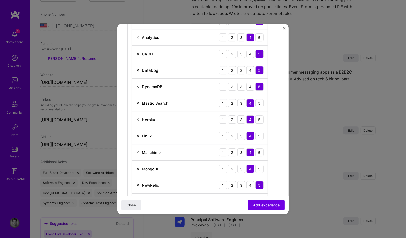
click at [137, 117] on img at bounding box center [138, 119] width 4 height 4
click at [137, 150] on img at bounding box center [138, 152] width 4 height 4
click at [138, 166] on img at bounding box center [138, 168] width 4 height 4
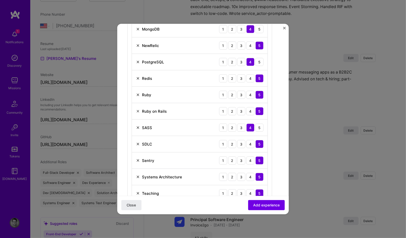
scroll to position [303, 0]
click at [137, 125] on img at bounding box center [138, 127] width 4 height 4
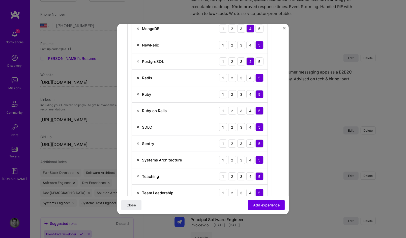
click at [138, 141] on img at bounding box center [138, 143] width 4 height 4
click at [138, 158] on img at bounding box center [138, 160] width 4 height 4
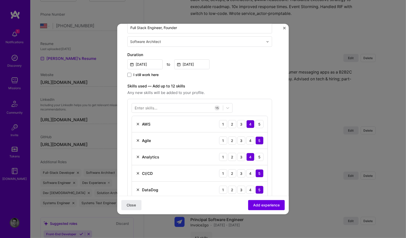
scroll to position [151, 0]
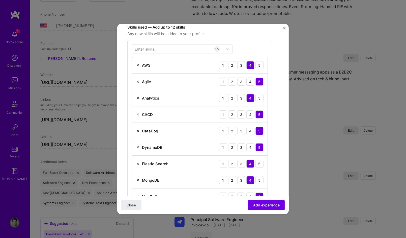
click at [138, 81] on img at bounding box center [138, 81] width 4 height 4
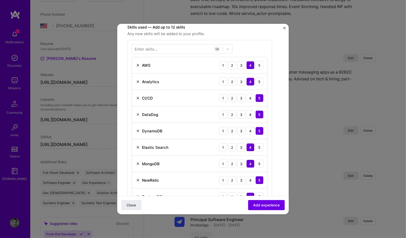
click at [137, 81] on img at bounding box center [138, 81] width 4 height 4
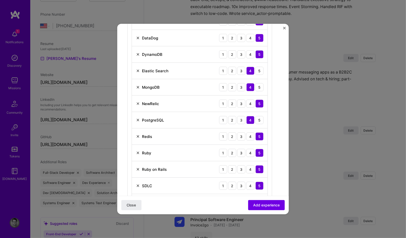
scroll to position [212, 0]
click at [138, 183] on img at bounding box center [138, 185] width 4 height 4
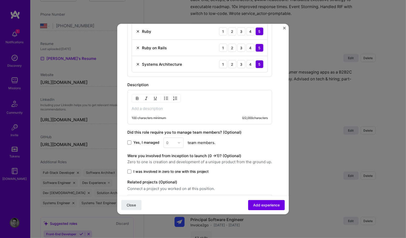
scroll to position [333, 0]
click at [167, 106] on p at bounding box center [200, 108] width 136 height 5
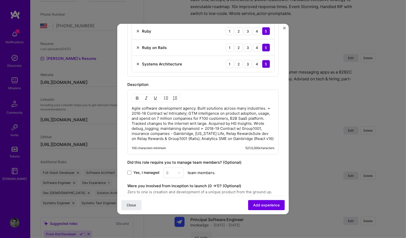
click at [228, 126] on p "Agile software development agency. Built solutions across many industries. ➢​ 2…" at bounding box center [203, 123] width 143 height 35
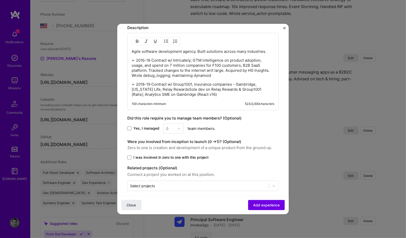
scroll to position [392, 0]
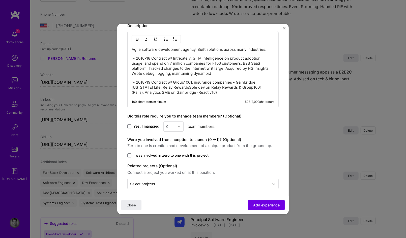
click at [223, 154] on label "I was involved in zero to one with this project" at bounding box center [202, 155] width 151 height 5
click at [0, 0] on input "I was involved in zero to one with this project" at bounding box center [0, 0] width 0 height 0
click at [161, 153] on span "I was involved in zero to one with this project" at bounding box center [170, 155] width 75 height 5
click at [0, 0] on input "I was involved in zero to one with this project" at bounding box center [0, 0] width 0 height 0
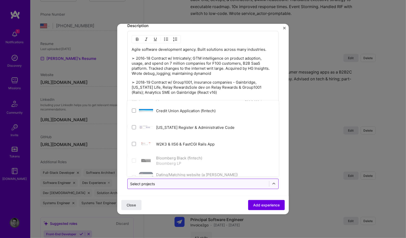
click at [169, 183] on input "text" at bounding box center [198, 183] width 136 height 5
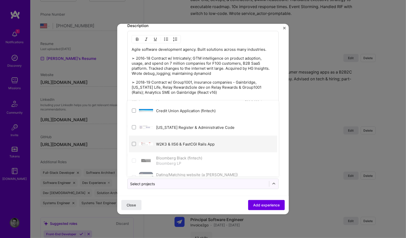
scroll to position [11, 0]
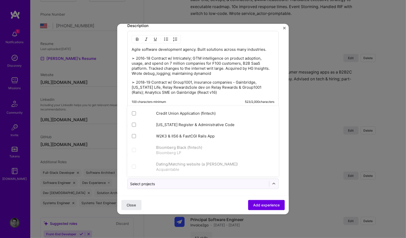
click at [198, 196] on div "Close Add experience" at bounding box center [203, 204] width 172 height 18
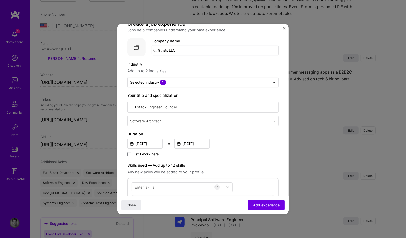
scroll to position [0, 0]
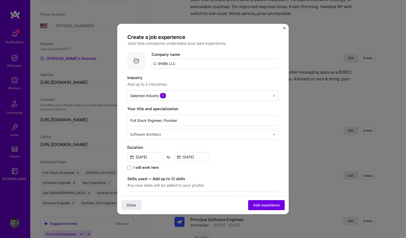
click at [180, 63] on input "9thBit LLC" at bounding box center [215, 64] width 127 height 10
click at [260, 202] on span "Add experience" at bounding box center [266, 204] width 26 height 5
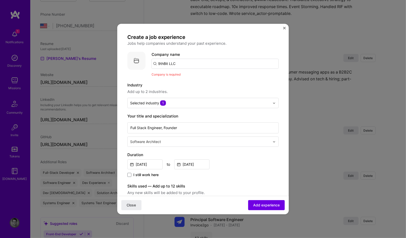
drag, startPoint x: 182, startPoint y: 64, endPoint x: 153, endPoint y: 55, distance: 30.6
click at [153, 55] on div "Company name 9thBit LLC" at bounding box center [215, 59] width 127 height 17
click at [168, 63] on input "9thBitLLC" at bounding box center [215, 64] width 127 height 10
type input "9thBit LLC"
click at [195, 77] on div "9thBit LLC" at bounding box center [191, 77] width 23 height 9
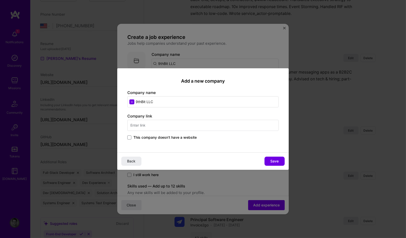
click at [156, 127] on input "text" at bounding box center [202, 125] width 151 height 11
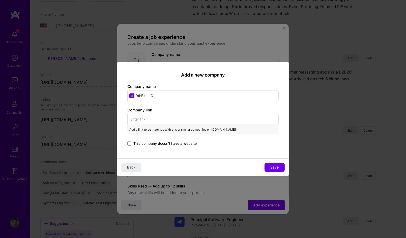
click at [167, 116] on input "text" at bounding box center [202, 119] width 151 height 11
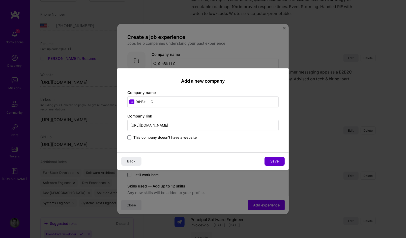
type input "https://9thbit.net"
click at [274, 160] on span "Save" at bounding box center [275, 160] width 8 height 5
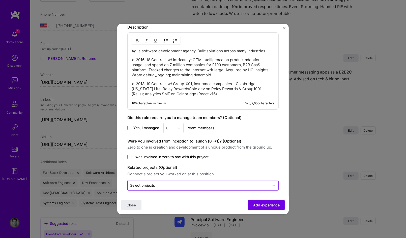
scroll to position [399, 0]
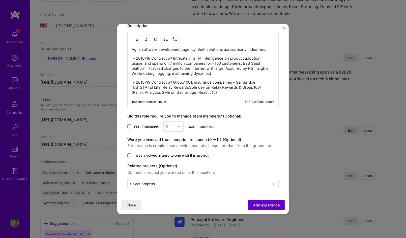
click at [263, 205] on span "Add experience" at bounding box center [266, 204] width 26 height 5
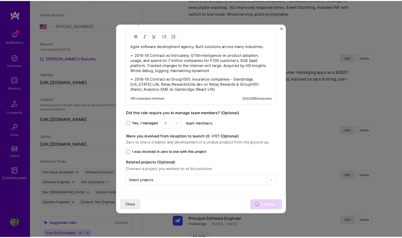
scroll to position [392, 0]
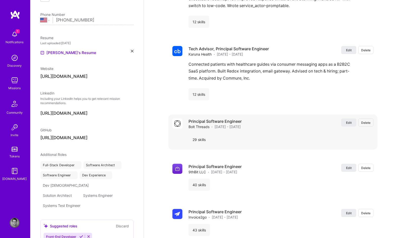
select select "US"
select select "Right Now"
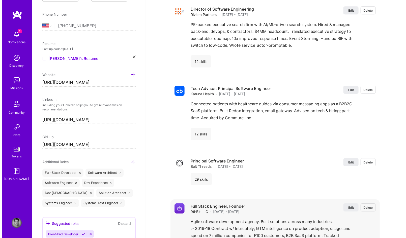
scroll to position [792, 0]
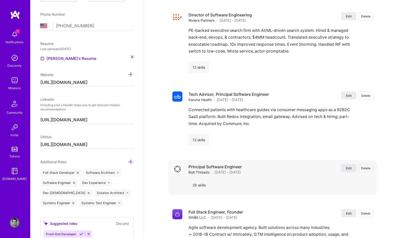
click at [348, 166] on span "Edit" at bounding box center [349, 168] width 6 height 4
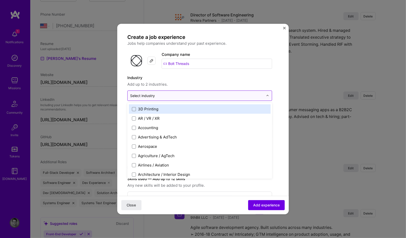
click at [159, 95] on input "text" at bounding box center [196, 95] width 133 height 5
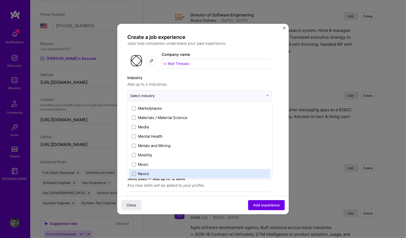
scroll to position [726, 0]
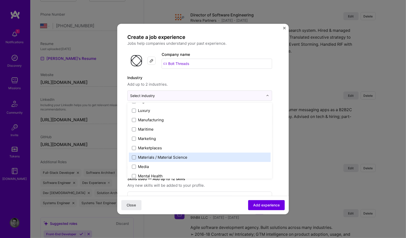
click at [184, 157] on div "Materials / Material Science" at bounding box center [162, 156] width 49 height 5
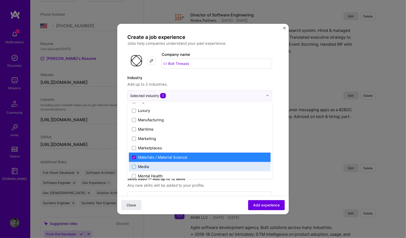
click at [312, 142] on div "Create a job experience Jobs help companies understand your past experience. Co…" at bounding box center [203, 119] width 406 height 238
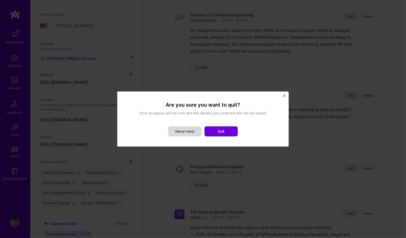
click at [184, 129] on button "Never mind" at bounding box center [184, 131] width 33 height 10
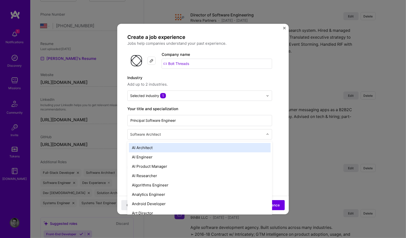
click at [184, 133] on input "text" at bounding box center [197, 133] width 134 height 5
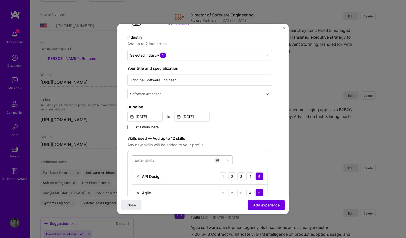
scroll to position [61, 0]
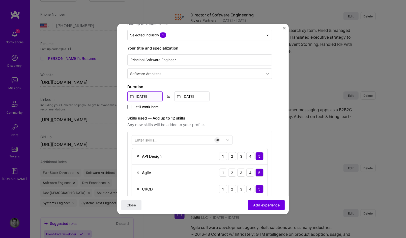
click at [153, 96] on input "Aug, 2017" at bounding box center [144, 96] width 35 height 10
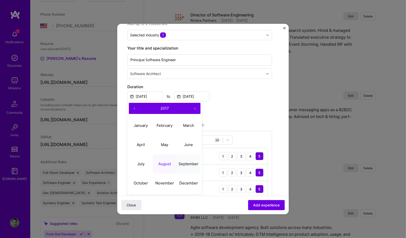
click at [188, 162] on abbr "September" at bounding box center [189, 163] width 20 height 5
type input "Sep, 2017"
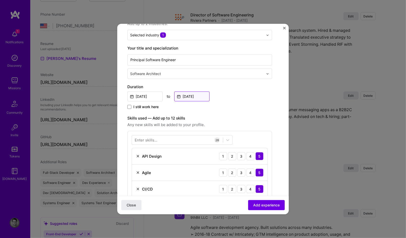
click at [191, 95] on input "Apr, 2018" at bounding box center [191, 96] width 35 height 10
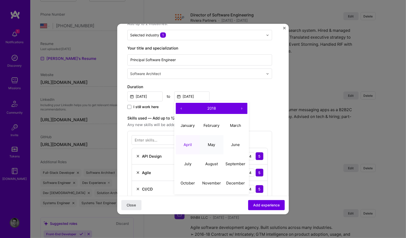
click at [209, 141] on button "May" at bounding box center [212, 144] width 24 height 19
type input "May, 2018"
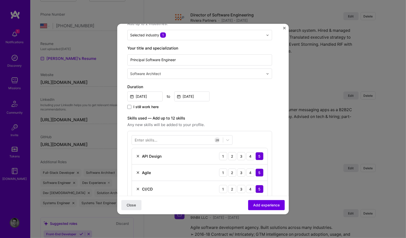
click at [251, 102] on div "Duration Sep, 2017 to May, 2018 I still work here" at bounding box center [199, 97] width 145 height 26
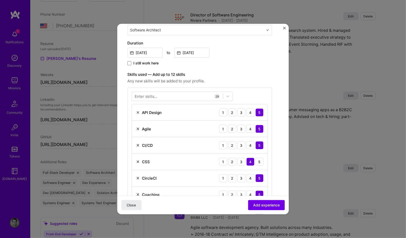
scroll to position [121, 0]
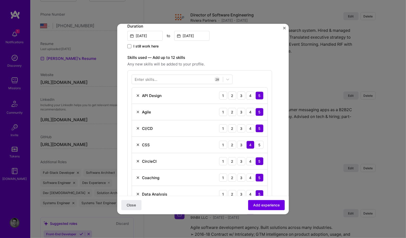
click at [139, 94] on img at bounding box center [138, 95] width 4 height 4
click at [137, 93] on div "Agile" at bounding box center [143, 95] width 15 height 5
click at [138, 93] on img at bounding box center [138, 95] width 4 height 4
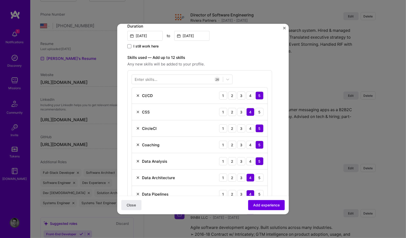
click at [137, 110] on img at bounding box center [138, 112] width 4 height 4
click at [138, 111] on img at bounding box center [138, 112] width 4 height 4
click at [138, 110] on img at bounding box center [138, 112] width 4 height 4
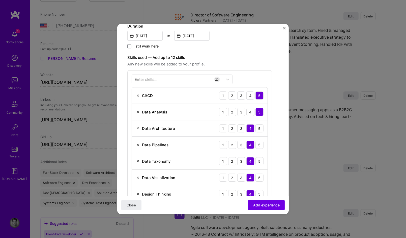
click at [138, 110] on img at bounding box center [138, 112] width 4 height 4
click at [138, 126] on div "Data Pipelines" at bounding box center [152, 128] width 33 height 5
click at [138, 126] on img at bounding box center [138, 128] width 4 height 4
click at [138, 143] on img at bounding box center [138, 145] width 4 height 4
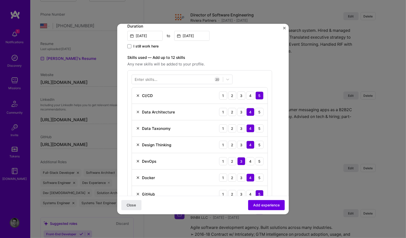
click at [137, 143] on img at bounding box center [138, 145] width 4 height 4
click at [139, 143] on img at bounding box center [138, 145] width 4 height 4
click at [138, 143] on img at bounding box center [138, 145] width 4 height 4
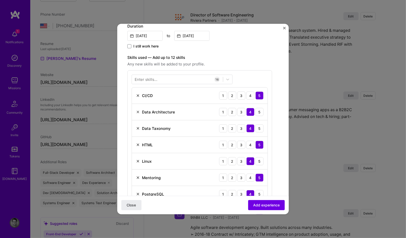
click at [138, 143] on img at bounding box center [138, 145] width 4 height 4
click at [139, 175] on img at bounding box center [138, 177] width 4 height 4
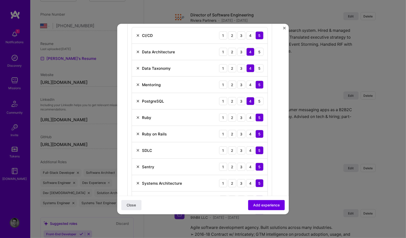
scroll to position [182, 0]
click at [137, 148] on img at bounding box center [138, 150] width 4 height 4
click at [138, 149] on img at bounding box center [138, 150] width 4 height 4
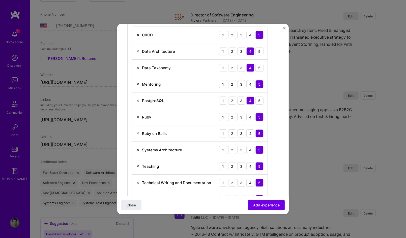
click at [138, 164] on img at bounding box center [138, 166] width 4 height 4
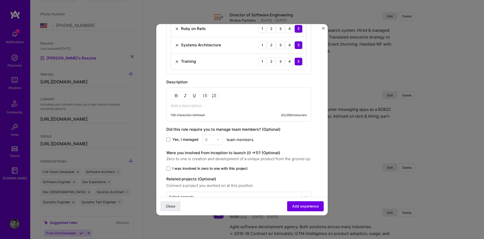
scroll to position [302, 0]
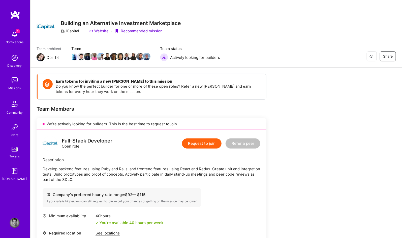
click at [17, 224] on img at bounding box center [15, 222] width 10 height 10
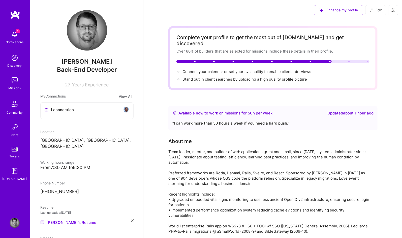
click at [379, 11] on span "Edit" at bounding box center [376, 10] width 12 height 5
select select "US"
select select "Right Now"
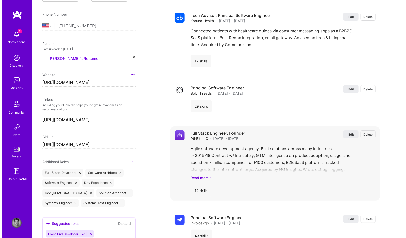
scroll to position [878, 0]
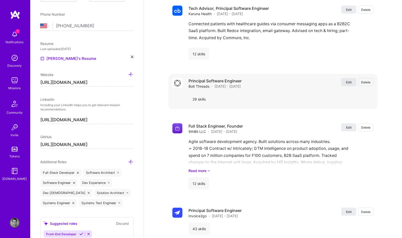
click at [348, 80] on span "Edit" at bounding box center [349, 82] width 6 height 4
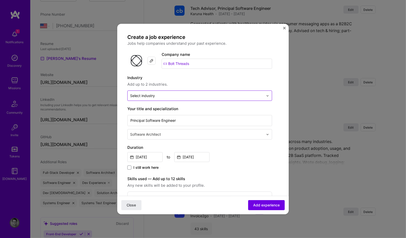
click at [163, 97] on input "text" at bounding box center [196, 95] width 133 height 5
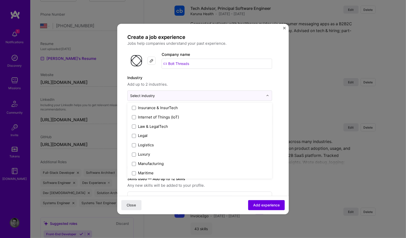
scroll to position [726, 0]
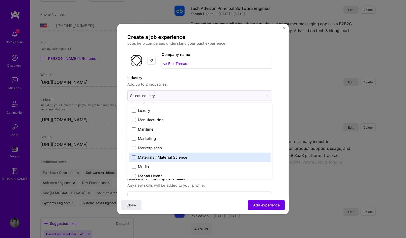
click at [164, 155] on div "Materials / Material Science" at bounding box center [162, 156] width 49 height 5
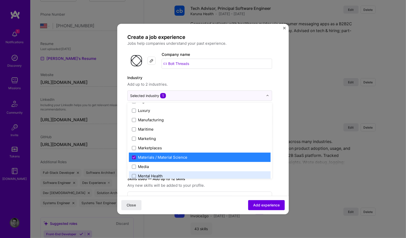
click at [189, 200] on div "Close Add experience" at bounding box center [203, 204] width 172 height 18
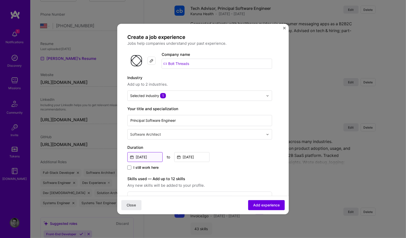
click at [144, 156] on input "Aug, 2017" at bounding box center [144, 157] width 35 height 10
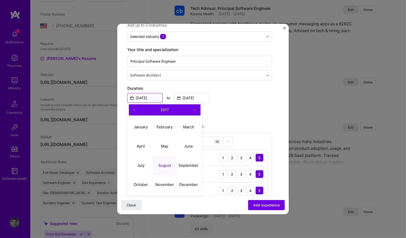
scroll to position [61, 0]
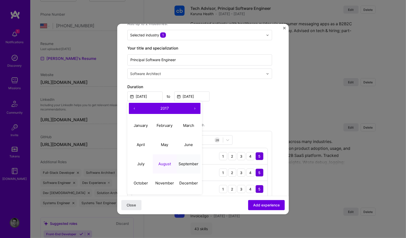
click at [181, 161] on abbr "September" at bounding box center [189, 163] width 20 height 5
type input "Sep, 2017"
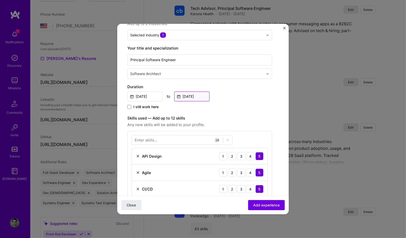
click at [191, 93] on input "Apr, 2018" at bounding box center [191, 96] width 35 height 10
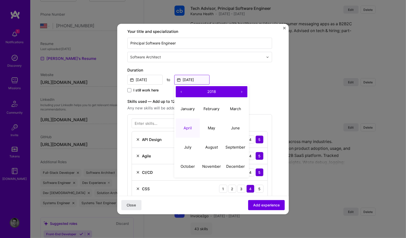
scroll to position [91, 0]
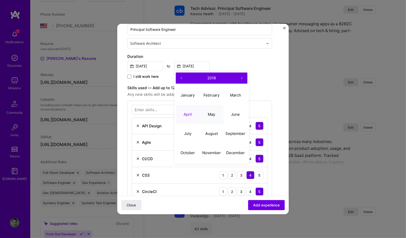
click at [211, 114] on abbr "May" at bounding box center [211, 114] width 7 height 5
type input "May, 2018"
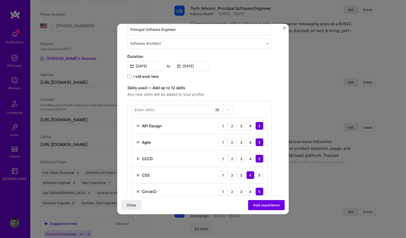
click at [234, 79] on div "I still work here" at bounding box center [199, 77] width 145 height 6
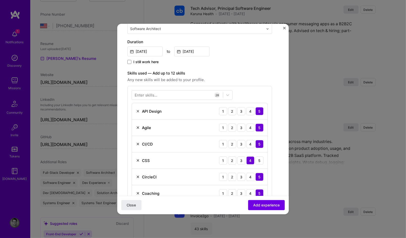
scroll to position [121, 0]
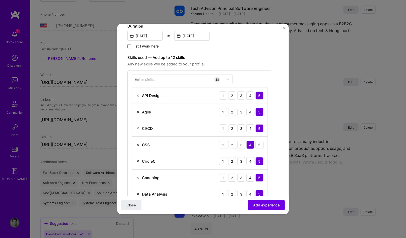
click at [138, 110] on img at bounding box center [138, 112] width 4 height 4
click at [138, 126] on img at bounding box center [138, 128] width 4 height 4
click at [138, 127] on img at bounding box center [138, 128] width 4 height 4
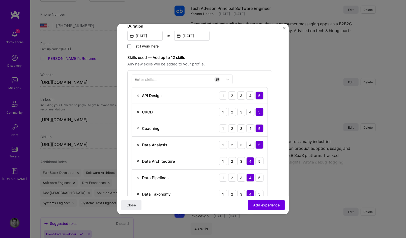
click at [138, 127] on img at bounding box center [138, 128] width 4 height 4
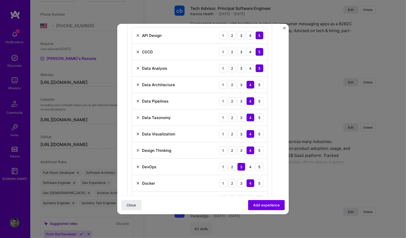
scroll to position [182, 0]
click at [137, 131] on img at bounding box center [138, 133] width 4 height 4
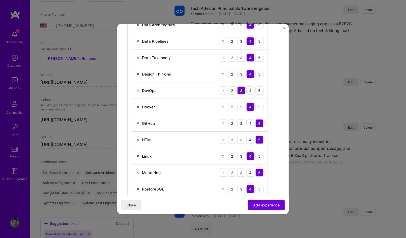
scroll to position [242, 0]
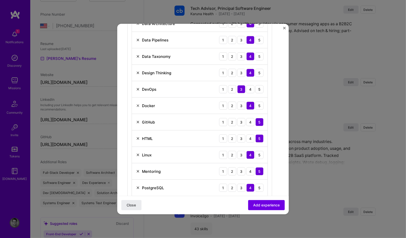
click at [138, 103] on img at bounding box center [138, 105] width 4 height 4
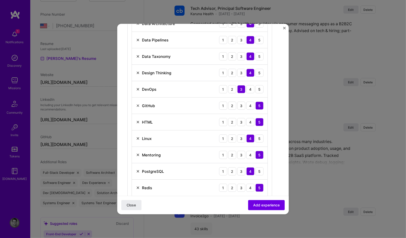
click at [137, 120] on img at bounding box center [138, 122] width 4 height 4
click at [137, 136] on img at bounding box center [138, 138] width 4 height 4
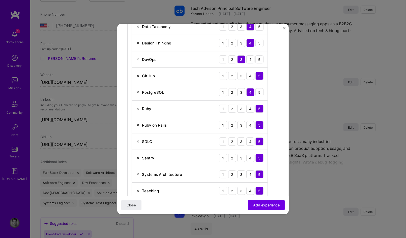
scroll to position [272, 0]
click at [139, 139] on img at bounding box center [138, 141] width 4 height 4
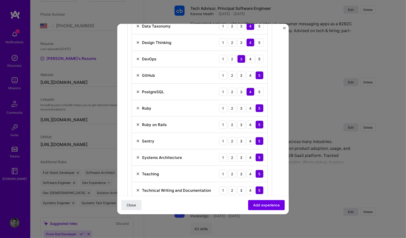
click at [138, 139] on img at bounding box center [138, 141] width 4 height 4
click at [140, 152] on div "Teaching 1 2 3 4 5" at bounding box center [200, 157] width 136 height 16
click at [135, 154] on div "Teaching 1 2 3 4 5" at bounding box center [200, 157] width 136 height 16
click at [137, 155] on img at bounding box center [138, 157] width 4 height 4
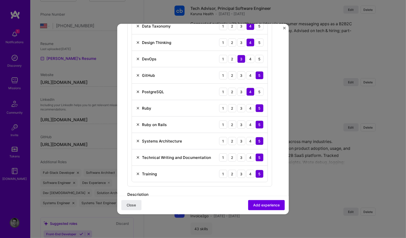
click at [137, 155] on img at bounding box center [138, 157] width 4 height 4
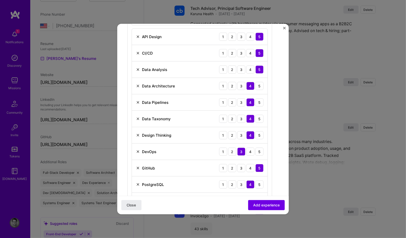
scroll to position [182, 0]
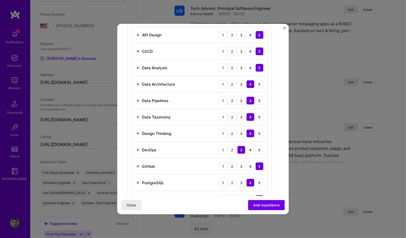
click at [137, 148] on img at bounding box center [138, 150] width 4 height 4
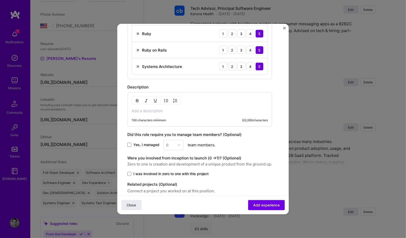
scroll to position [333, 0]
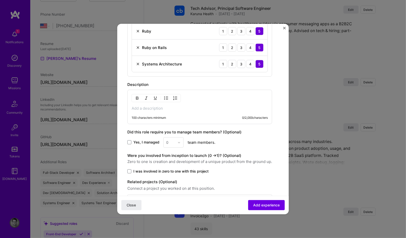
click at [144, 106] on p at bounding box center [200, 108] width 136 height 5
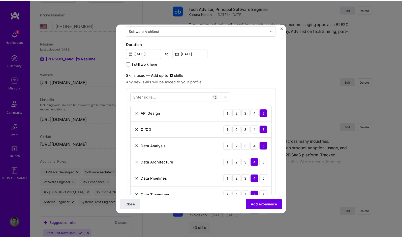
scroll to position [97, 0]
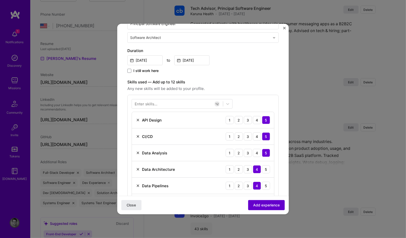
click at [261, 206] on span "Add experience" at bounding box center [266, 204] width 26 height 5
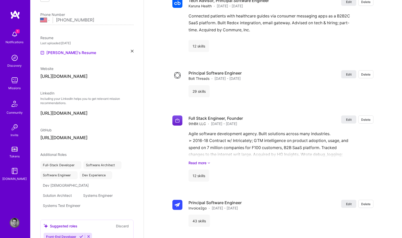
select select "US"
select select "Right Now"
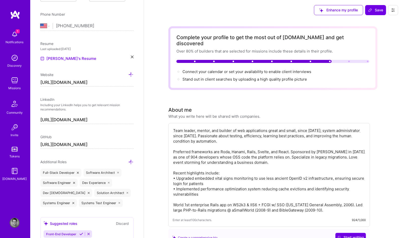
scroll to position [0, 0]
click at [379, 10] on span "Save" at bounding box center [376, 10] width 15 height 5
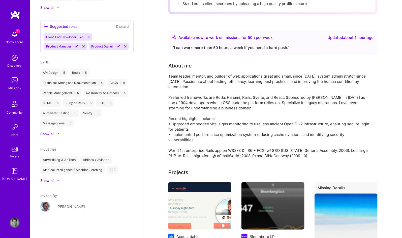
scroll to position [91, 0]
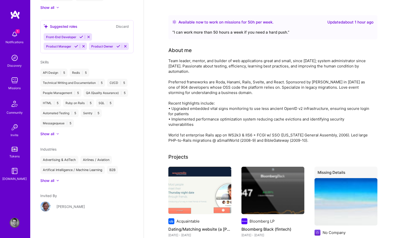
click at [48, 178] on div "Show all" at bounding box center [47, 180] width 14 height 5
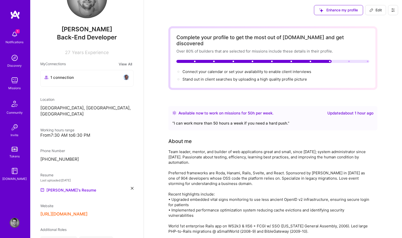
scroll to position [0, 0]
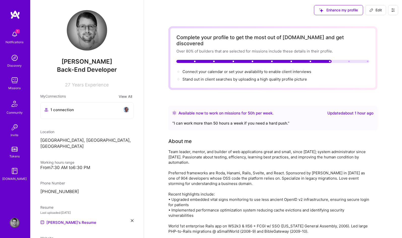
click at [15, 36] on img at bounding box center [15, 34] width 10 height 10
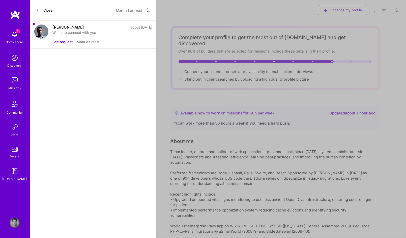
click at [62, 27] on div "Thomas Marrec" at bounding box center [68, 26] width 32 height 5
click at [58, 41] on button "See request" at bounding box center [62, 41] width 20 height 5
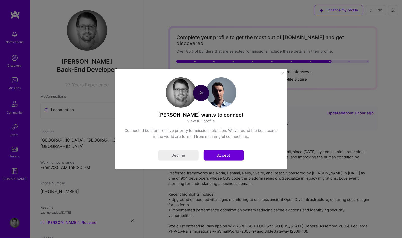
click at [201, 120] on link "View full profile" at bounding box center [201, 120] width 28 height 5
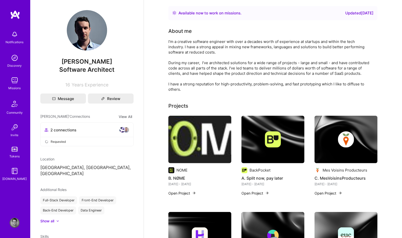
click at [52, 141] on span "Requested" at bounding box center [58, 141] width 15 height 5
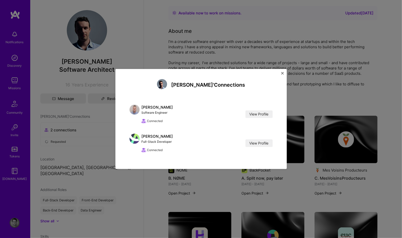
click at [283, 72] on img "Close" at bounding box center [282, 73] width 3 height 3
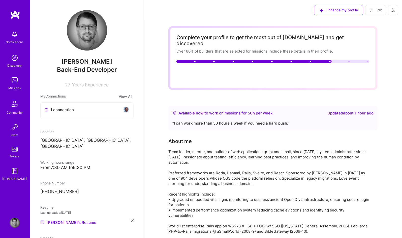
click at [13, 35] on img at bounding box center [15, 34] width 10 height 10
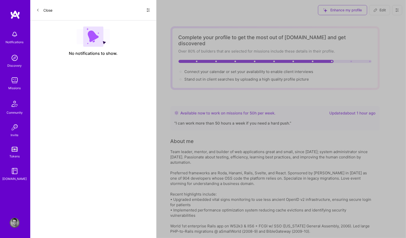
click at [92, 41] on img at bounding box center [93, 36] width 33 height 20
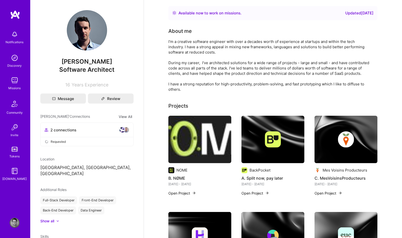
click at [55, 130] on span "2 connections" at bounding box center [63, 129] width 26 height 5
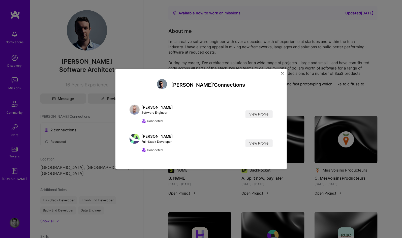
click at [83, 104] on div "Thomas' Connections Ian Glass Software Engineer View Profile Connected View Pro…" at bounding box center [201, 119] width 402 height 238
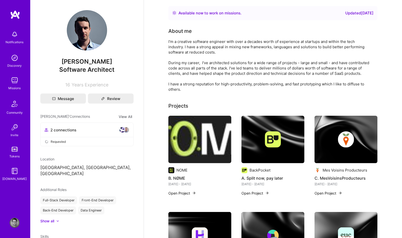
click at [120, 116] on button "View All" at bounding box center [125, 117] width 16 height 6
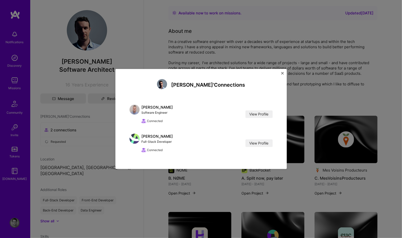
drag, startPoint x: 69, startPoint y: 142, endPoint x: 61, endPoint y: 143, distance: 7.9
click at [69, 142] on div "Thomas' Connections Ian Glass Software Engineer View Profile Connected View Pro…" at bounding box center [201, 119] width 402 height 238
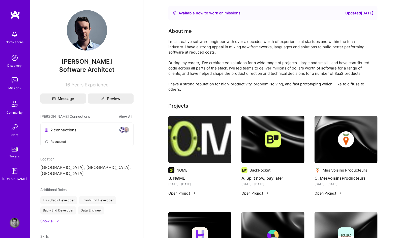
click at [57, 142] on span "Requested" at bounding box center [58, 141] width 15 height 5
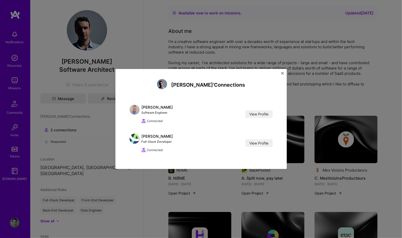
click at [54, 147] on div "Thomas' Connections Ian Glass Software Engineer View Profile Connected View Pro…" at bounding box center [201, 119] width 402 height 238
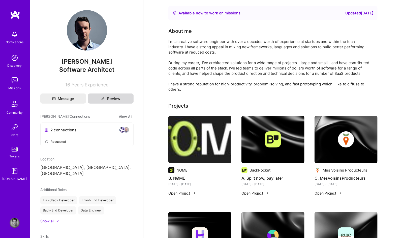
click at [114, 99] on button "Review" at bounding box center [111, 98] width 46 height 10
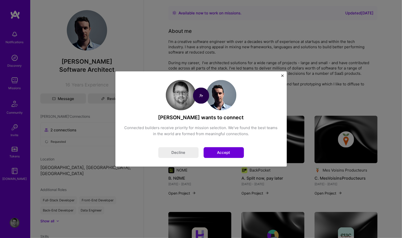
click at [233, 154] on button "Accept" at bounding box center [224, 152] width 40 height 11
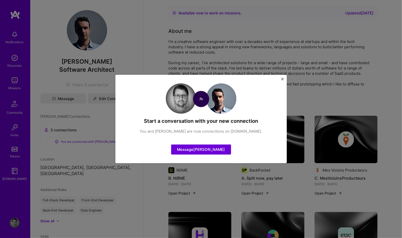
click at [284, 78] on img "Close" at bounding box center [282, 79] width 3 height 3
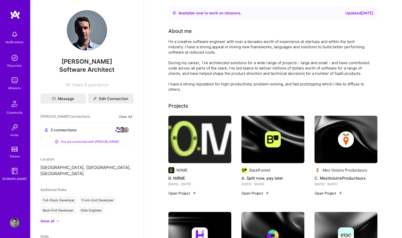
click at [14, 13] on img at bounding box center [15, 14] width 10 height 9
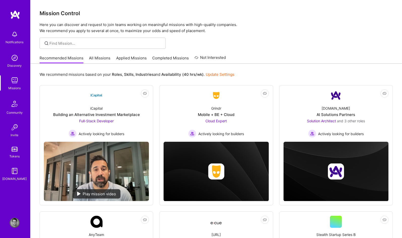
click at [222, 74] on link "Update Settings" at bounding box center [220, 74] width 29 height 5
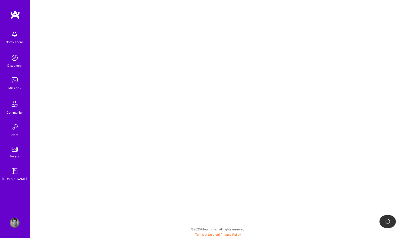
select select "US"
select select "Right Now"
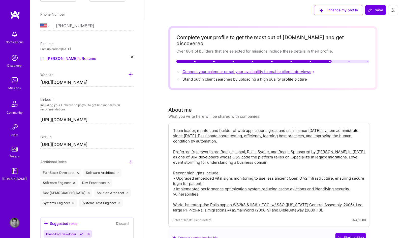
click at [251, 69] on span "Connect your calendar or set your availability to enable client interviews →" at bounding box center [249, 71] width 133 height 5
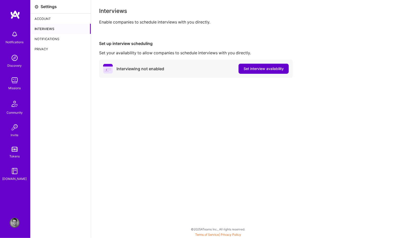
click at [260, 68] on span "Set interview availability" at bounding box center [264, 68] width 40 height 5
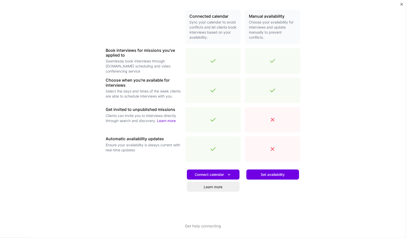
scroll to position [116, 0]
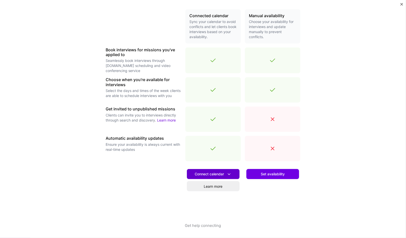
click at [208, 173] on span "Connect calendar" at bounding box center [213, 173] width 37 height 5
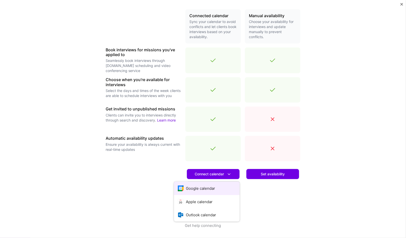
click at [201, 188] on button "Google calendar" at bounding box center [207, 187] width 66 height 13
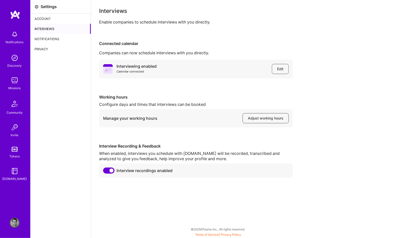
click at [326, 84] on div "Interviewing enabled Calendar connected Edit Working hours Configure days and t…" at bounding box center [248, 119] width 299 height 118
click at [269, 118] on span "Adjust working hours" at bounding box center [266, 118] width 36 height 5
click at [48, 27] on div "Interviews" at bounding box center [61, 29] width 60 height 10
click at [53, 38] on div "Notifications" at bounding box center [61, 39] width 60 height 10
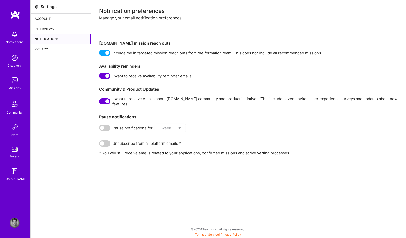
click at [15, 34] on img at bounding box center [15, 34] width 10 height 10
click at [13, 84] on img at bounding box center [15, 80] width 10 height 10
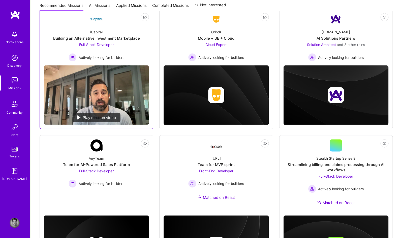
scroll to position [91, 0]
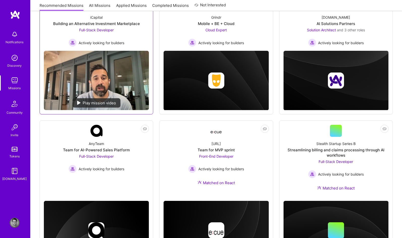
click at [77, 101] on img at bounding box center [79, 103] width 4 height 4
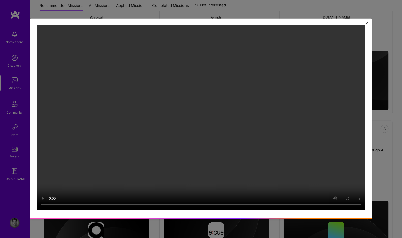
click at [369, 22] on img "Close" at bounding box center [367, 23] width 3 height 3
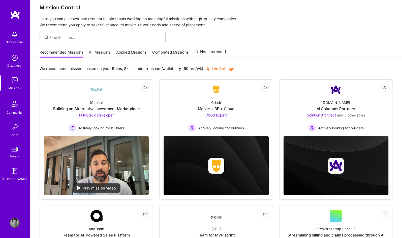
scroll to position [0, 0]
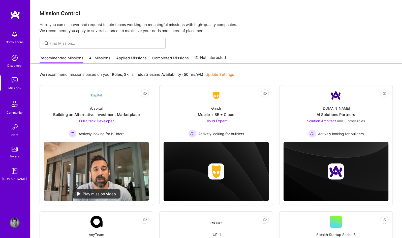
click at [15, 223] on img at bounding box center [15, 222] width 10 height 10
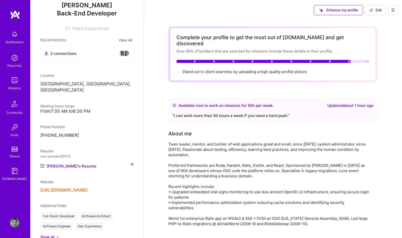
scroll to position [61, 0]
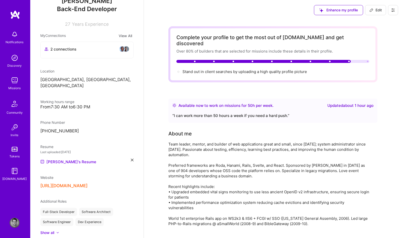
click at [57, 80] on p "[GEOGRAPHIC_DATA], [GEOGRAPHIC_DATA], [GEOGRAPHIC_DATA]" at bounding box center [86, 83] width 93 height 12
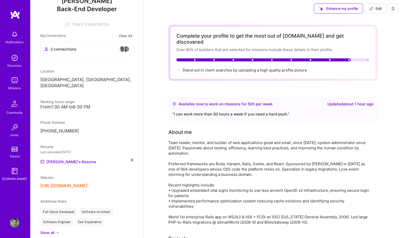
scroll to position [0, 0]
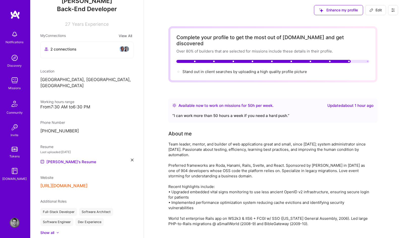
click at [380, 9] on span "Edit" at bounding box center [376, 10] width 12 height 5
select select "US"
select select "Right Now"
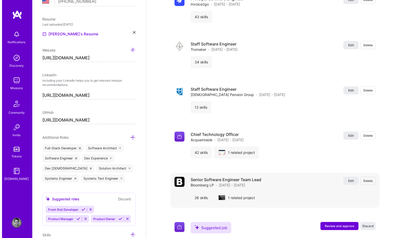
scroll to position [1150, 0]
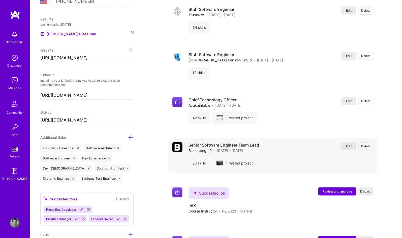
click at [350, 144] on span "Edit" at bounding box center [349, 146] width 6 height 4
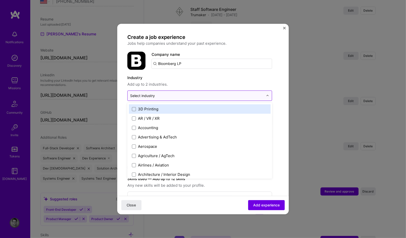
click at [154, 95] on div "Select industry 0" at bounding box center [142, 95] width 25 height 5
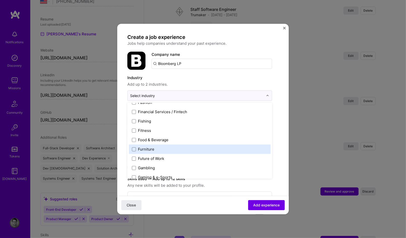
scroll to position [515, 0]
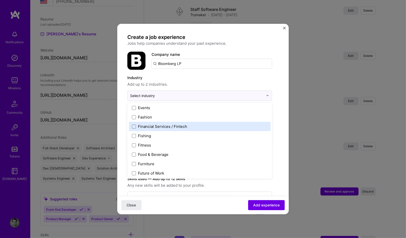
click at [166, 125] on div "Financial Services / Fintech" at bounding box center [162, 126] width 49 height 5
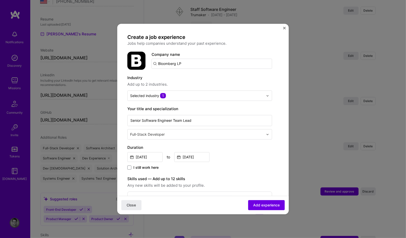
click at [197, 201] on div "Close Add experience" at bounding box center [203, 204] width 172 height 18
click at [234, 153] on div "[DATE] to [DATE]" at bounding box center [199, 156] width 145 height 11
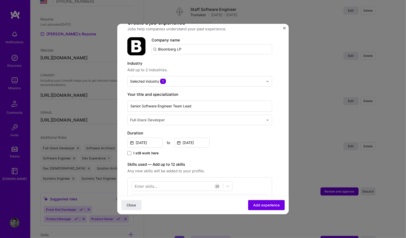
scroll to position [30, 0]
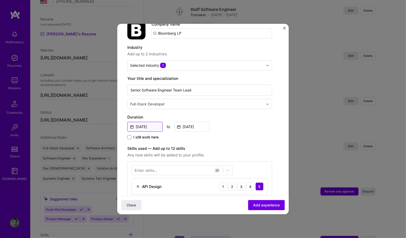
click at [146, 125] on input "[DATE]" at bounding box center [144, 127] width 35 height 10
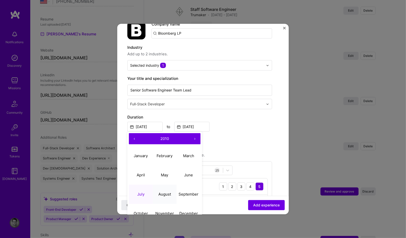
click at [170, 193] on abbr "August" at bounding box center [164, 193] width 13 height 5
type input "[DATE]"
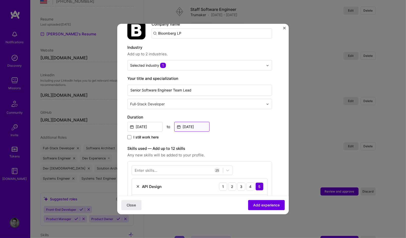
click at [188, 126] on input "[DATE]" at bounding box center [191, 127] width 35 height 10
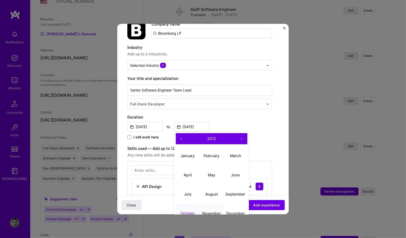
click at [210, 210] on button "November" at bounding box center [212, 213] width 24 height 19
type input "[DATE]"
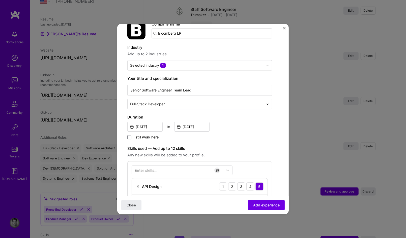
click at [234, 128] on div "[DATE] to [DATE]" at bounding box center [199, 126] width 145 height 11
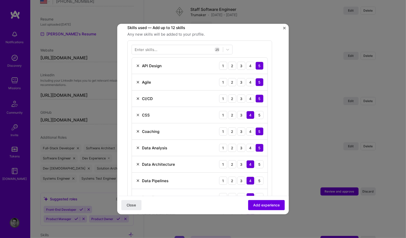
scroll to position [151, 0]
click at [137, 80] on img at bounding box center [138, 81] width 4 height 4
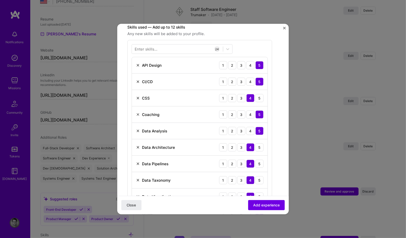
click at [136, 97] on img at bounding box center [138, 98] width 4 height 4
click at [140, 96] on div "Coaching" at bounding box center [147, 97] width 23 height 5
click at [138, 96] on img at bounding box center [138, 98] width 4 height 4
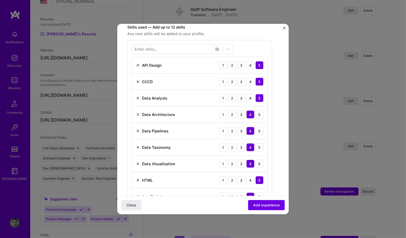
click at [138, 146] on img at bounding box center [138, 147] width 4 height 4
click at [138, 145] on img at bounding box center [138, 147] width 4 height 4
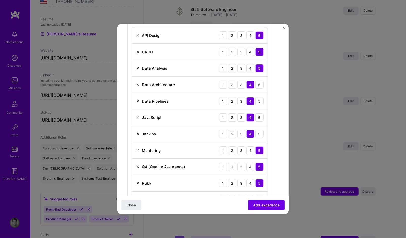
scroll to position [182, 0]
click at [137, 132] on img at bounding box center [138, 133] width 4 height 4
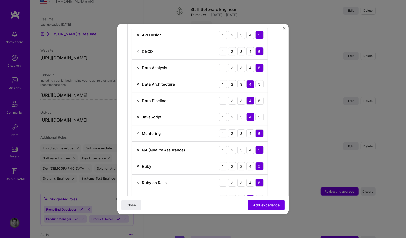
click at [137, 148] on img at bounding box center [138, 150] width 4 height 4
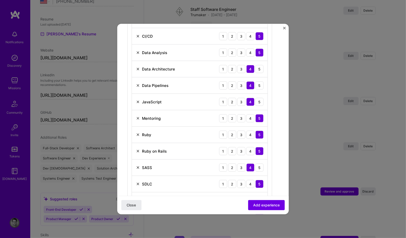
scroll to position [242, 0]
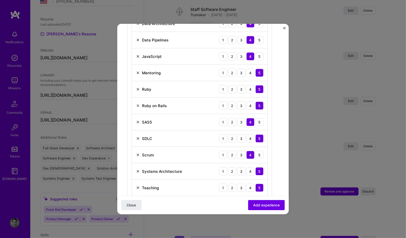
click at [137, 136] on img at bounding box center [138, 138] width 4 height 4
click at [138, 136] on img at bounding box center [138, 138] width 4 height 4
click at [137, 153] on img at bounding box center [138, 155] width 4 height 4
click at [137, 169] on img at bounding box center [138, 171] width 4 height 4
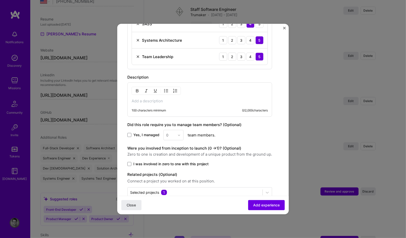
scroll to position [349, 0]
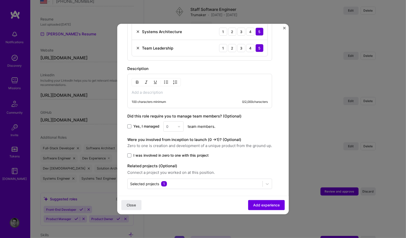
click at [174, 90] on p at bounding box center [200, 92] width 136 height 5
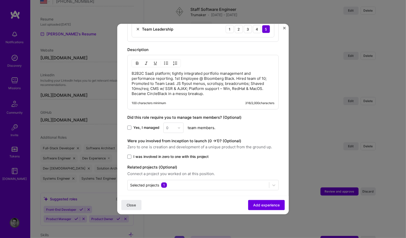
scroll to position [369, 0]
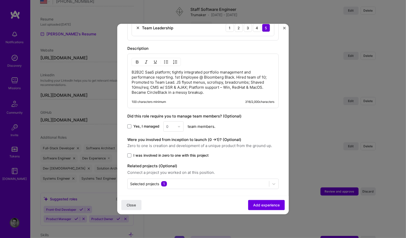
click at [152, 153] on span "I was involved in zero to one with this project" at bounding box center [170, 155] width 75 height 5
click at [0, 0] on input "I was involved in zero to one with this project" at bounding box center [0, 0] width 0 height 0
click at [260, 205] on span "Add experience" at bounding box center [266, 204] width 26 height 5
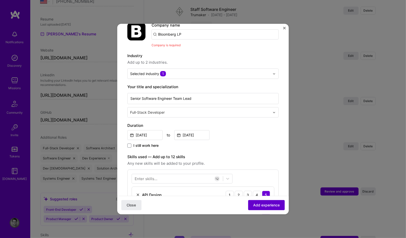
scroll to position [28, 0]
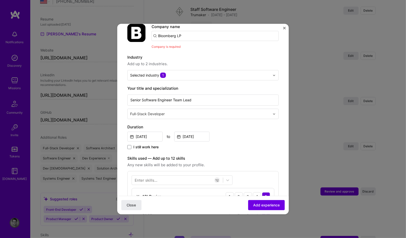
click at [188, 36] on input "Bloomberg LP" at bounding box center [215, 36] width 127 height 10
type input "Bloomberg LP"
click at [194, 64] on div "Bloomberg LP" at bounding box center [194, 64] width 29 height 9
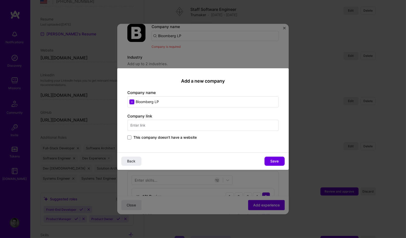
click at [170, 124] on input "text" at bounding box center [202, 125] width 151 height 11
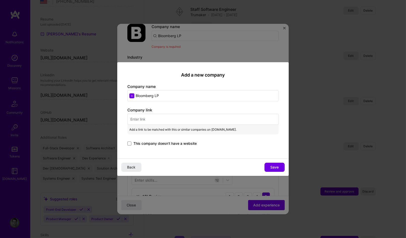
click at [168, 118] on input "text" at bounding box center [202, 119] width 151 height 11
paste input "[URL][DOMAIN_NAME]"
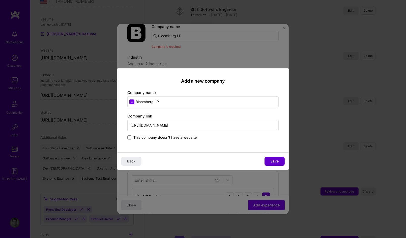
type input "[URL][DOMAIN_NAME]"
click at [278, 162] on span "Save" at bounding box center [275, 160] width 8 height 5
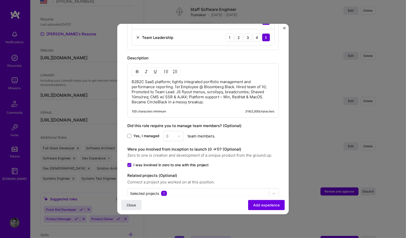
scroll to position [376, 0]
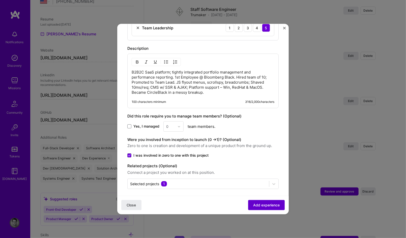
click at [257, 204] on span "Add experience" at bounding box center [266, 204] width 26 height 5
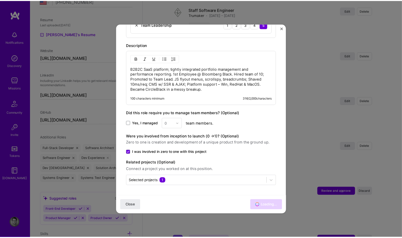
scroll to position [369, 0]
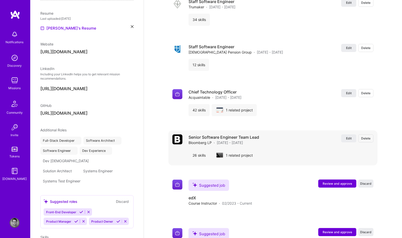
select select "US"
select select "Right Now"
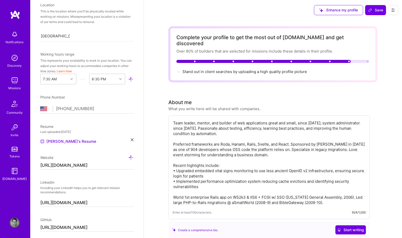
scroll to position [0, 0]
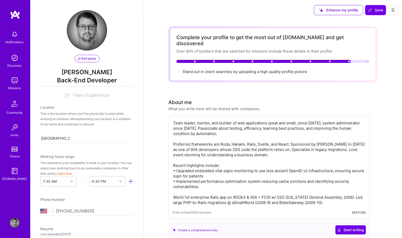
drag, startPoint x: 238, startPoint y: 66, endPoint x: 243, endPoint y: 65, distance: 5.3
click at [238, 69] on div "Stand out in client searches by uploading a high quality profile picture" at bounding box center [245, 71] width 125 height 5
click at [280, 69] on div "Stand out in client searches by uploading a high quality profile picture" at bounding box center [245, 71] width 125 height 5
click at [180, 70] on div at bounding box center [179, 72] width 4 height 4
click at [376, 10] on span "Save" at bounding box center [376, 10] width 15 height 5
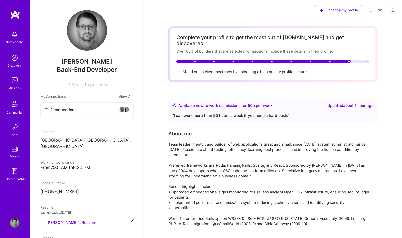
click at [201, 69] on div "Stand out in client searches by uploading a high quality profile picture" at bounding box center [245, 71] width 125 height 5
click at [244, 69] on div "Stand out in client searches by uploading a high quality profile picture" at bounding box center [245, 71] width 125 height 5
click at [15, 80] on img at bounding box center [15, 80] width 10 height 10
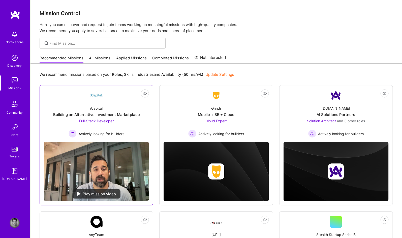
click at [89, 111] on div "iCapital Building an Alternative Investment Marketplace Full-Stack Developer Ac…" at bounding box center [96, 119] width 105 height 36
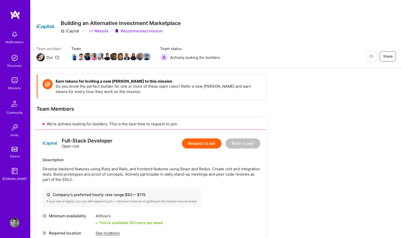
click at [199, 144] on button "Request to join" at bounding box center [202, 143] width 40 height 10
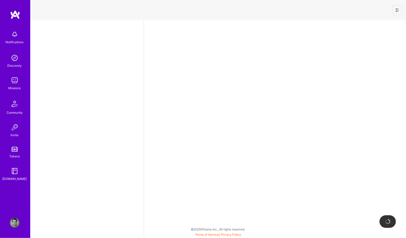
select select "US"
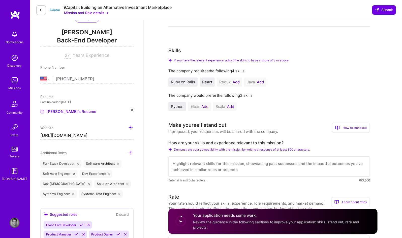
scroll to position [61, 0]
click at [237, 80] on button "Add" at bounding box center [236, 81] width 7 height 4
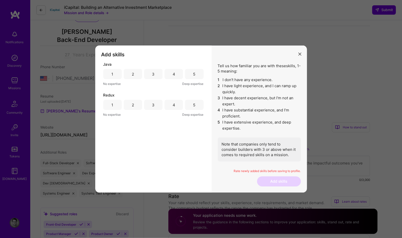
click at [174, 106] on div "4" at bounding box center [174, 104] width 3 height 5
drag, startPoint x: 151, startPoint y: 74, endPoint x: 153, endPoint y: 69, distance: 5.4
click at [153, 69] on div "Java 1 2 3 4 5 No expertise Deep expertise" at bounding box center [153, 74] width 100 height 25
click at [153, 74] on div "3" at bounding box center [153, 73] width 3 height 5
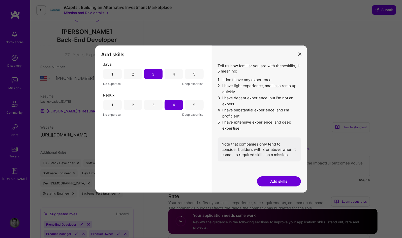
click at [282, 181] on button "Add skills" at bounding box center [279, 181] width 44 height 10
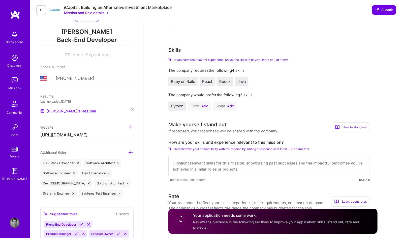
click at [204, 105] on button "Add" at bounding box center [205, 106] width 7 height 4
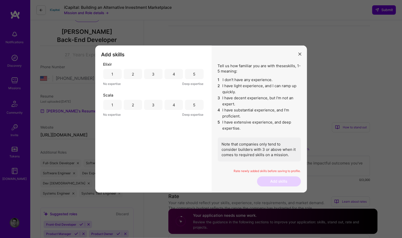
click at [134, 73] on div "2" at bounding box center [133, 74] width 18 height 10
click at [133, 103] on div "2" at bounding box center [133, 104] width 2 height 5
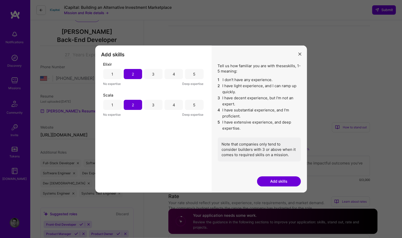
click at [281, 182] on button "Add skills" at bounding box center [279, 181] width 44 height 10
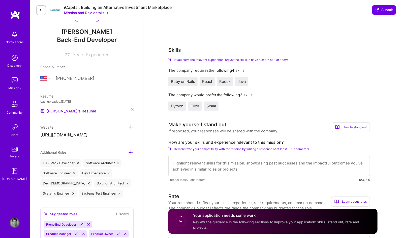
click at [243, 82] on span "Java" at bounding box center [242, 81] width 8 height 5
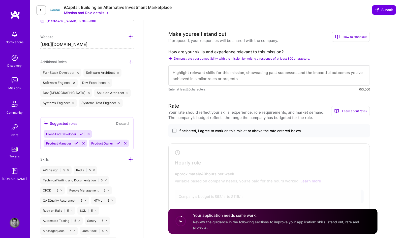
scroll to position [151, 0]
click at [175, 129] on span at bounding box center [175, 130] width 4 height 4
click at [0, 0] on input "If selected, I agree to work on this role at or above the rate entered below." at bounding box center [0, 0] width 0 height 0
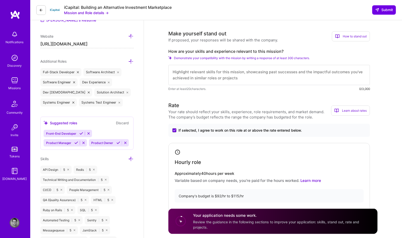
scroll to position [0, 0]
click at [252, 75] on textarea at bounding box center [269, 75] width 202 height 20
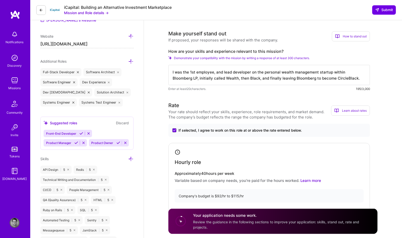
click at [360, 79] on textarea "I was the 1st employee, and lead developer on the personal wealth management st…" at bounding box center [269, 75] width 202 height 20
click at [358, 79] on textarea "I was the 1st employee, and lead developer on the personal wealth management st…" at bounding box center [269, 75] width 202 height 20
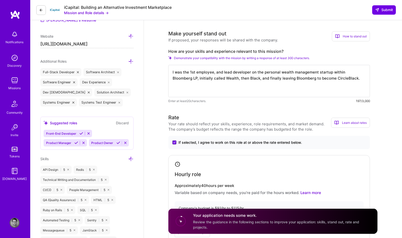
paste textarea "[DATE] - [DATE]. 1st Employee, and lead developer of Bloomberg Black, a persona…"
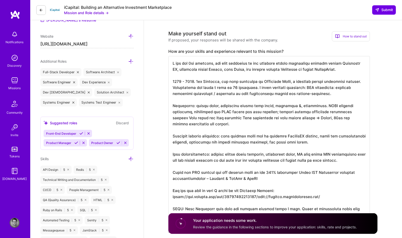
drag, startPoint x: 358, startPoint y: 68, endPoint x: 184, endPoint y: 54, distance: 174.3
click at [184, 54] on div "How are your skills and experience relevant to this mission? Enter at least 20 …" at bounding box center [269, 141] width 202 height 185
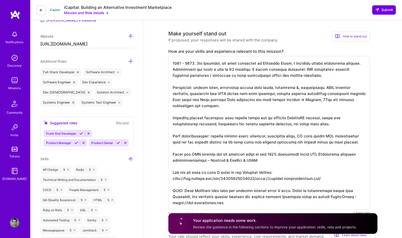
click at [185, 69] on textarea at bounding box center [269, 132] width 202 height 153
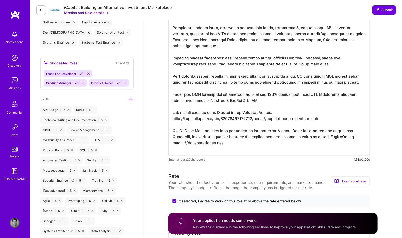
scroll to position [212, 0]
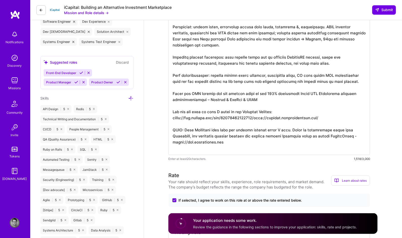
click at [231, 147] on textarea at bounding box center [269, 74] width 202 height 159
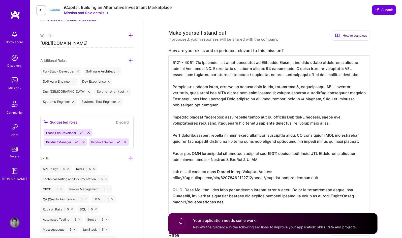
scroll to position [151, 0]
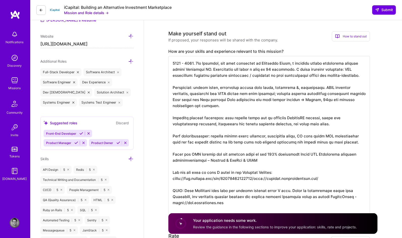
click at [195, 62] on textarea at bounding box center [269, 135] width 202 height 159
click at [173, 62] on textarea at bounding box center [269, 135] width 202 height 159
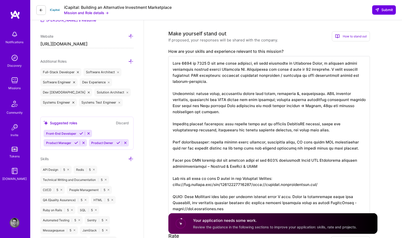
drag, startPoint x: 287, startPoint y: 63, endPoint x: 291, endPoint y: 63, distance: 4.0
click at [288, 63] on textarea at bounding box center [269, 135] width 202 height 159
click at [322, 150] on textarea at bounding box center [269, 135] width 202 height 159
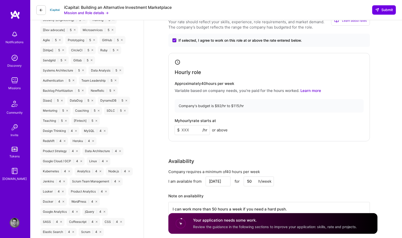
scroll to position [393, 0]
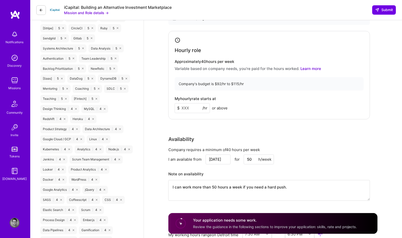
type textarea "From [DATE] to [DATE] I was the first employee, and lead developer, of Bloomber…"
drag, startPoint x: 190, startPoint y: 106, endPoint x: 163, endPoint y: 99, distance: 27.6
click at [163, 99] on div "Full-Stack Developer role description Develop backend features using Ruby and R…" at bounding box center [273, 181] width 258 height 1108
click at [195, 107] on input at bounding box center [192, 108] width 35 height 10
type input "115"
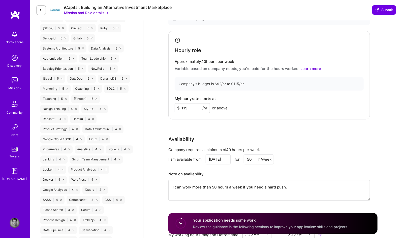
click at [271, 125] on div "Rate Your rate should reflect your skills, experience, role requirements, and m…" at bounding box center [272, 98] width 209 height 217
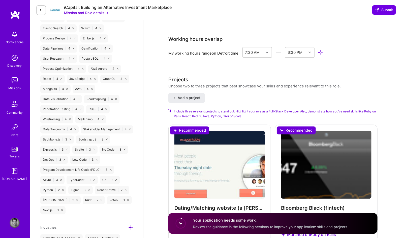
scroll to position [636, 0]
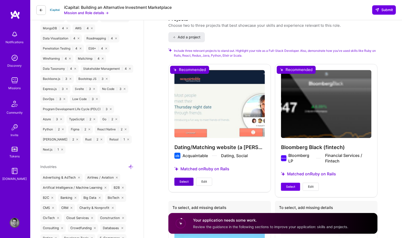
click at [186, 180] on span "Select" at bounding box center [184, 181] width 9 height 5
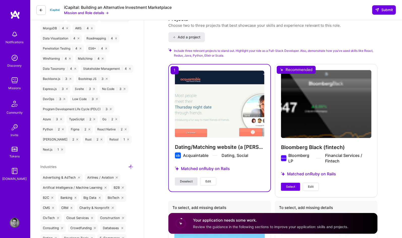
click at [188, 181] on span "Deselect" at bounding box center [186, 181] width 13 height 5
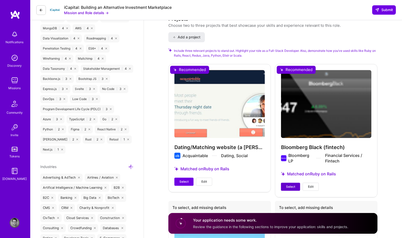
click at [293, 185] on span "Select" at bounding box center [290, 186] width 9 height 5
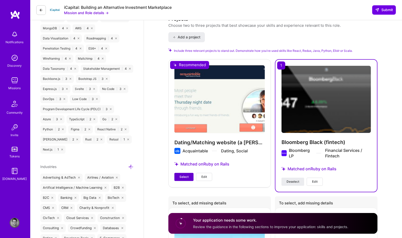
click at [183, 175] on span "Select" at bounding box center [184, 176] width 9 height 5
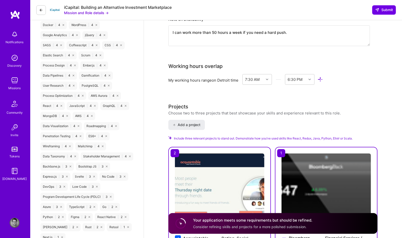
scroll to position [522, 0]
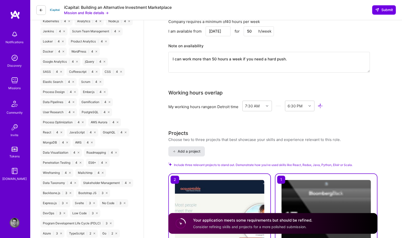
click at [190, 150] on span "Add a project" at bounding box center [186, 151] width 27 height 5
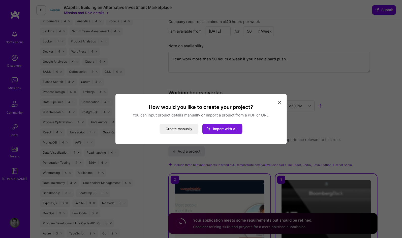
click at [233, 128] on span "Import with AI" at bounding box center [224, 129] width 23 height 4
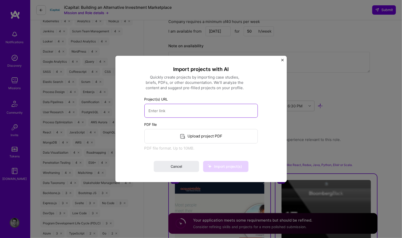
click at [168, 108] on input at bounding box center [202, 111] width 114 height 14
click at [185, 108] on input at bounding box center [202, 111] width 114 height 14
paste input "[URL][DOMAIN_NAME]"
type input "[URL][DOMAIN_NAME]"
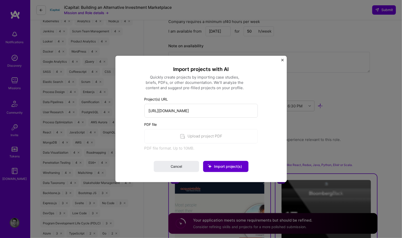
click at [234, 165] on span "Import project(s)" at bounding box center [228, 166] width 28 height 4
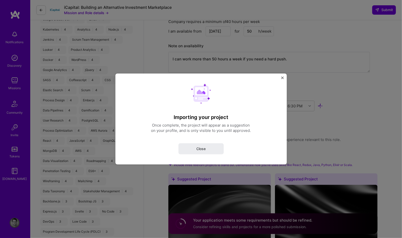
select select "US"
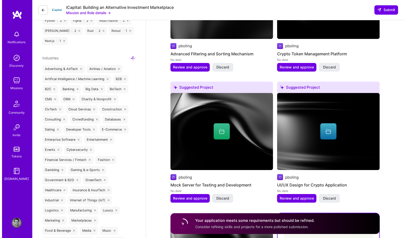
scroll to position [733, 0]
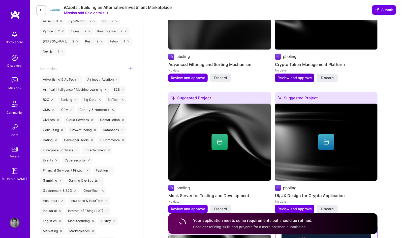
click at [296, 76] on span "Review and approve" at bounding box center [295, 77] width 34 height 5
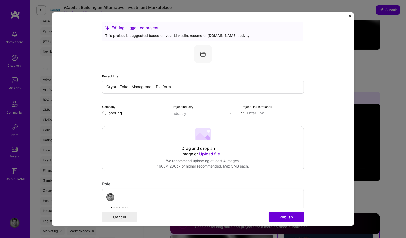
click at [208, 153] on span "Upload file" at bounding box center [209, 153] width 21 height 5
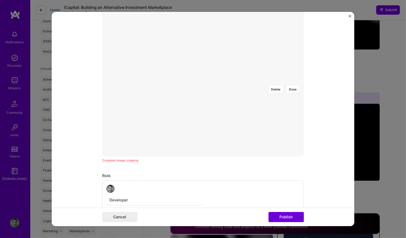
scroll to position [121, 0]
click at [292, 84] on button "Done" at bounding box center [293, 88] width 14 height 9
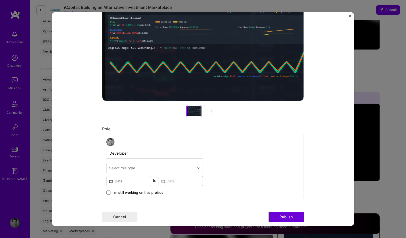
scroll to position [182, 0]
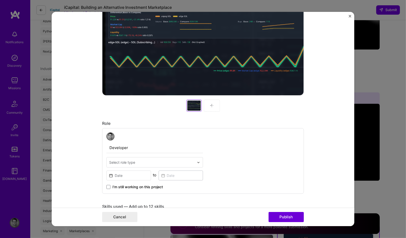
click at [210, 105] on img at bounding box center [212, 105] width 4 height 4
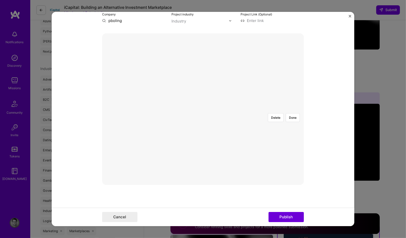
scroll to position [91, 0]
click at [292, 115] on button "Done" at bounding box center [293, 119] width 14 height 9
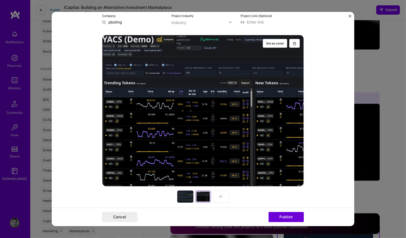
click at [216, 194] on div at bounding box center [221, 196] width 16 height 12
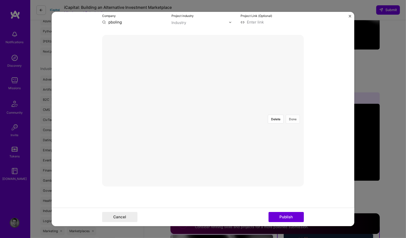
click at [293, 115] on button "Done" at bounding box center [293, 119] width 14 height 9
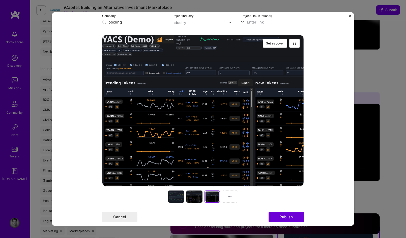
click at [229, 196] on img at bounding box center [230, 196] width 4 height 4
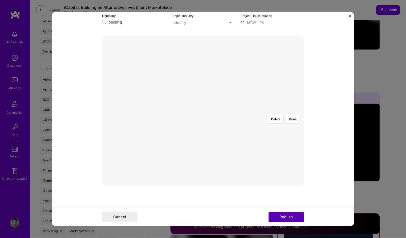
click at [290, 216] on button "Publish" at bounding box center [286, 217] width 35 height 10
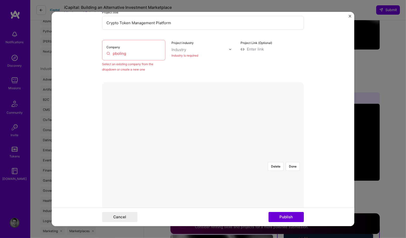
scroll to position [154, 0]
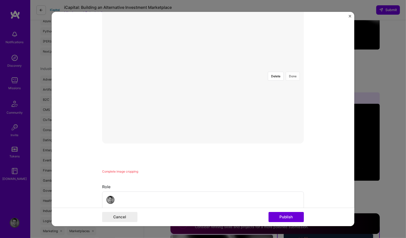
click at [294, 72] on button "Done" at bounding box center [293, 76] width 14 height 9
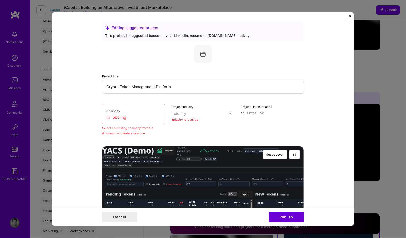
scroll to position [0, 0]
click at [131, 117] on input "pboling" at bounding box center [133, 117] width 55 height 5
drag, startPoint x: 136, startPoint y: 117, endPoint x: 106, endPoint y: 107, distance: 32.2
click at [102, 111] on div "Company pboling" at bounding box center [133, 114] width 63 height 20
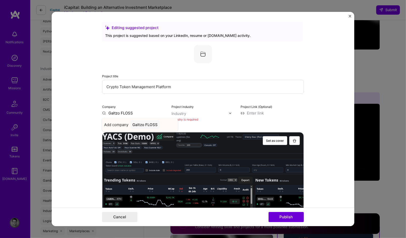
type input "Galtzo FLOSS"
click at [148, 124] on div "Galtzo FLOSS" at bounding box center [144, 124] width 29 height 9
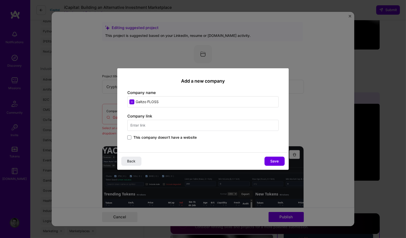
click at [146, 125] on input "text" at bounding box center [202, 125] width 151 height 11
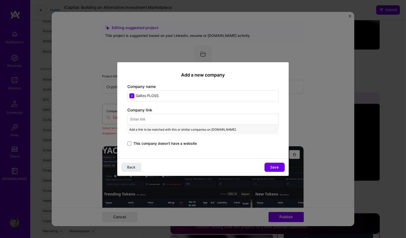
click at [159, 116] on input "text" at bounding box center [202, 119] width 151 height 11
paste input "[URL][DOMAIN_NAME]"
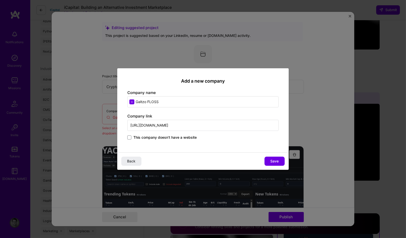
type input "[URL][DOMAIN_NAME]"
